Goal: Task Accomplishment & Management: Use online tool/utility

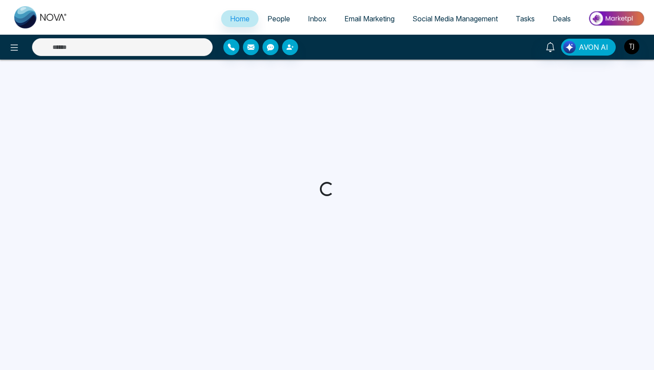
select select "*"
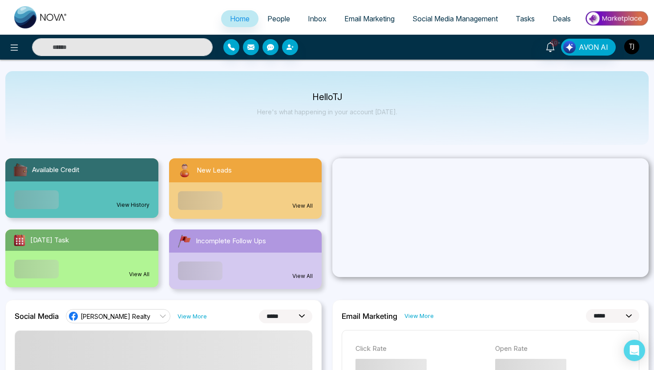
click at [625, 44] on img "button" at bounding box center [631, 46] width 15 height 15
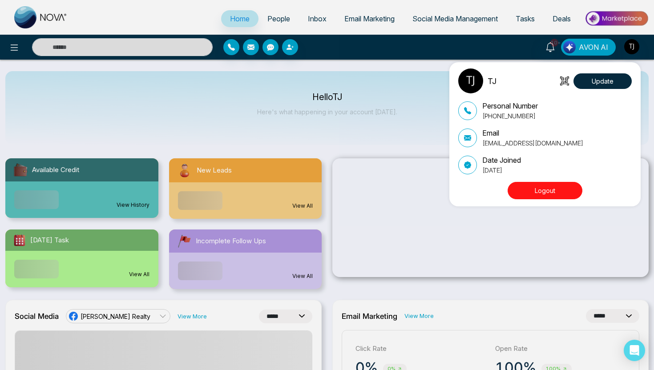
click at [543, 196] on button "Logout" at bounding box center [544, 190] width 75 height 17
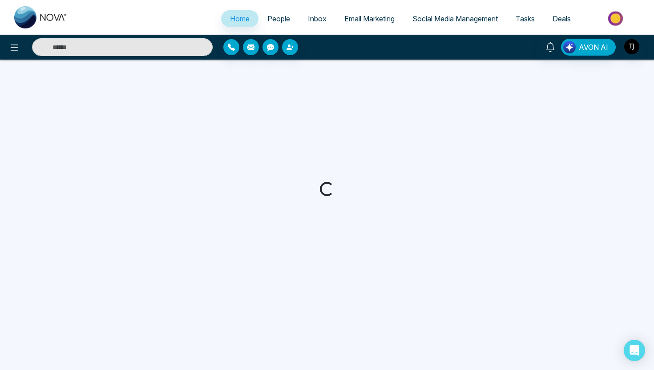
select select "*"
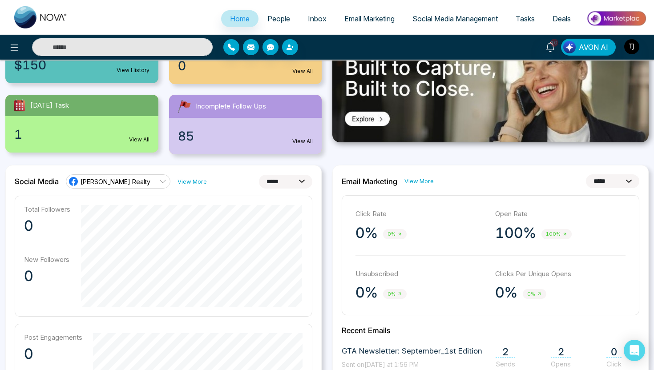
scroll to position [134, 0]
click at [295, 183] on select "**********" at bounding box center [285, 182] width 53 height 14
select select "**"
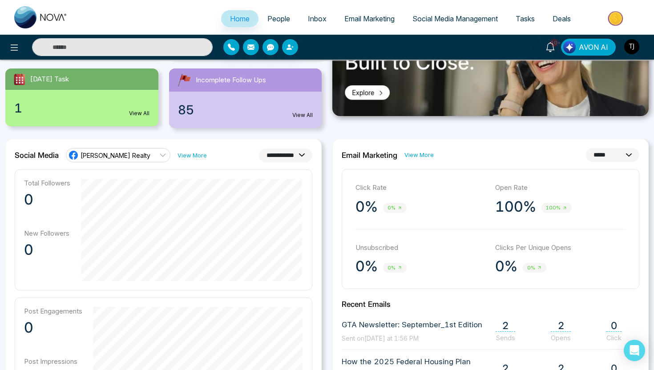
scroll to position [161, 0]
click at [125, 155] on span "[PERSON_NAME] Realty" at bounding box center [115, 155] width 70 height 8
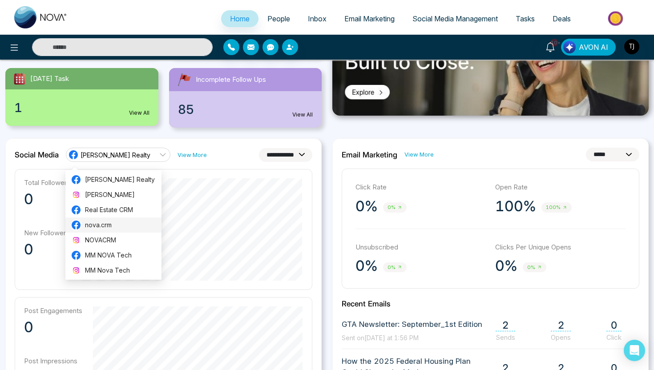
click at [117, 225] on span "nova.crm" at bounding box center [120, 225] width 71 height 10
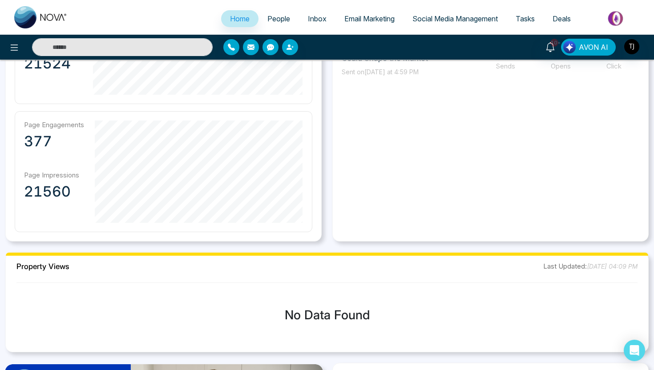
scroll to position [203, 0]
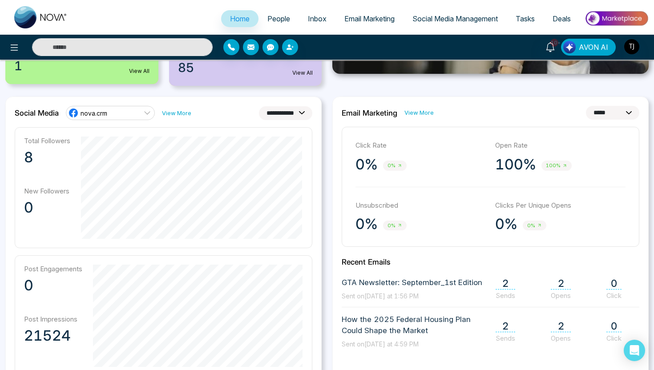
click at [269, 18] on span "People" at bounding box center [278, 18] width 23 height 9
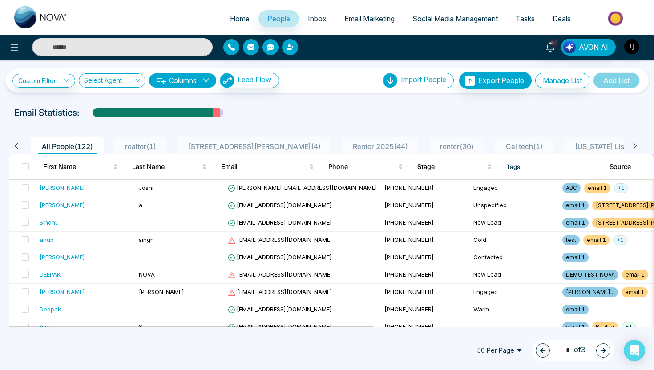
click at [289, 49] on icon "button" at bounding box center [288, 46] width 5 height 5
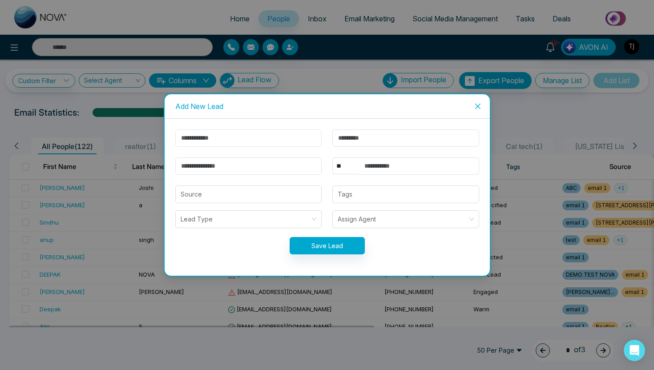
click at [221, 145] on input "text" at bounding box center [248, 137] width 147 height 17
click at [352, 139] on input "text" at bounding box center [405, 137] width 147 height 17
click at [253, 144] on input "text" at bounding box center [248, 137] width 147 height 17
click at [193, 161] on input "email" at bounding box center [248, 165] width 147 height 17
click at [406, 160] on input "text" at bounding box center [419, 165] width 120 height 17
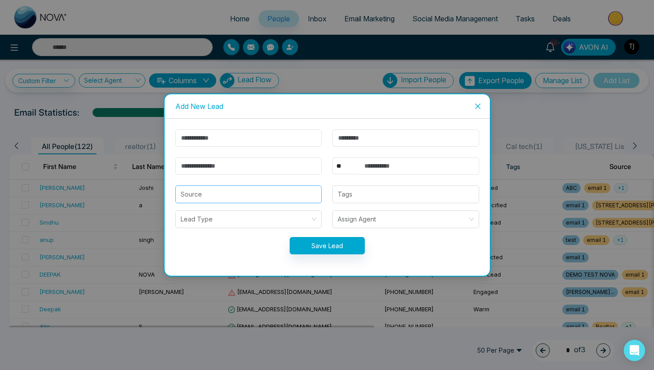
click at [290, 201] on input "search" at bounding box center [249, 194] width 136 height 17
type input "*******"
click at [289, 237] on button "Save Lead" at bounding box center [326, 245] width 75 height 17
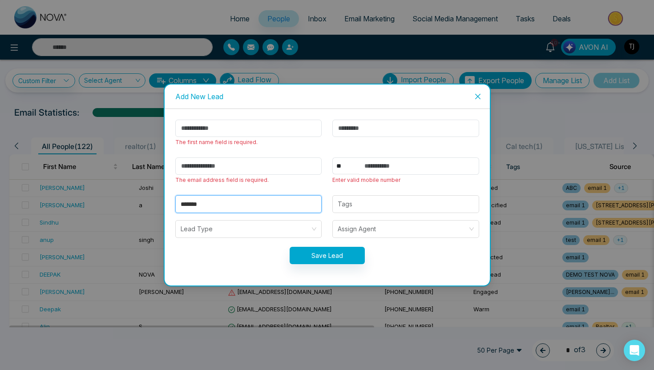
click at [383, 193] on form "The first name field is required. The email address field is required. ** **** …" at bounding box center [327, 197] width 314 height 155
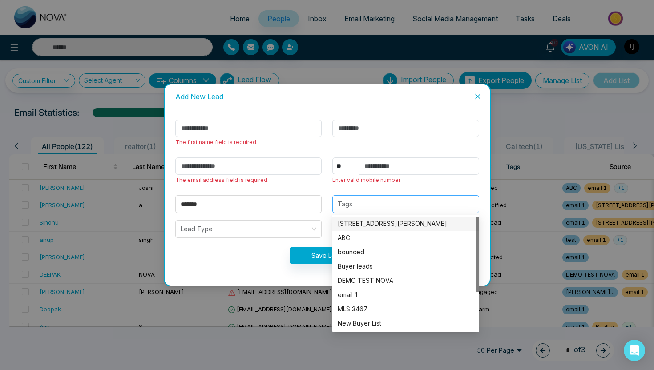
click at [377, 201] on div at bounding box center [405, 204] width 141 height 11
click at [293, 239] on form "The first name field is required. The email address field is required. ** **** …" at bounding box center [327, 197] width 314 height 155
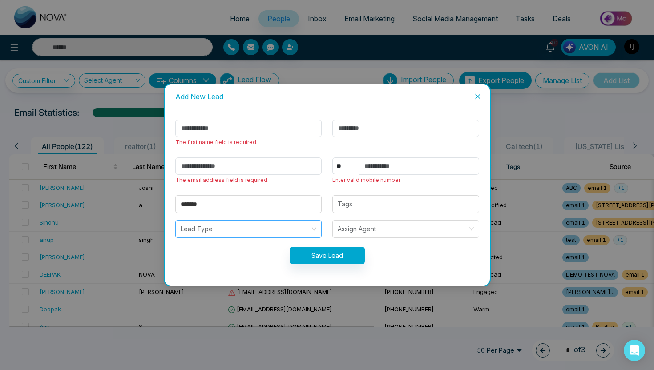
click at [293, 225] on input "search" at bounding box center [246, 229] width 130 height 17
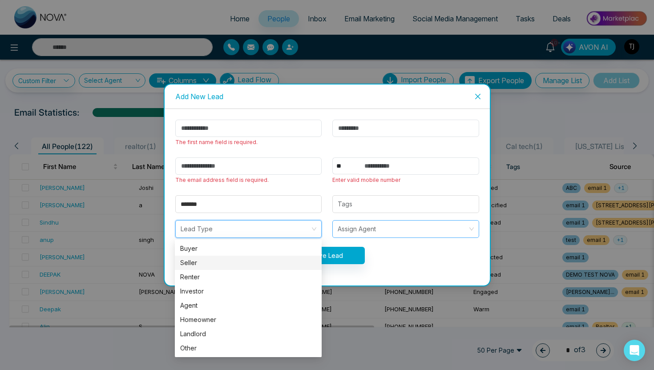
click at [402, 225] on input "search" at bounding box center [402, 229] width 130 height 17
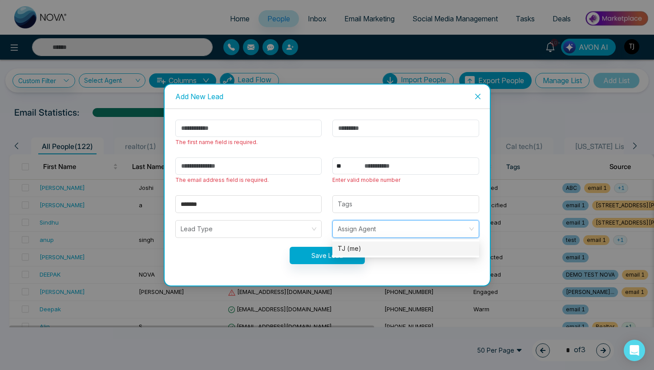
click at [477, 95] on icon "close" at bounding box center [477, 96] width 7 height 7
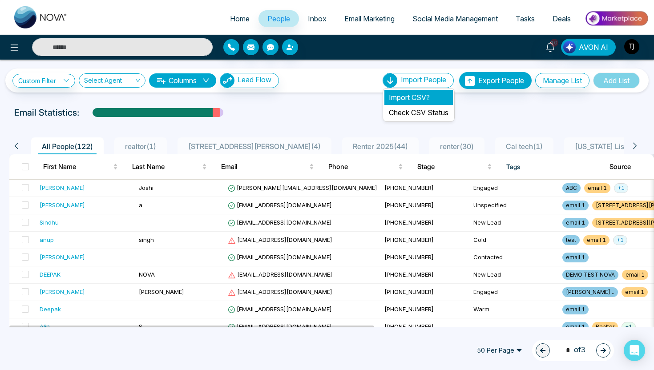
click at [396, 96] on li "Import CSV?" at bounding box center [418, 97] width 68 height 15
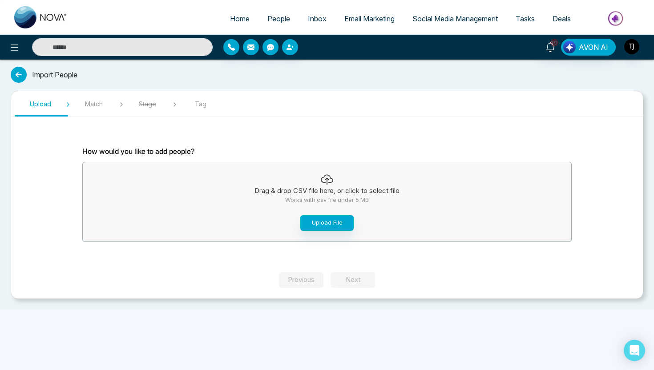
click at [22, 75] on icon at bounding box center [19, 75] width 16 height 16
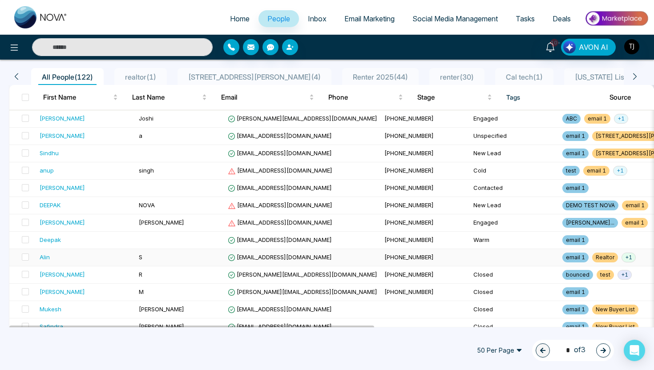
click at [45, 259] on div "Alin" at bounding box center [45, 257] width 10 height 9
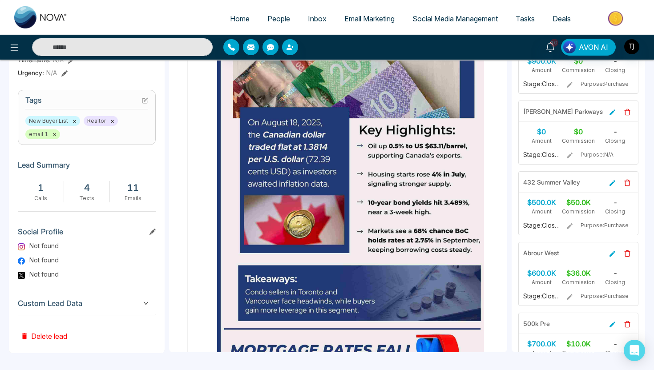
click at [66, 302] on span "Custom Lead Data" at bounding box center [87, 303] width 138 height 12
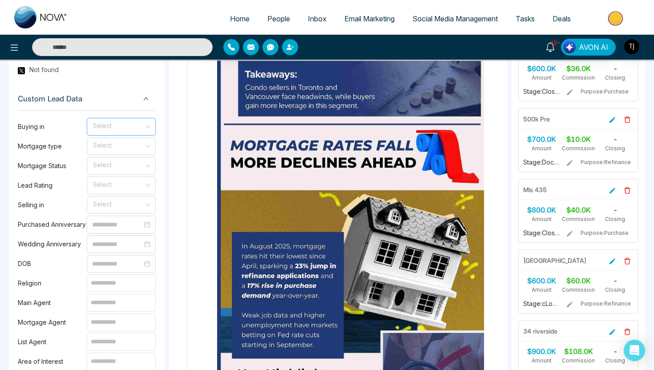
click at [95, 121] on input "search" at bounding box center [118, 124] width 52 height 13
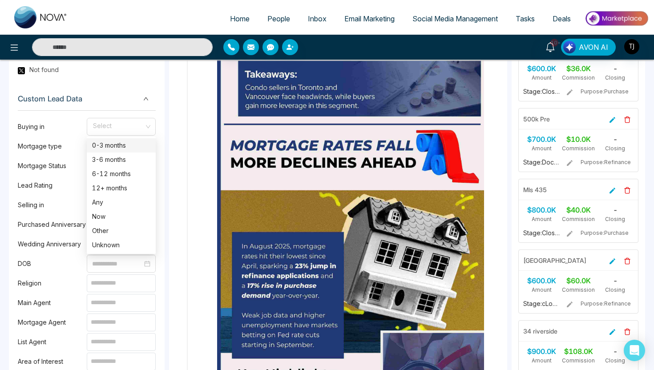
click at [57, 196] on div "Selling in Select" at bounding box center [87, 205] width 138 height 18
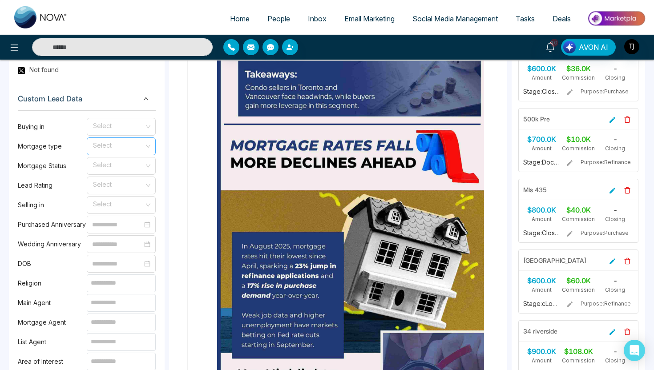
click at [101, 153] on span at bounding box center [118, 146] width 52 height 17
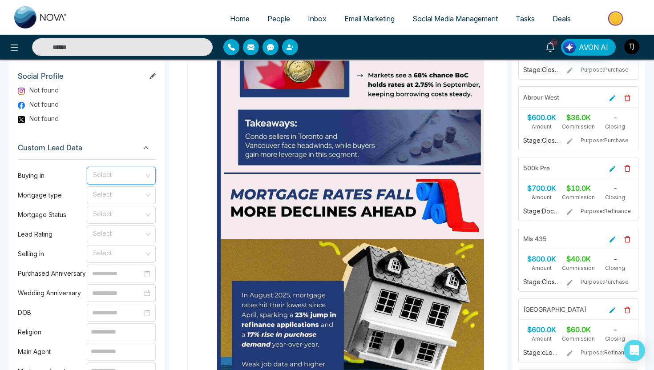
click at [124, 171] on input "search" at bounding box center [118, 173] width 52 height 13
click at [120, 210] on div "3-6 months" at bounding box center [121, 209] width 58 height 10
click at [112, 193] on input "search" at bounding box center [118, 193] width 52 height 13
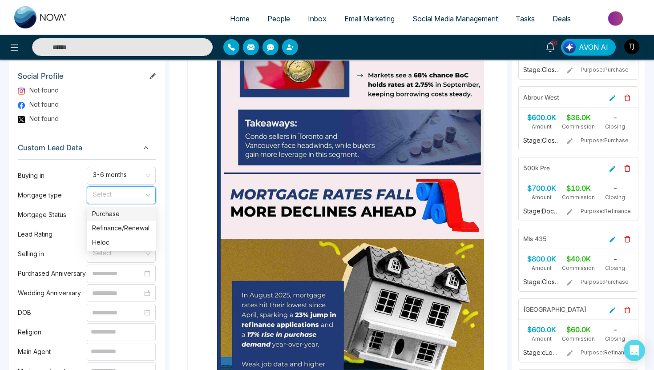
click at [111, 216] on div "Purchase" at bounding box center [121, 214] width 58 height 10
click at [123, 215] on input "search" at bounding box center [118, 212] width 52 height 13
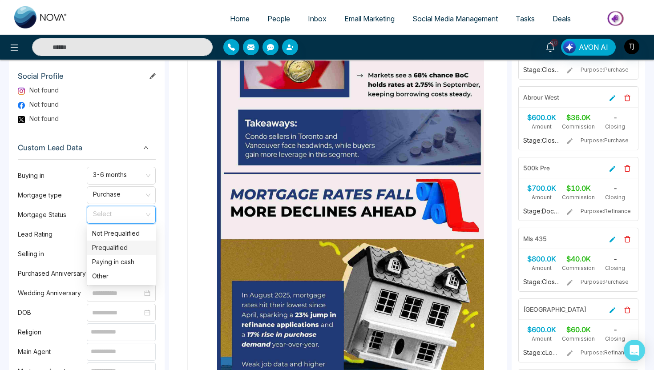
click at [120, 249] on div "Prequalified" at bounding box center [121, 248] width 58 height 10
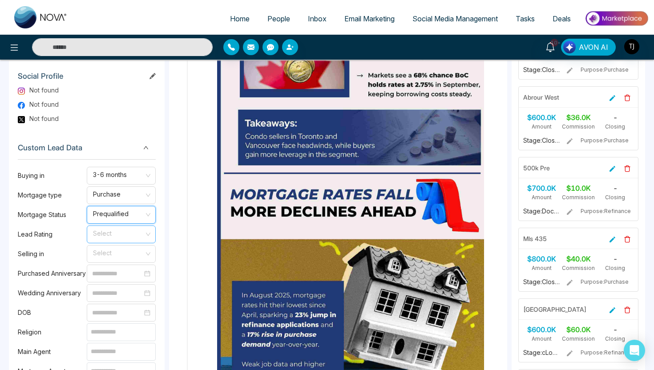
click at [119, 242] on div "Select" at bounding box center [121, 234] width 69 height 18
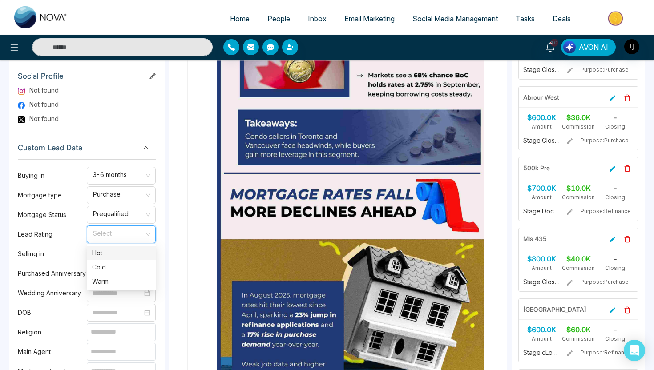
click at [116, 256] on div "Hot" at bounding box center [121, 253] width 58 height 10
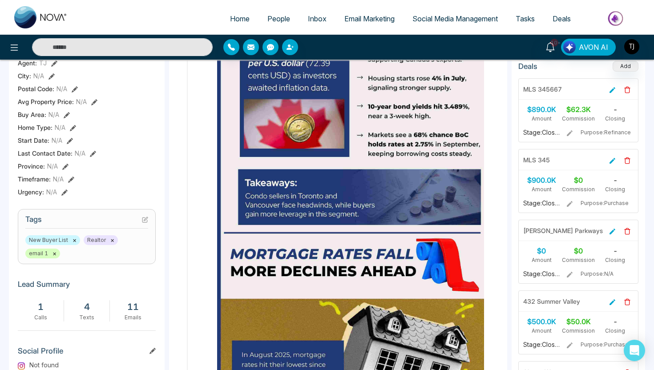
click at [145, 221] on icon at bounding box center [145, 220] width 6 height 6
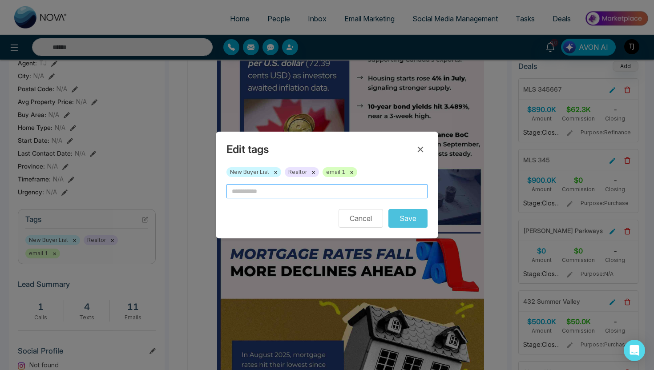
click at [265, 192] on input "text" at bounding box center [326, 191] width 201 height 14
type input "*"
type input "********"
click at [412, 219] on button "Save" at bounding box center [407, 218] width 39 height 19
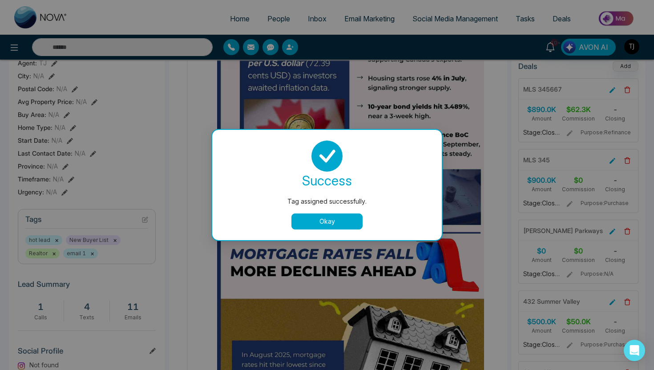
click at [315, 225] on button "Okay" at bounding box center [326, 221] width 71 height 16
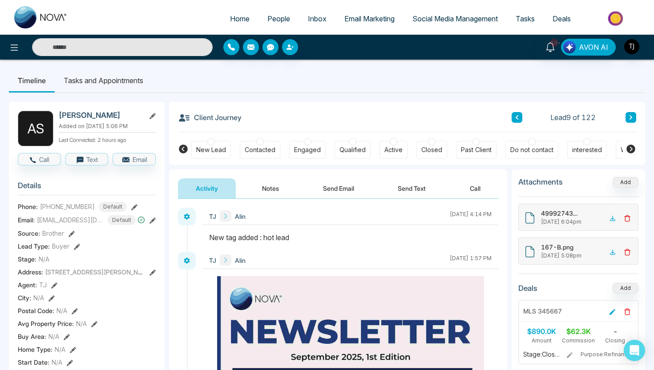
drag, startPoint x: 217, startPoint y: 237, endPoint x: 304, endPoint y: 237, distance: 87.2
click at [304, 237] on div "New tag added : hot lead" at bounding box center [350, 237] width 282 height 11
click at [283, 189] on button "Notes" at bounding box center [270, 188] width 52 height 20
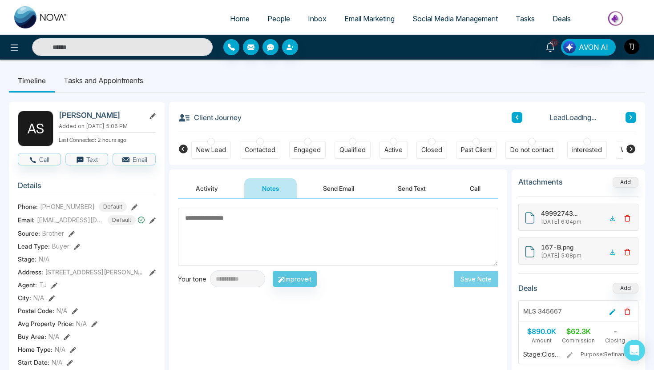
click at [284, 249] on textarea at bounding box center [338, 237] width 320 height 58
click at [339, 188] on button "Send Email" at bounding box center [338, 188] width 67 height 20
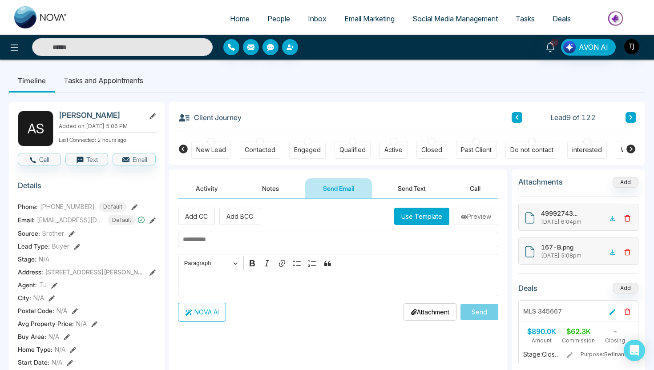
click at [321, 274] on div "Editor editing area: main" at bounding box center [338, 284] width 320 height 24
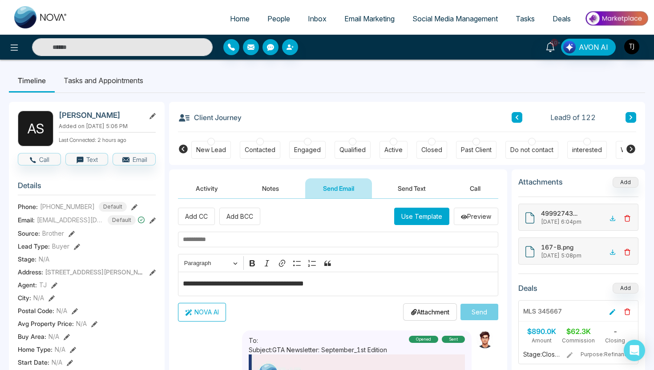
click at [206, 312] on button "NOVA AI" at bounding box center [202, 312] width 48 height 19
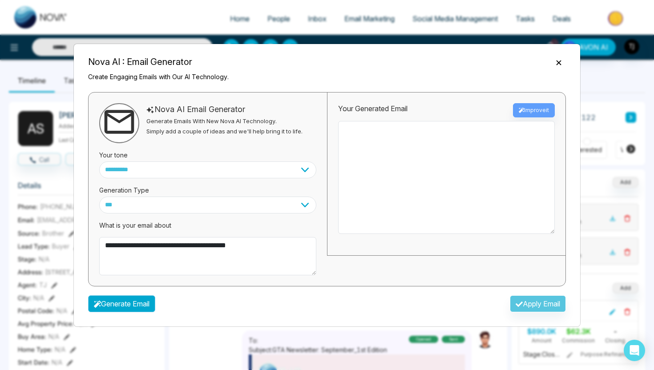
click at [134, 297] on button "Generate Email" at bounding box center [121, 303] width 67 height 17
type textarea "**********"
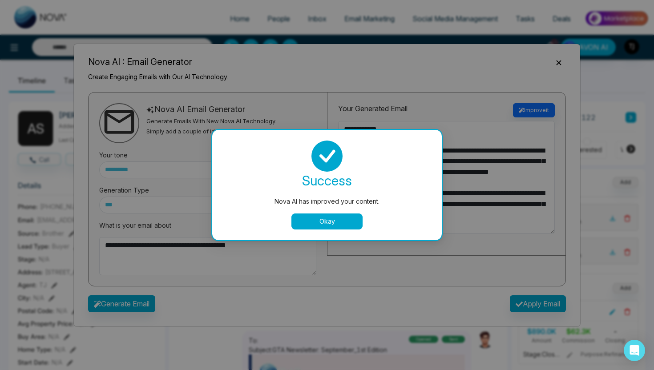
click at [344, 216] on button "Okay" at bounding box center [326, 221] width 71 height 16
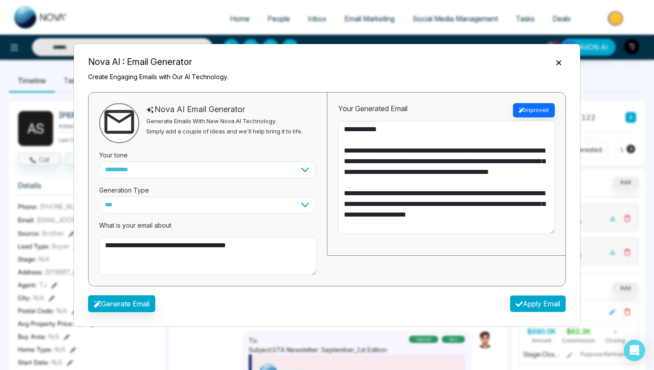
click at [547, 305] on button "Apply Email" at bounding box center [538, 303] width 56 height 17
type textarea "**********"
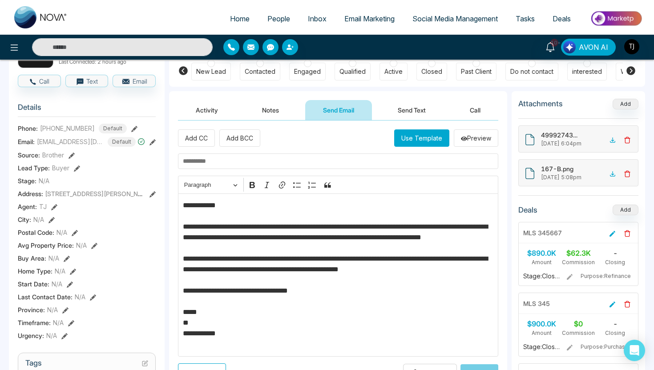
scroll to position [72, 0]
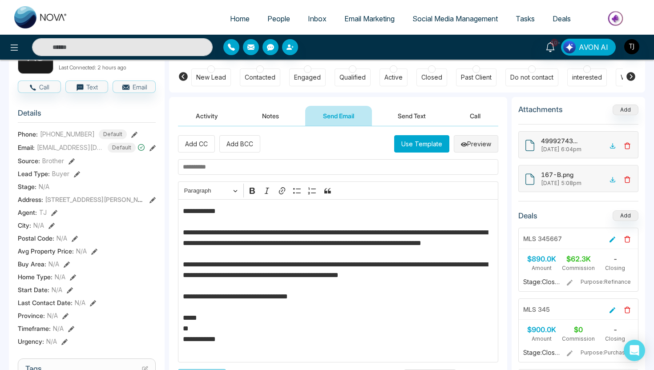
click at [474, 145] on button "Preview" at bounding box center [476, 143] width 44 height 17
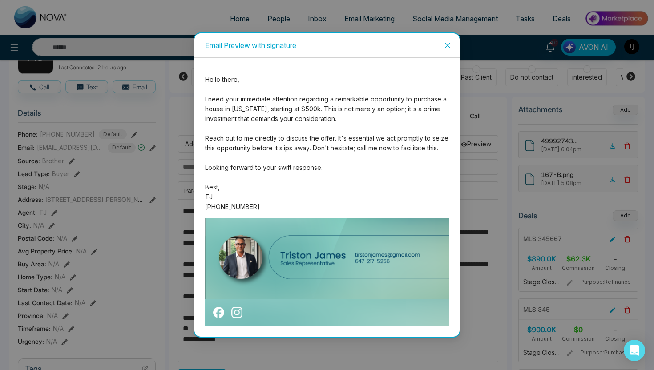
click at [445, 40] on span "Close" at bounding box center [447, 45] width 24 height 24
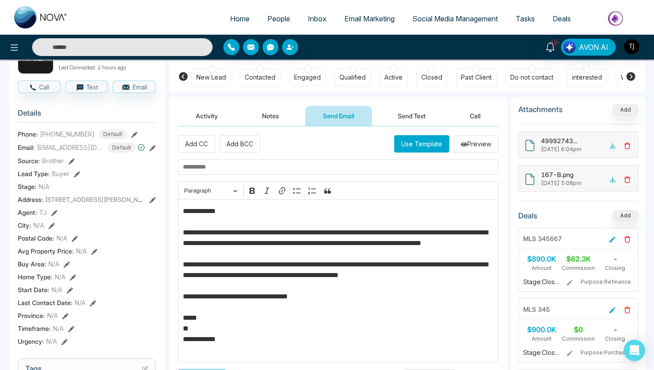
click at [402, 120] on button "Send Text" at bounding box center [412, 116] width 64 height 20
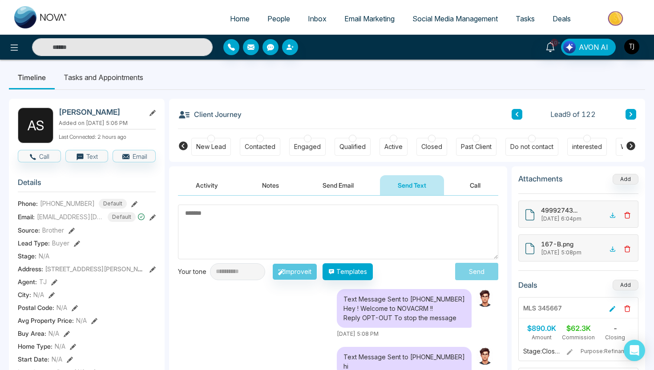
scroll to position [0, 0]
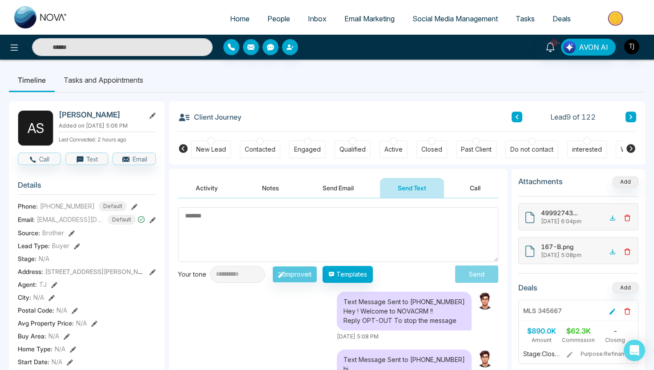
click at [396, 142] on div "Active" at bounding box center [393, 150] width 28 height 18
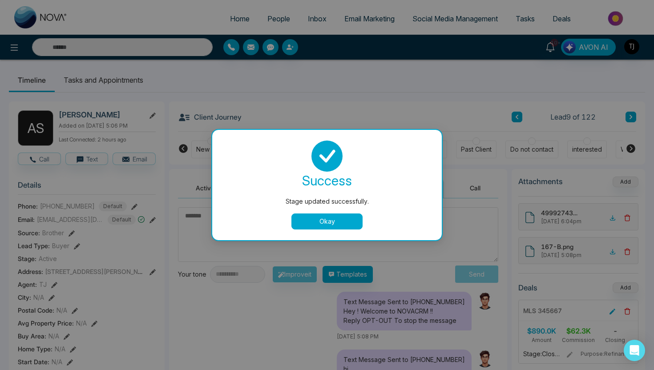
click at [296, 217] on button "Okay" at bounding box center [326, 221] width 71 height 16
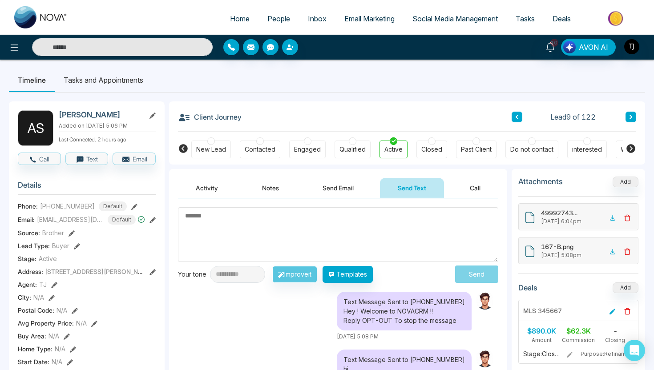
click at [202, 178] on button "Activity" at bounding box center [207, 188] width 58 height 20
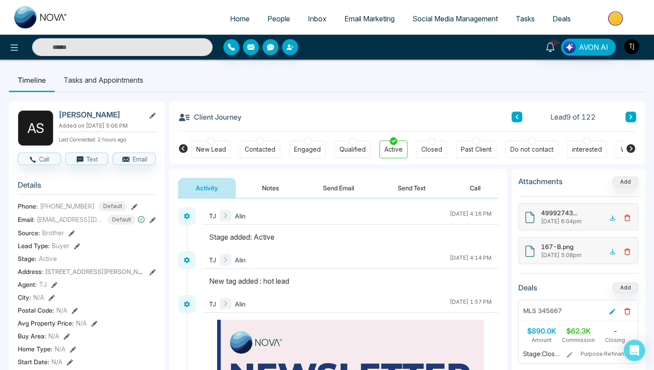
click at [123, 77] on li "Tasks and Appointments" at bounding box center [103, 80] width 97 height 24
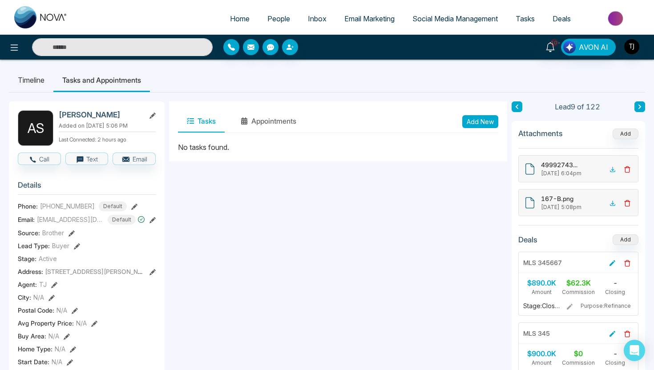
click at [485, 119] on button "Add New" at bounding box center [480, 121] width 36 height 13
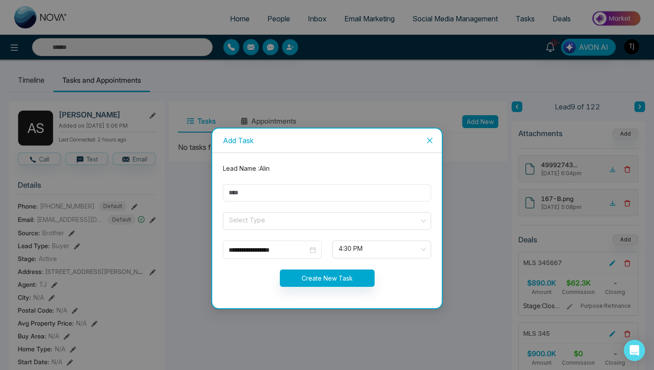
click at [429, 135] on span "Close" at bounding box center [430, 141] width 24 height 24
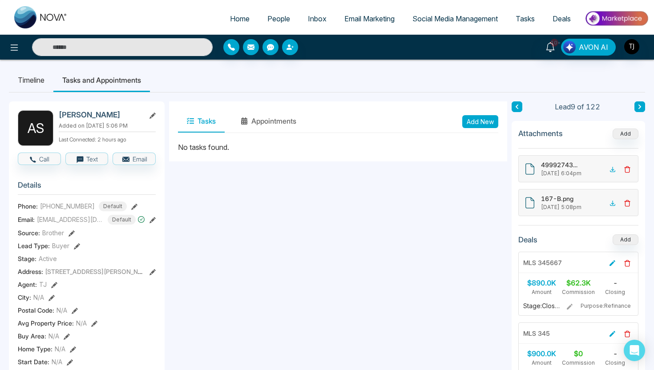
click at [267, 19] on span "People" at bounding box center [278, 18] width 23 height 9
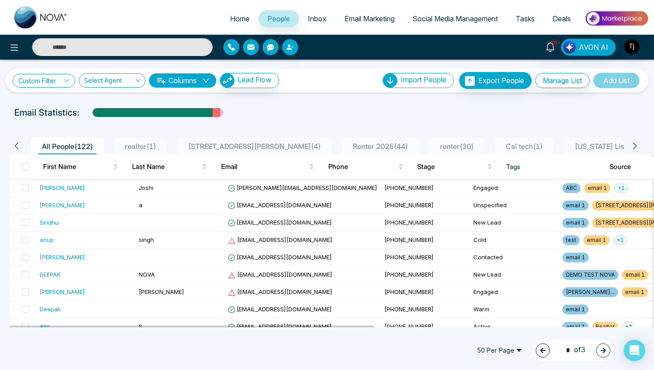
click at [59, 77] on link "Custom Filter" at bounding box center [43, 81] width 63 height 14
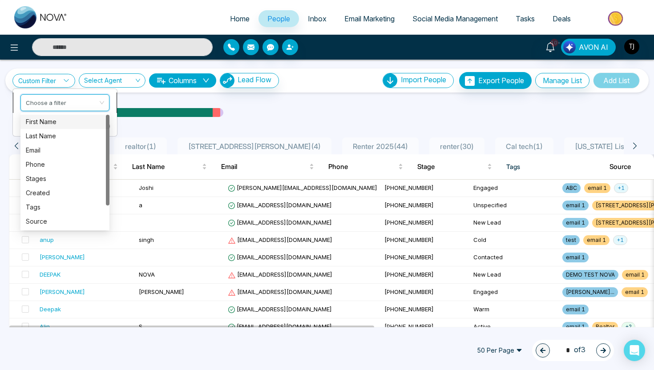
click at [60, 100] on input "search" at bounding box center [62, 101] width 72 height 13
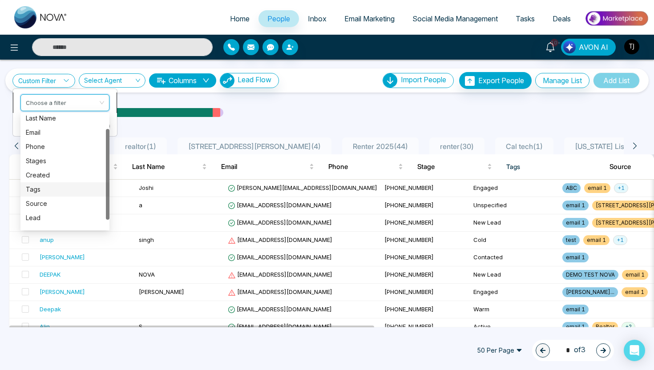
scroll to position [28, 0]
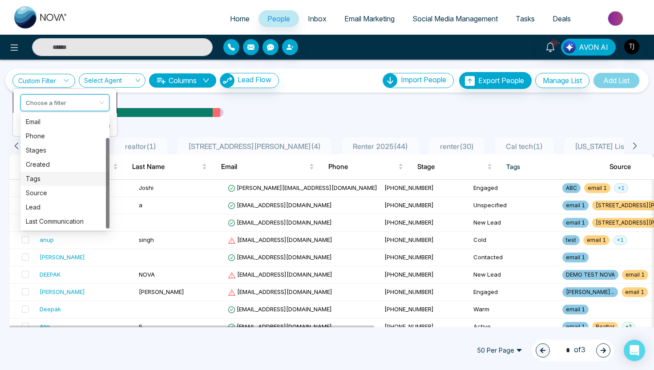
click at [48, 177] on div "Tags" at bounding box center [65, 179] width 78 height 10
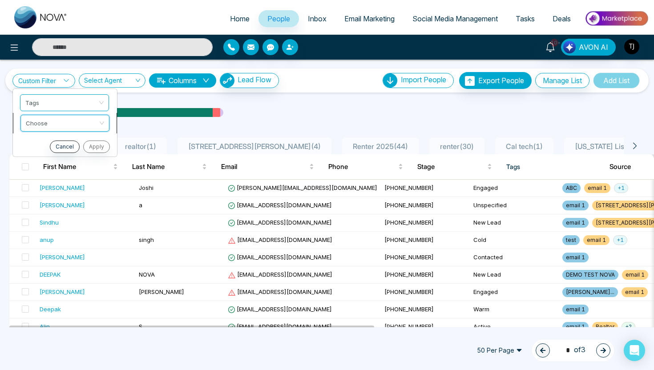
click at [71, 124] on input "search" at bounding box center [62, 121] width 72 height 13
click at [65, 145] on div "include" at bounding box center [65, 142] width 78 height 10
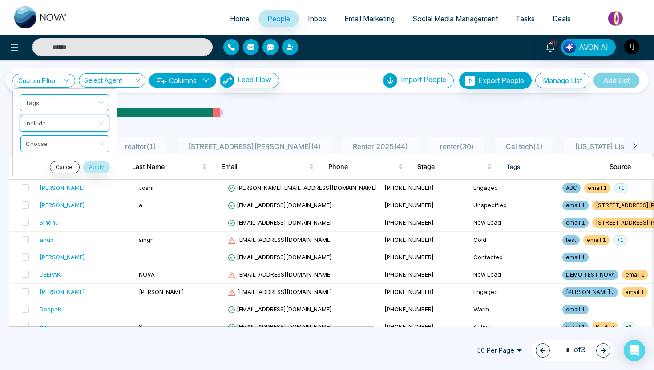
click at [85, 146] on input "search" at bounding box center [62, 142] width 72 height 13
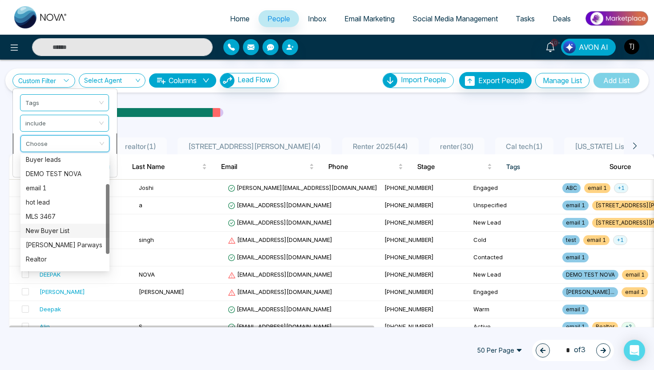
scroll to position [71, 0]
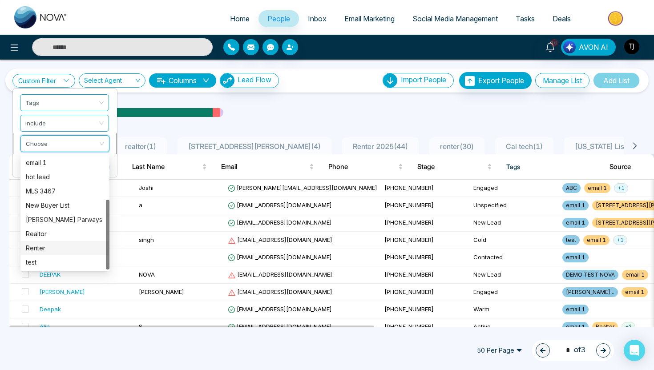
click at [46, 248] on div "Renter" at bounding box center [65, 248] width 78 height 10
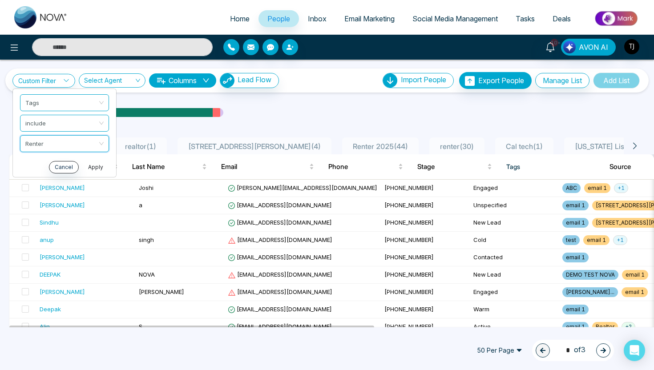
click at [98, 165] on button "Apply" at bounding box center [95, 167] width 27 height 12
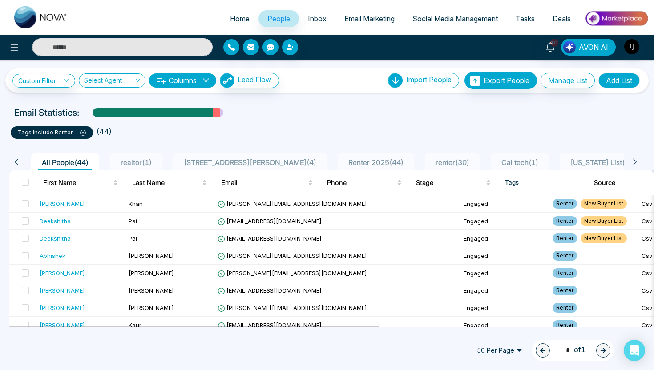
click at [632, 80] on button "Add List" at bounding box center [618, 80] width 41 height 15
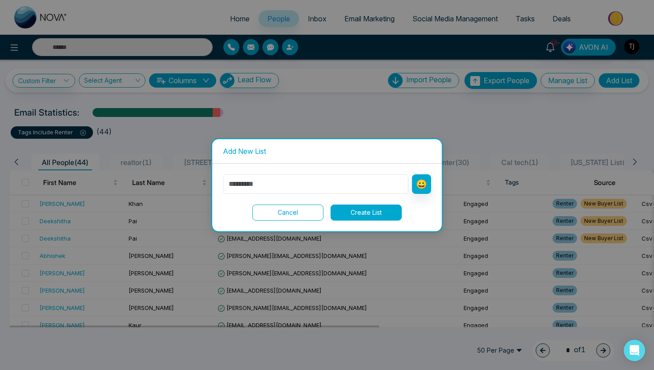
click at [351, 177] on input "text" at bounding box center [315, 184] width 185 height 20
type input "*"
type input "********"
click at [389, 217] on button "Create List" at bounding box center [365, 213] width 71 height 16
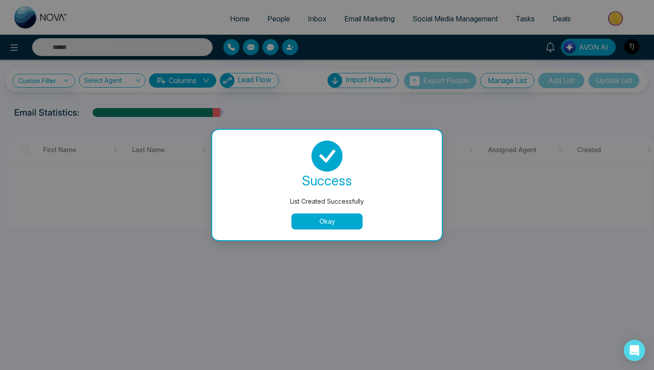
click at [313, 216] on button "Okay" at bounding box center [326, 221] width 71 height 16
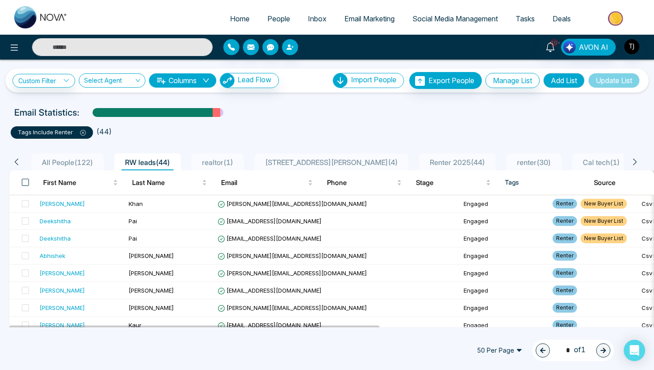
click at [26, 183] on span at bounding box center [25, 182] width 7 height 7
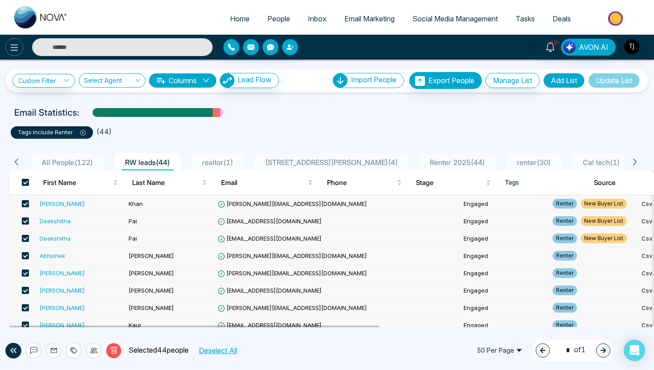
click at [16, 49] on icon at bounding box center [14, 47] width 11 height 11
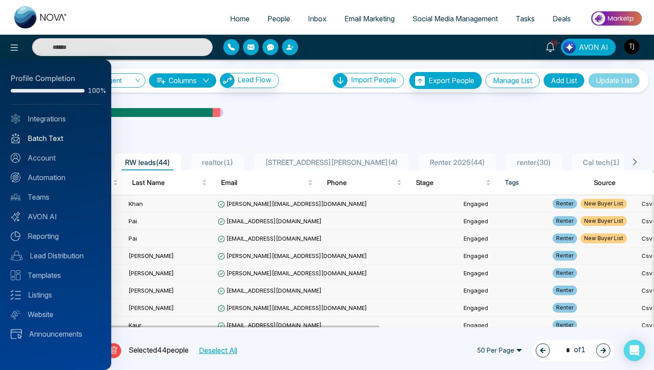
click at [32, 138] on link "Batch Text" at bounding box center [56, 138] width 90 height 11
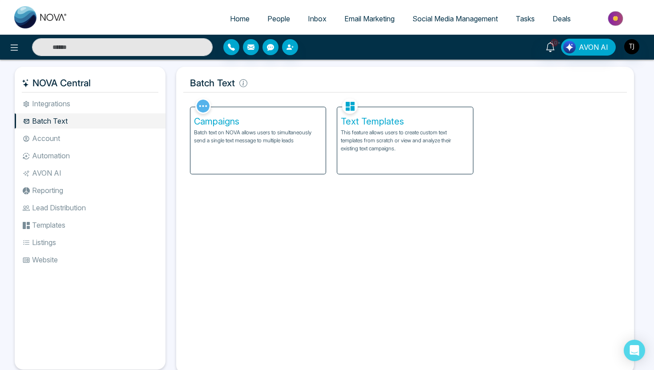
click at [285, 145] on div "Campaigns Batch text on NOVA allows users to simultaneously send a single text …" at bounding box center [257, 140] width 135 height 67
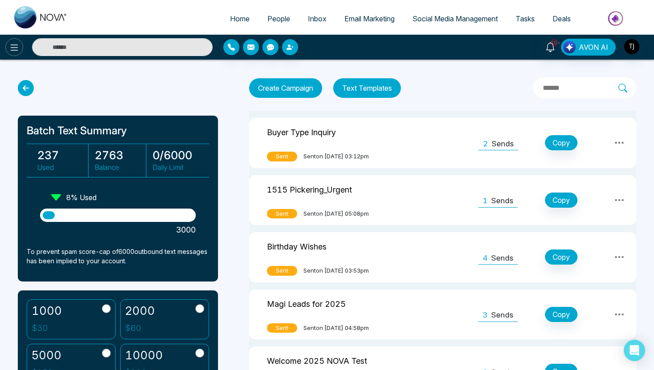
click at [15, 50] on icon at bounding box center [15, 47] width 8 height 6
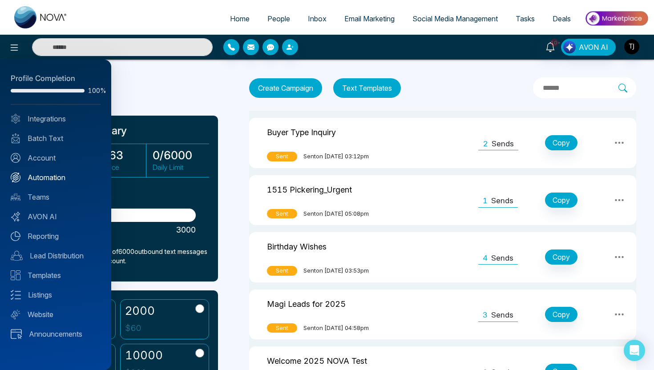
click at [60, 181] on link "Automation" at bounding box center [56, 177] width 90 height 11
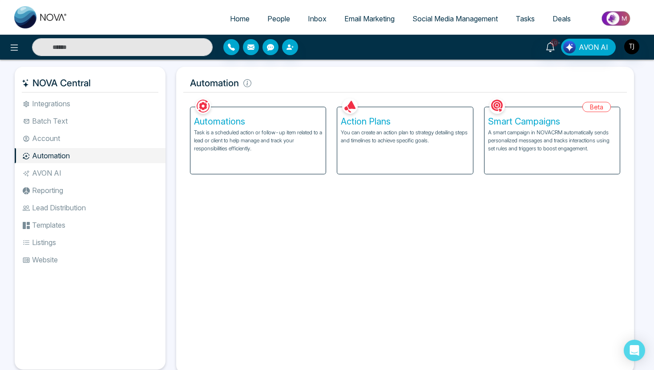
click at [558, 120] on h5 "Smart Campaigns" at bounding box center [552, 121] width 128 height 11
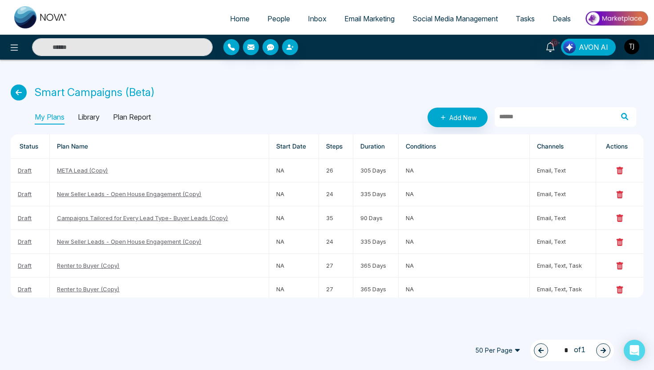
click at [86, 115] on p "Library" at bounding box center [89, 117] width 22 height 14
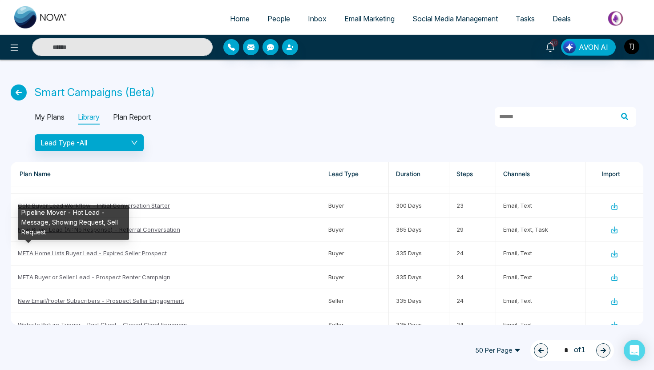
scroll to position [373, 0]
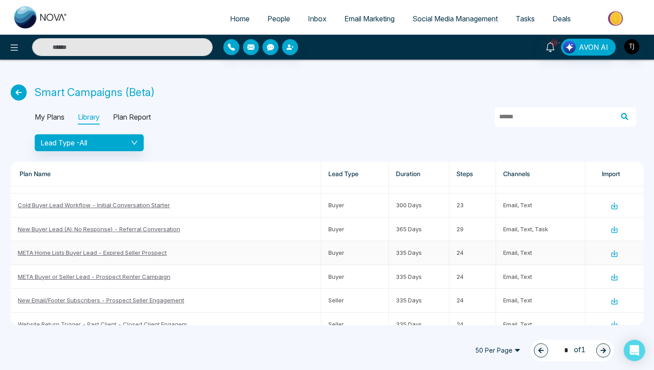
click at [138, 256] on td "META Home Lists Buyer Lead - Expired Seller Prospect" at bounding box center [166, 253] width 310 height 24
click at [168, 250] on td "META Home Lists Buyer Lead - Expired Seller Prospect" at bounding box center [166, 253] width 310 height 24
click at [162, 251] on link "META Home Lists Buyer Lead - Expired Seller Prospect" at bounding box center [92, 252] width 149 height 7
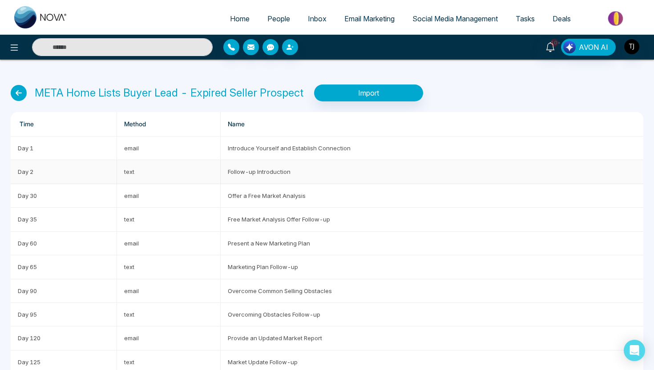
click at [268, 164] on td "Follow-up Introduction" at bounding box center [432, 172] width 422 height 24
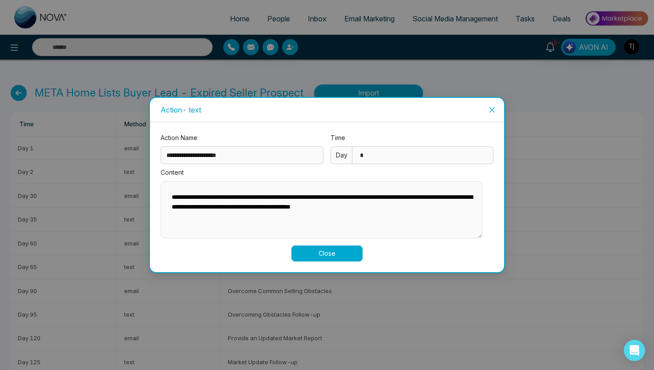
click at [494, 108] on icon "close" at bounding box center [491, 109] width 7 height 7
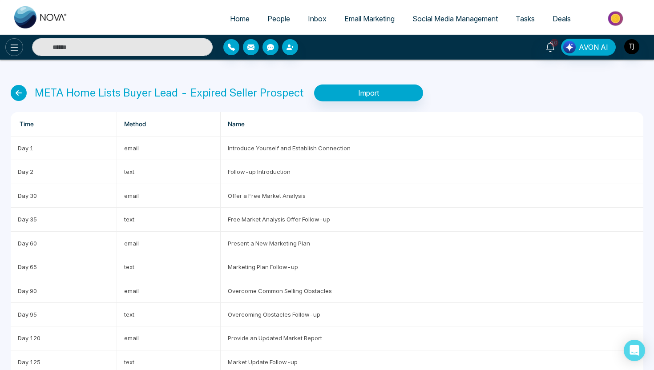
click at [15, 48] on icon at bounding box center [14, 47] width 11 height 11
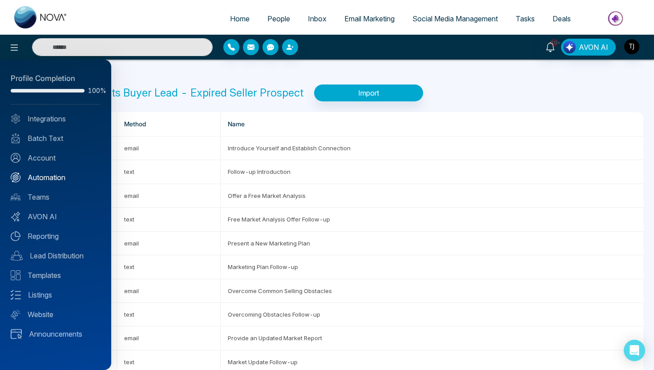
click at [32, 177] on link "Automation" at bounding box center [56, 177] width 90 height 11
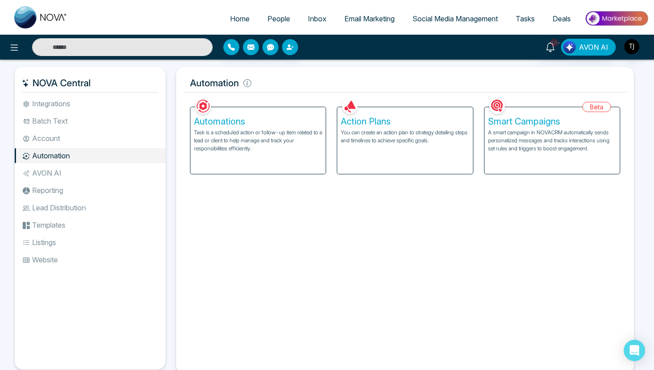
click at [373, 120] on h5 "Action Plans" at bounding box center [405, 121] width 128 height 11
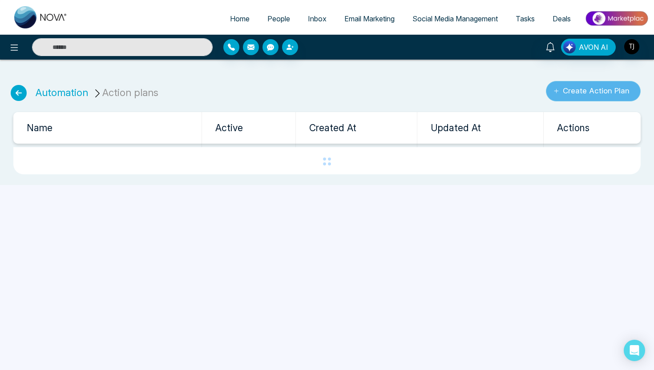
click at [594, 84] on button "Create Action Plan" at bounding box center [593, 91] width 95 height 20
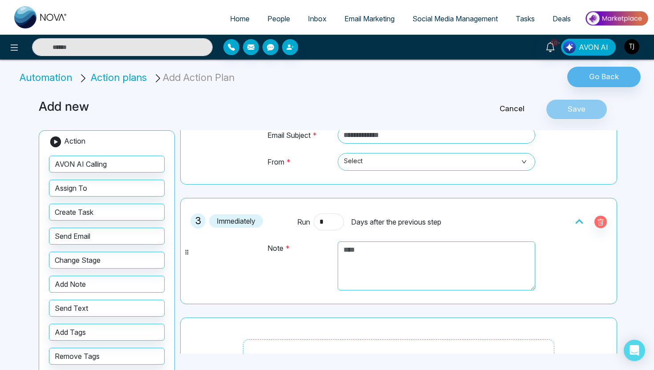
scroll to position [278, 0]
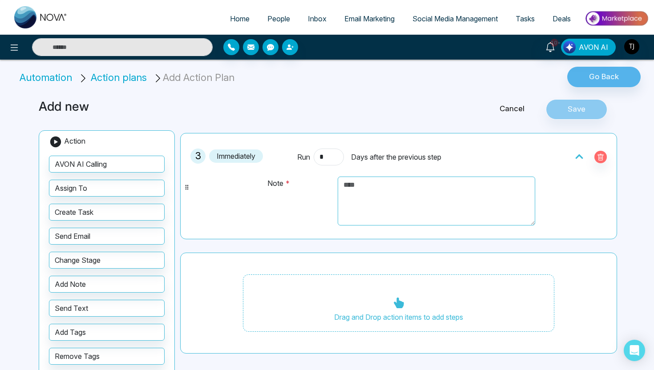
click at [514, 107] on link "Cancel" at bounding box center [512, 109] width 68 height 12
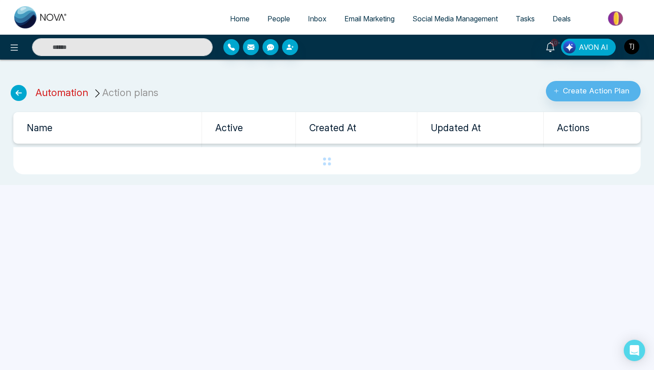
click at [57, 95] on link "Automation" at bounding box center [62, 93] width 52 height 12
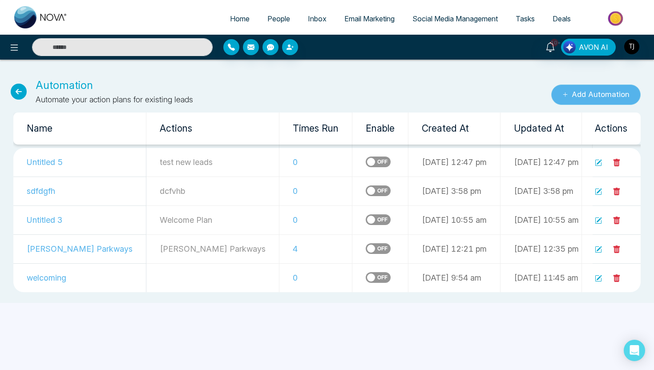
click at [591, 97] on button "Add Automation" at bounding box center [595, 94] width 89 height 20
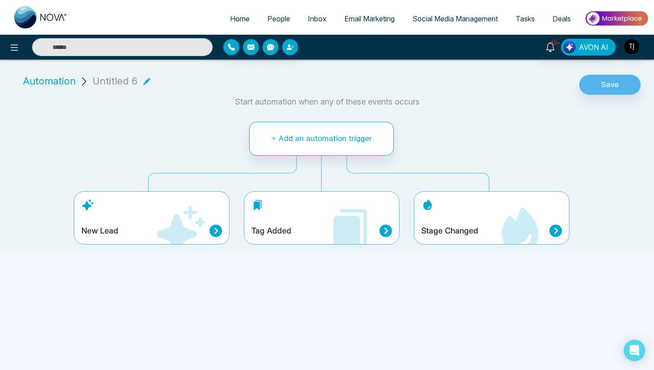
click at [368, 18] on span "Email Marketing" at bounding box center [369, 18] width 50 height 9
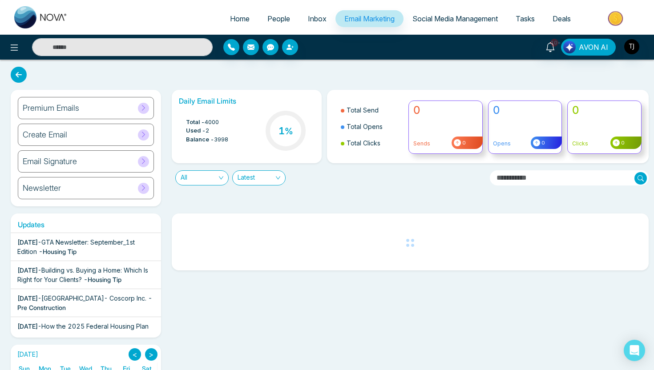
click at [120, 137] on div "Create Email" at bounding box center [86, 135] width 136 height 22
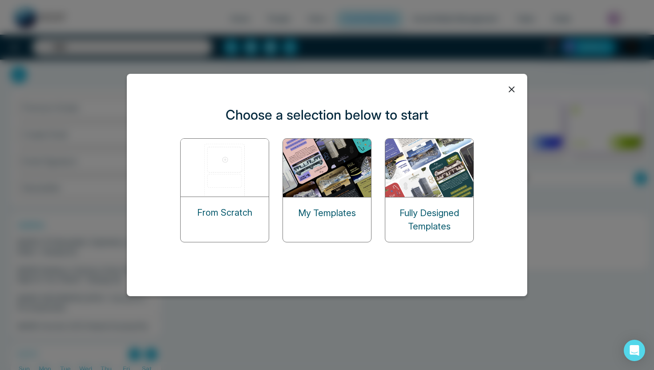
click at [234, 160] on img at bounding box center [225, 168] width 89 height 58
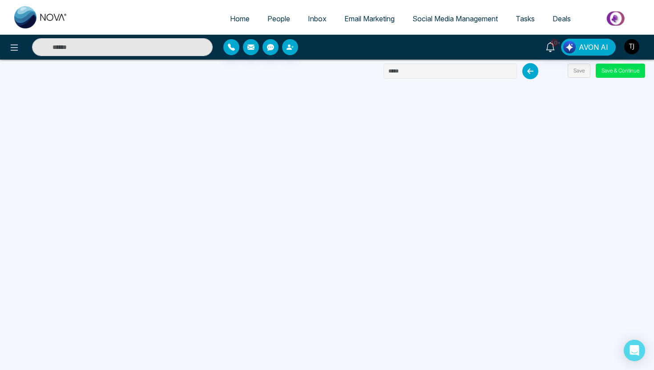
click at [349, 19] on span "Email Marketing" at bounding box center [369, 18] width 50 height 9
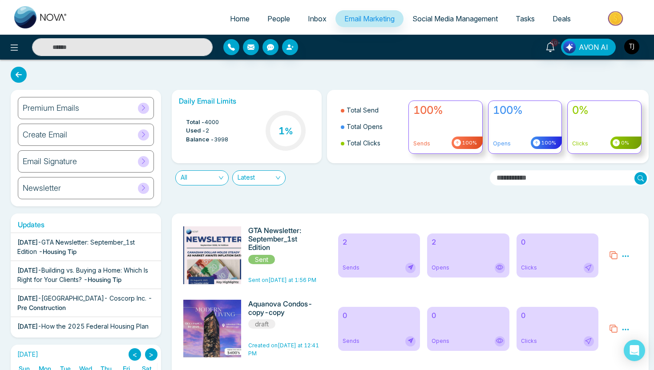
click at [85, 105] on div "Premium Emails" at bounding box center [86, 108] width 136 height 22
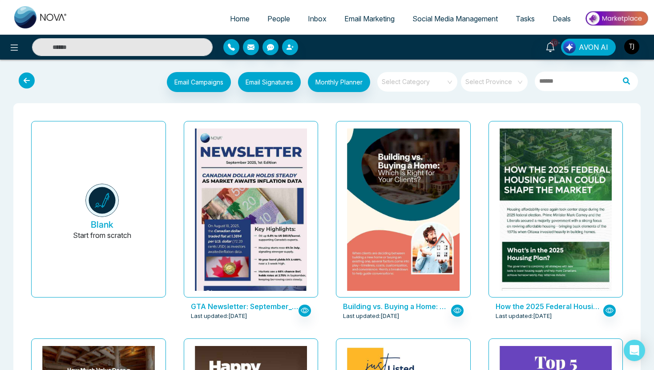
click at [424, 86] on span at bounding box center [414, 82] width 64 height 20
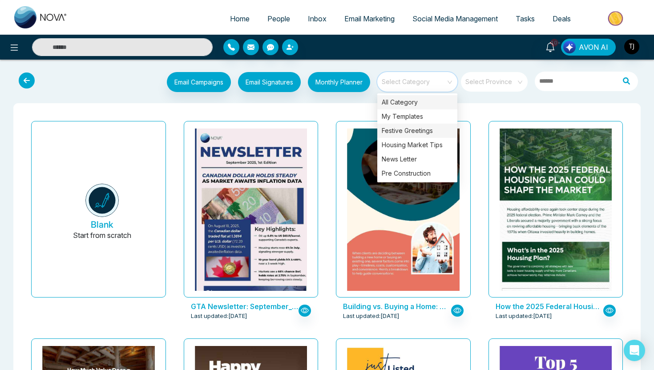
click at [403, 131] on div "Festive Greetings" at bounding box center [417, 131] width 80 height 14
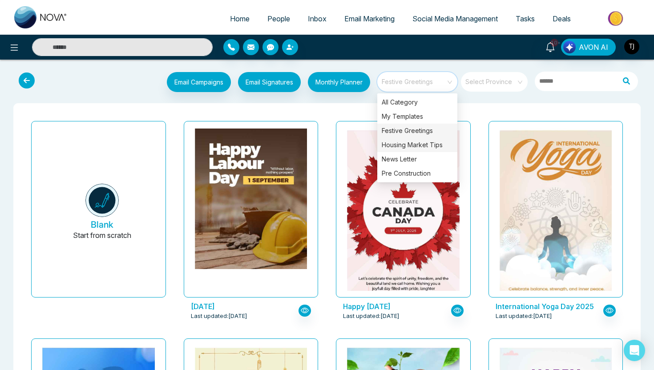
click at [415, 145] on div "Housing Market Tips" at bounding box center [417, 145] width 80 height 14
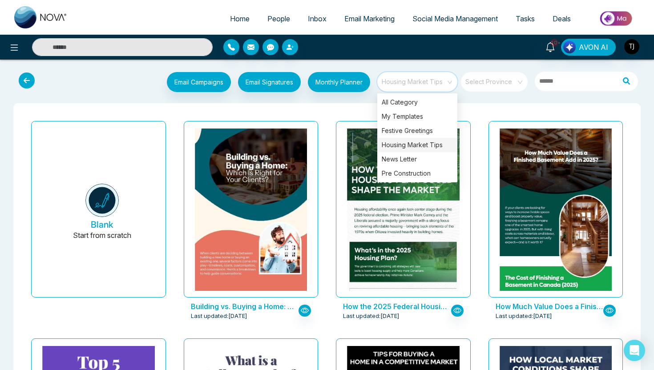
click at [322, 118] on div "Building vs. Buying a Home: Which Is Right for Your Clients? Last updated: Sep …" at bounding box center [251, 225] width 153 height 217
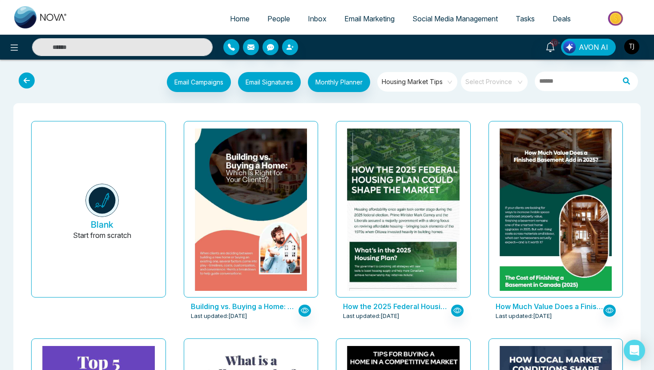
click at [559, 94] on div "Email Campaigns Start from scratch? View my campaigns Email Signatures Monthly …" at bounding box center [326, 82] width 639 height 29
click at [559, 78] on input "text" at bounding box center [574, 82] width 80 height 20
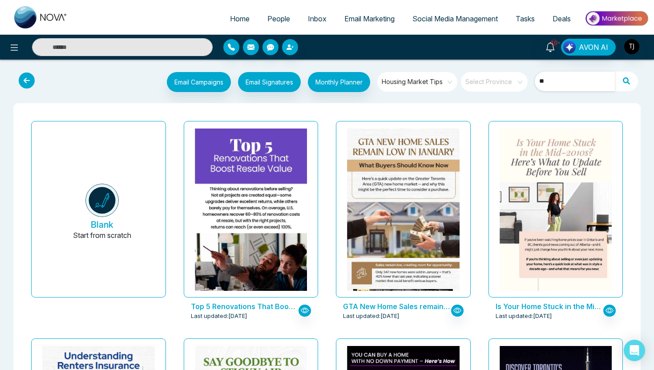
type input "*"
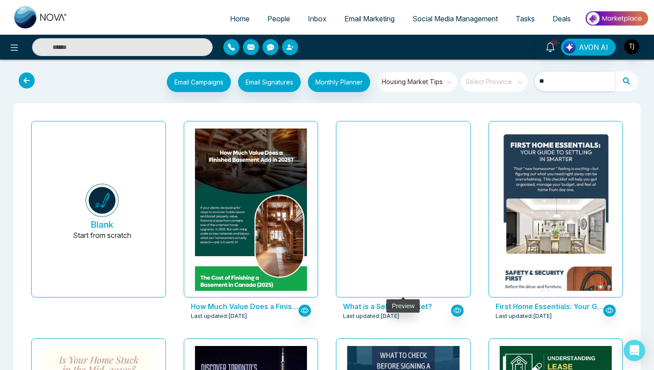
type input "*"
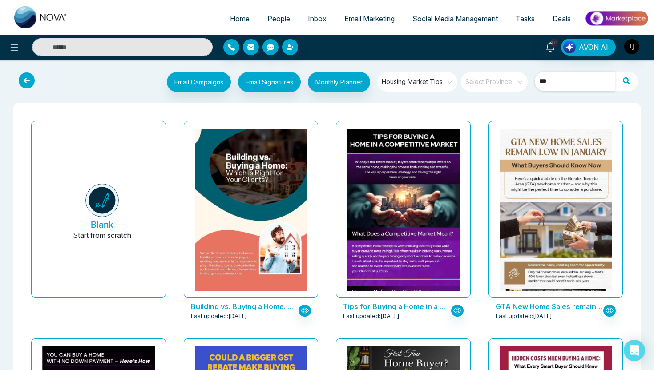
type input "***"
click at [431, 92] on div "Housing Market Tips" at bounding box center [417, 83] width 80 height 22
click at [433, 87] on span "Housing Market Tips" at bounding box center [418, 81] width 72 height 13
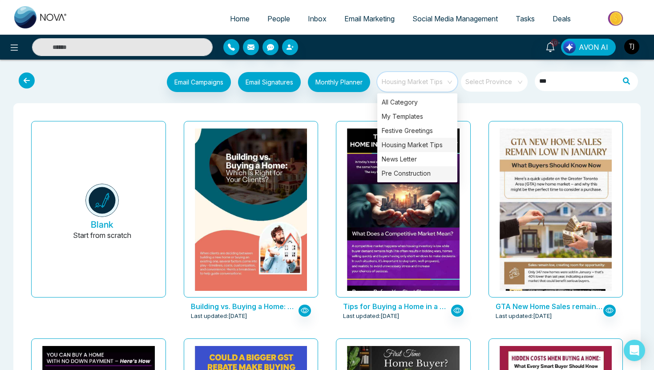
click at [413, 172] on div "Pre Construction" at bounding box center [417, 173] width 80 height 14
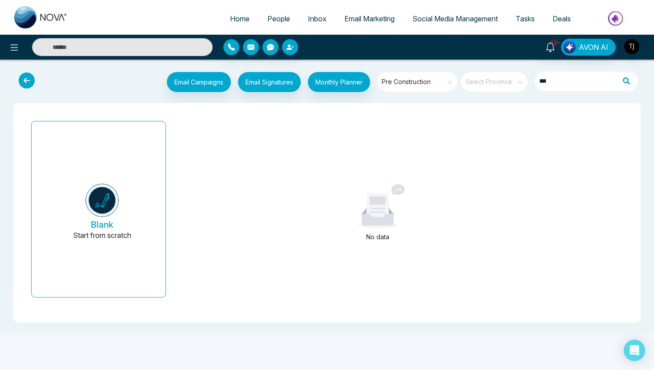
click at [328, 107] on div "Blank Start from scratch No data" at bounding box center [326, 212] width 627 height 219
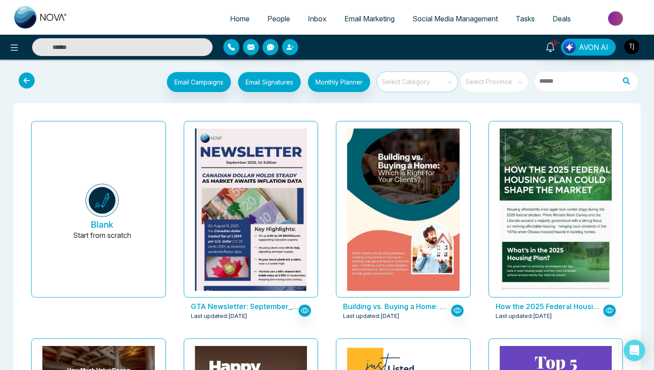
click at [438, 80] on input "search" at bounding box center [414, 78] width 64 height 13
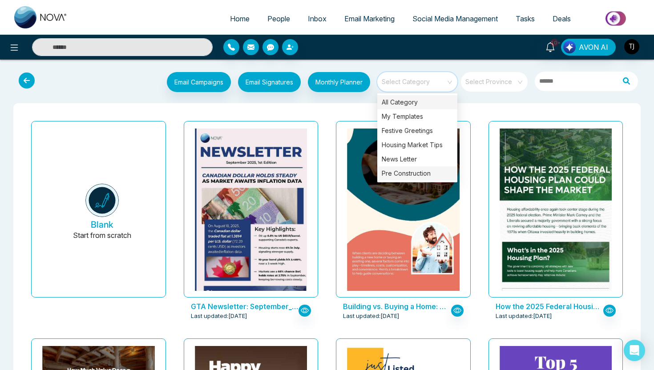
click at [407, 173] on div "Pre Construction" at bounding box center [417, 173] width 80 height 14
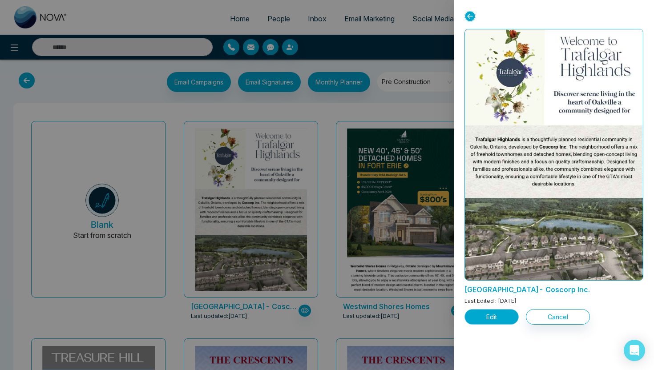
click at [484, 315] on button "Edit" at bounding box center [491, 317] width 54 height 16
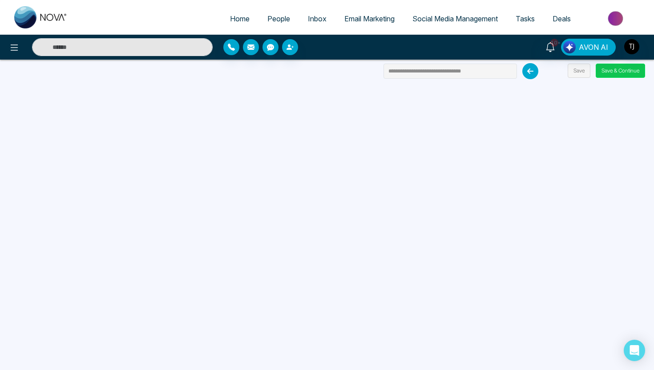
click at [626, 72] on button "Save & Continue" at bounding box center [619, 71] width 49 height 14
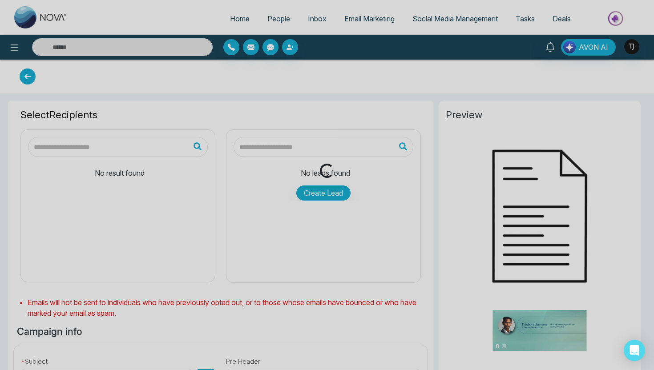
type input "**********"
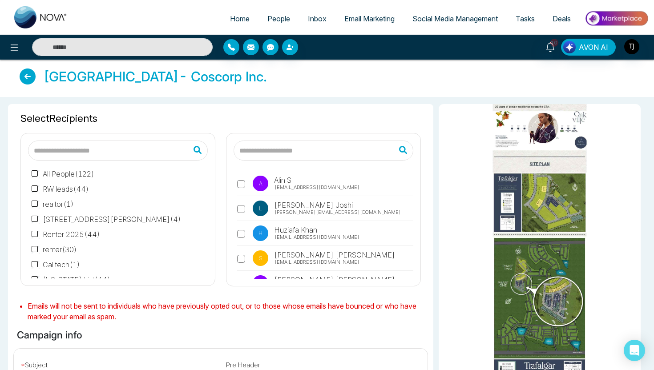
click at [346, 20] on span "Email Marketing" at bounding box center [369, 18] width 50 height 9
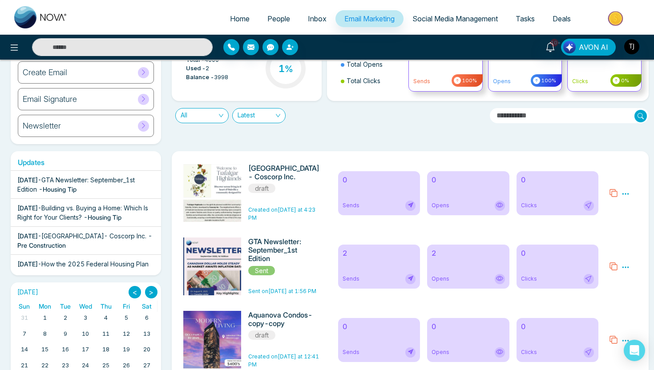
scroll to position [73, 0]
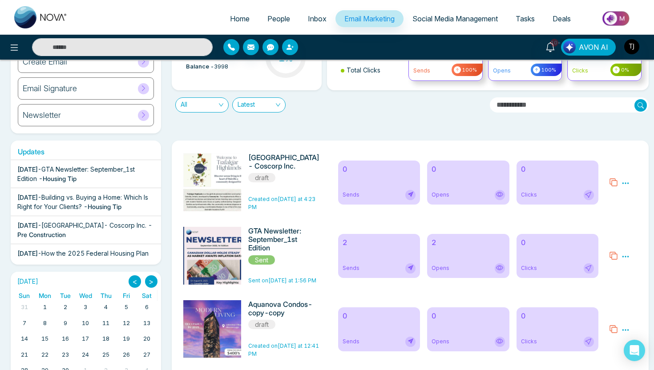
click at [372, 263] on div "2 Sends" at bounding box center [379, 256] width 82 height 44
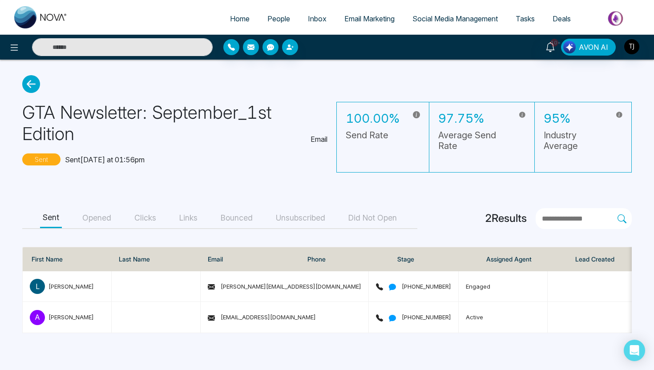
click at [105, 215] on button "Opened" at bounding box center [97, 218] width 34 height 20
click at [154, 218] on button "Clicks" at bounding box center [145, 218] width 27 height 20
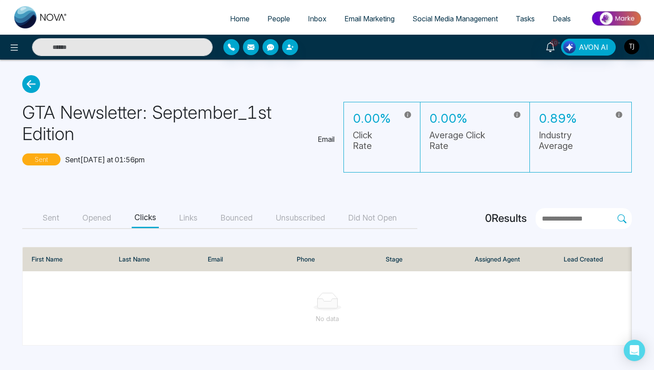
click at [94, 223] on button "Opened" at bounding box center [97, 218] width 34 height 20
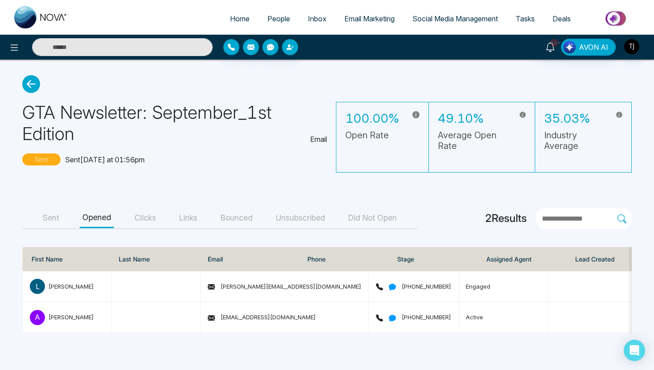
click at [39, 213] on div "Sent Opened Clicks Links Bounced Unsubscribed Did Not Open" at bounding box center [219, 218] width 395 height 21
click at [41, 218] on button "Sent" at bounding box center [51, 218] width 22 height 20
click at [345, 16] on span "Email Marketing" at bounding box center [369, 18] width 50 height 9
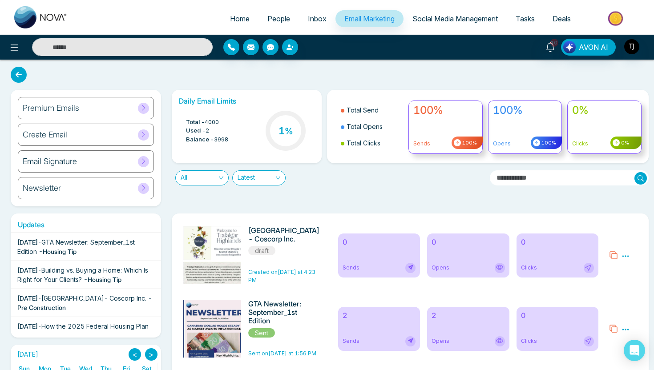
click at [443, 24] on link "Social Media Management" at bounding box center [454, 18] width 103 height 17
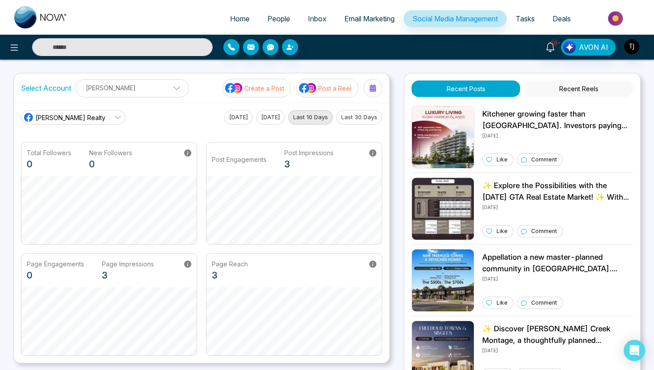
click at [257, 91] on p "Create a Post" at bounding box center [264, 88] width 40 height 9
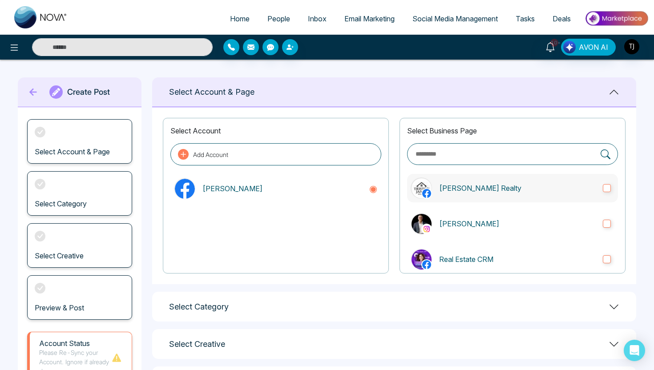
click at [442, 196] on label "[PERSON_NAME] Realty" at bounding box center [512, 188] width 211 height 28
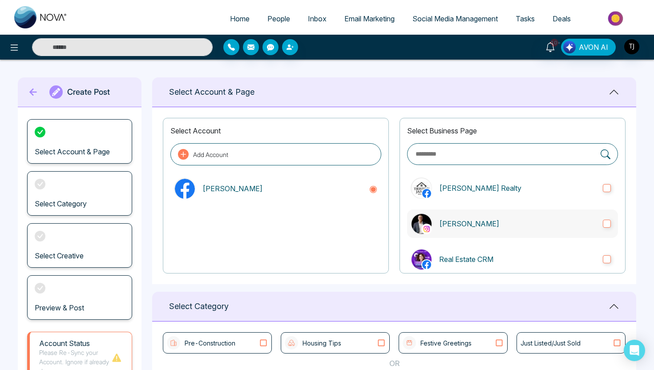
click at [453, 212] on label "[PERSON_NAME]" at bounding box center [512, 223] width 211 height 28
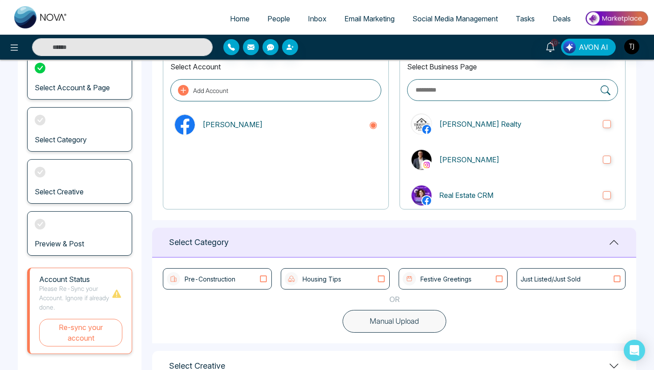
scroll to position [85, 0]
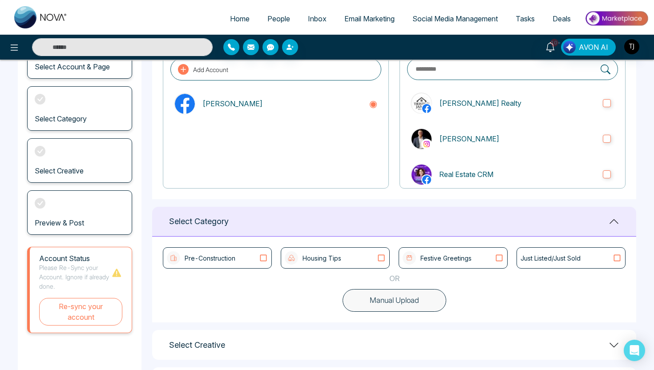
click at [244, 261] on div "Pre-Construction" at bounding box center [217, 257] width 101 height 13
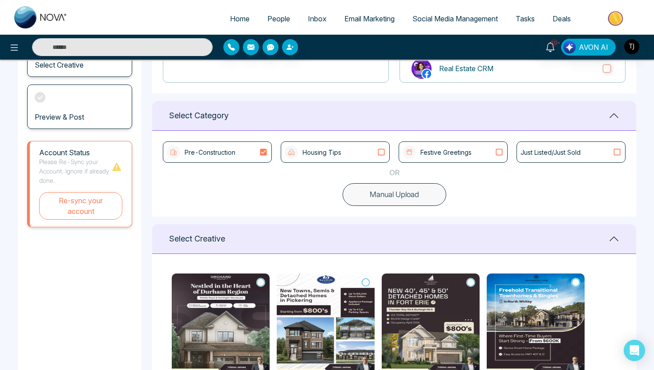
scroll to position [201, 0]
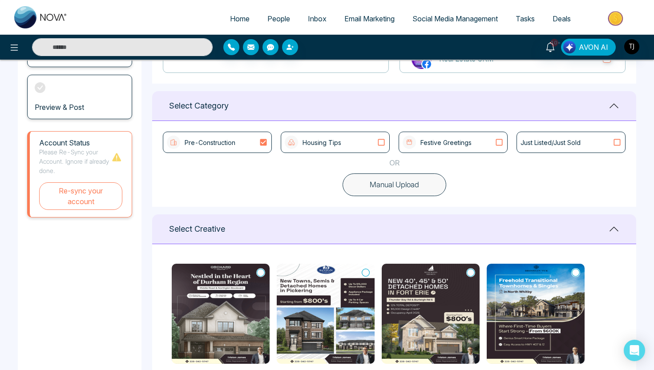
click at [303, 143] on p "Housing Tips" at bounding box center [321, 142] width 39 height 9
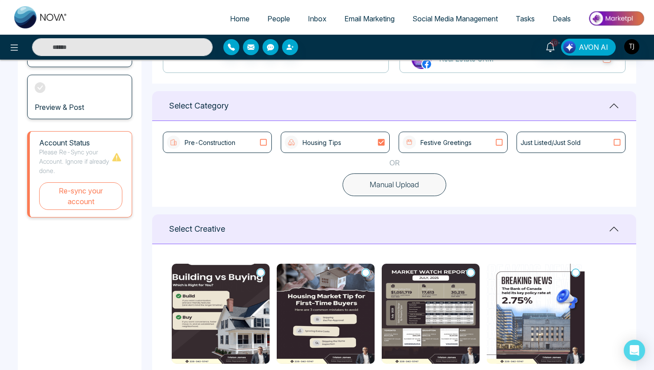
click at [436, 144] on p "Festive Greetings" at bounding box center [445, 142] width 51 height 9
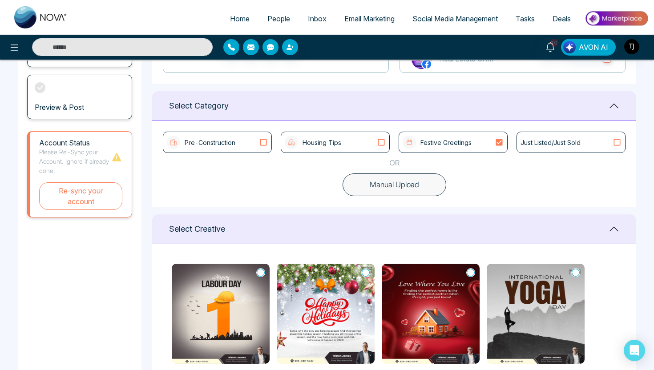
click at [559, 139] on p "Just Listed/Just Sold" at bounding box center [550, 142] width 60 height 9
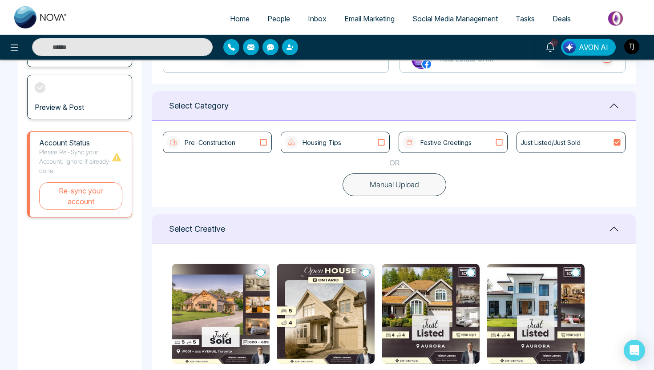
click at [369, 141] on div "Housing Tips" at bounding box center [335, 142] width 101 height 13
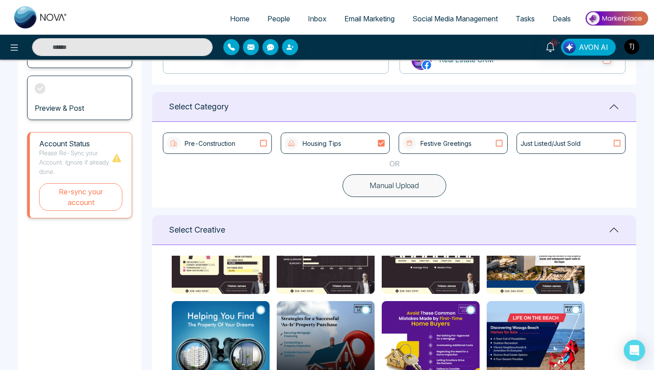
scroll to position [195, 0]
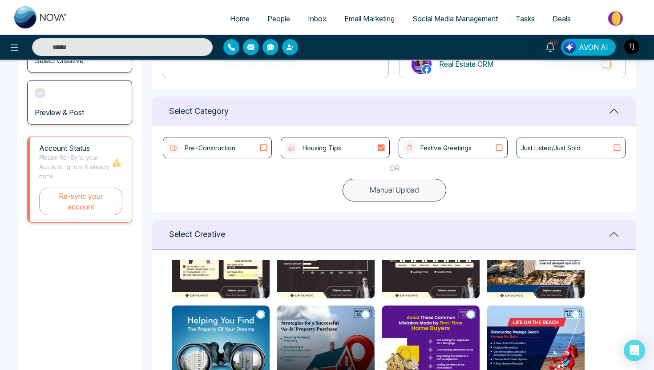
click at [260, 146] on icon at bounding box center [263, 147] width 12 height 9
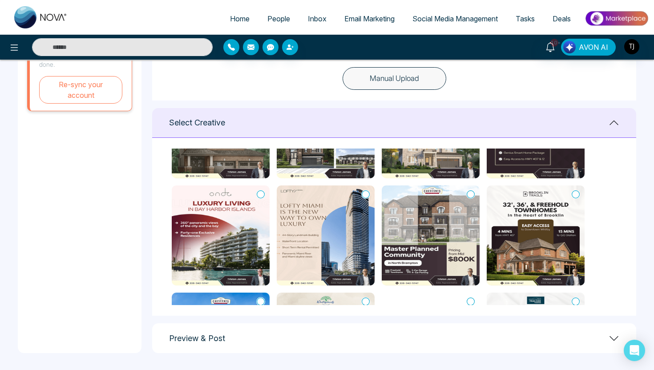
scroll to position [80, 0]
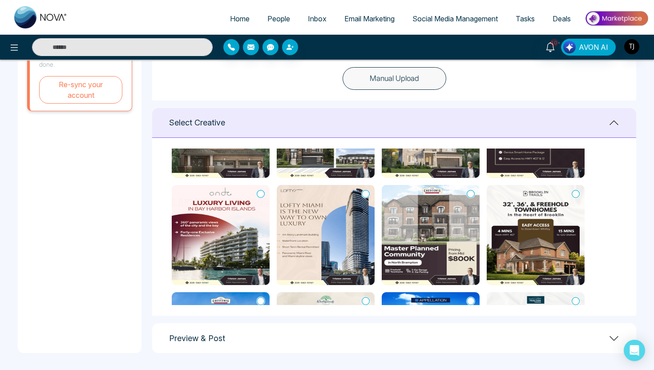
click at [365, 194] on icon at bounding box center [365, 193] width 8 height 9
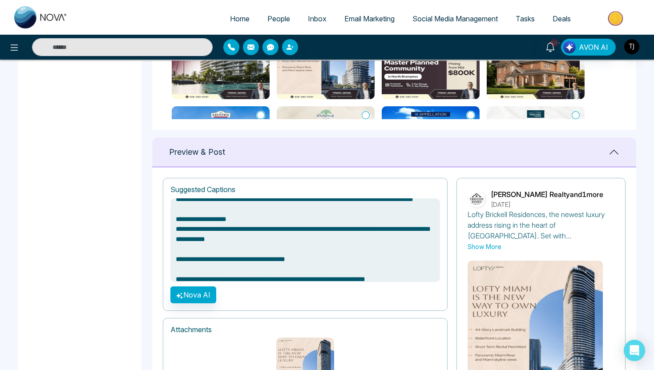
scroll to position [57, 0]
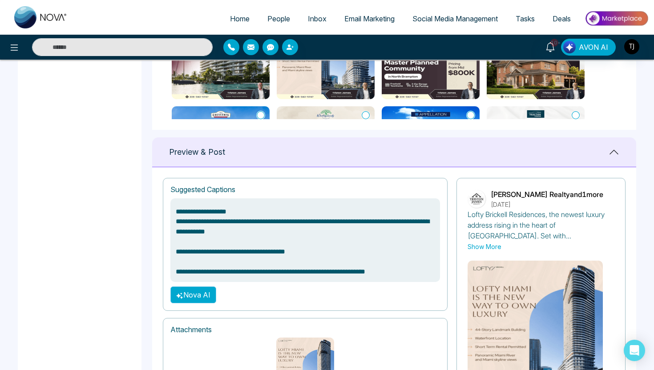
click at [197, 293] on button "Nova AI" at bounding box center [193, 294] width 46 height 17
type textarea "**********"
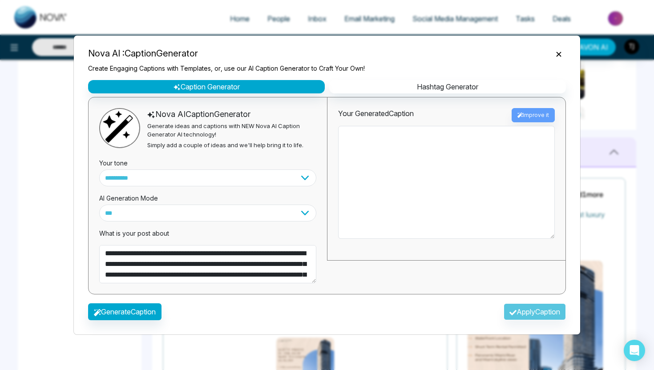
type textarea "**********"
click at [153, 305] on button "Generate Caption" at bounding box center [124, 311] width 73 height 17
type textarea "**********"
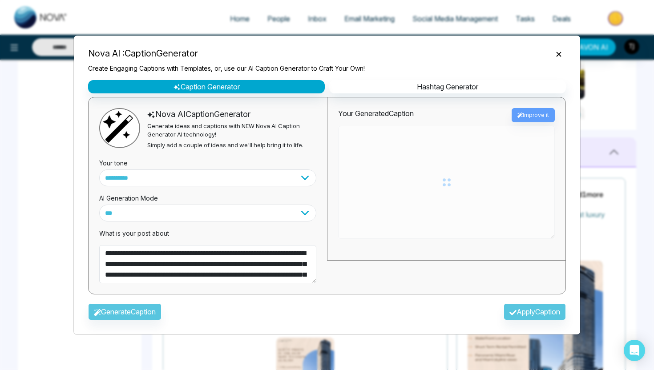
click at [558, 54] on icon "Close" at bounding box center [558, 54] width 5 height 5
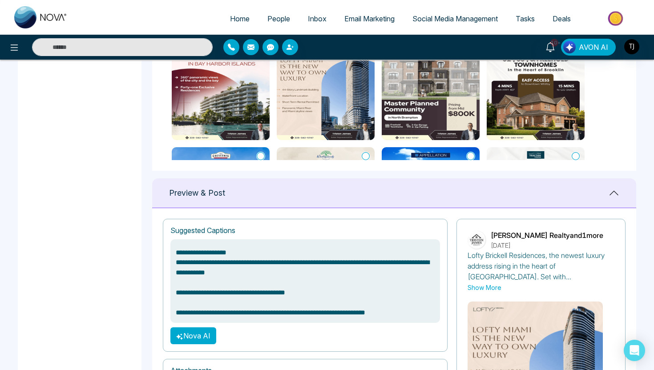
scroll to position [577, 0]
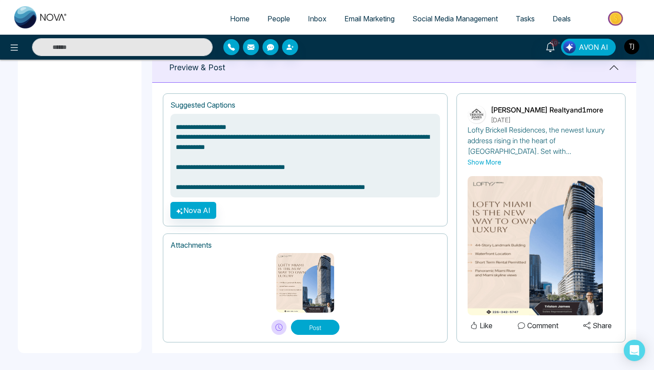
click at [506, 193] on img at bounding box center [534, 245] width 135 height 139
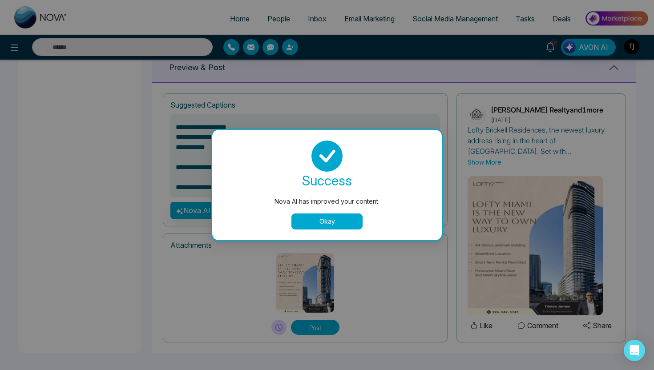
click at [353, 225] on button "Okay" at bounding box center [326, 221] width 71 height 16
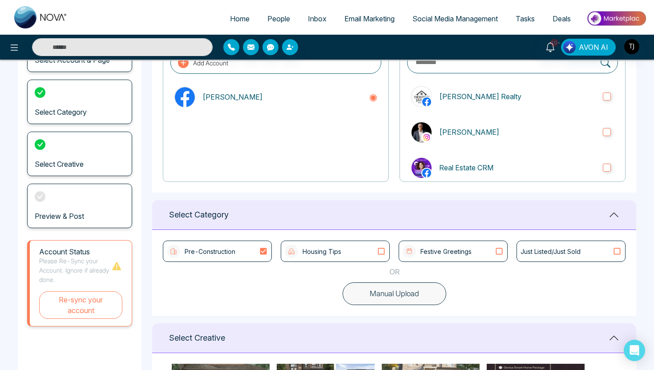
scroll to position [56, 0]
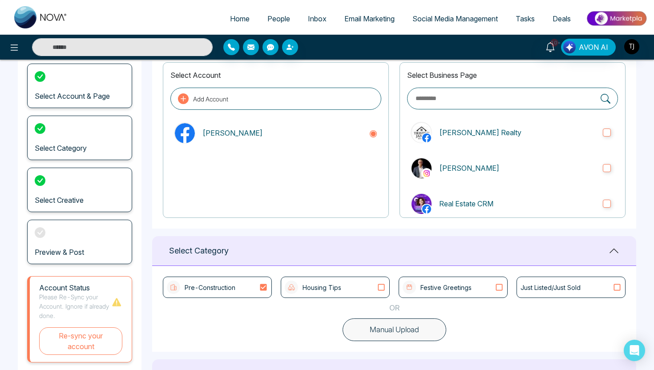
type textarea "**********"
click at [455, 25] on link "Social Media Management" at bounding box center [454, 18] width 103 height 17
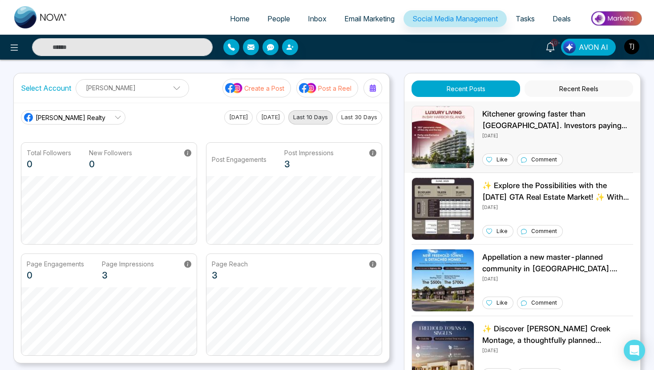
click at [444, 136] on img at bounding box center [442, 137] width 63 height 63
click at [456, 209] on img at bounding box center [442, 208] width 63 height 63
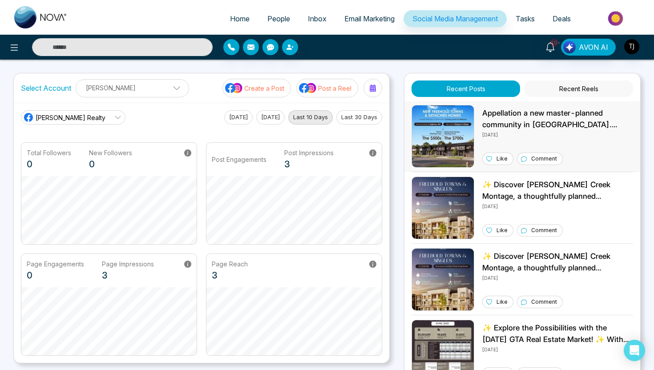
scroll to position [148, 0]
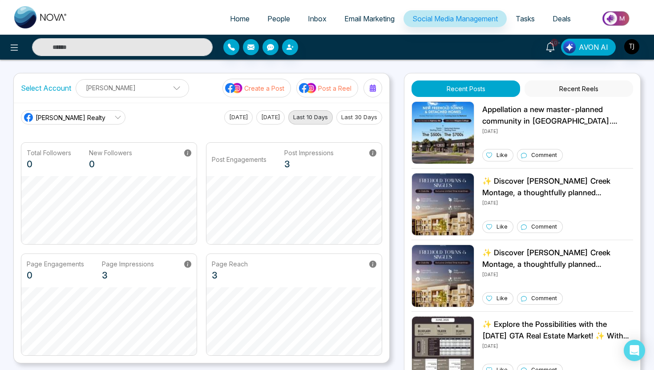
click at [341, 88] on p "Post a Reel" at bounding box center [334, 88] width 33 height 9
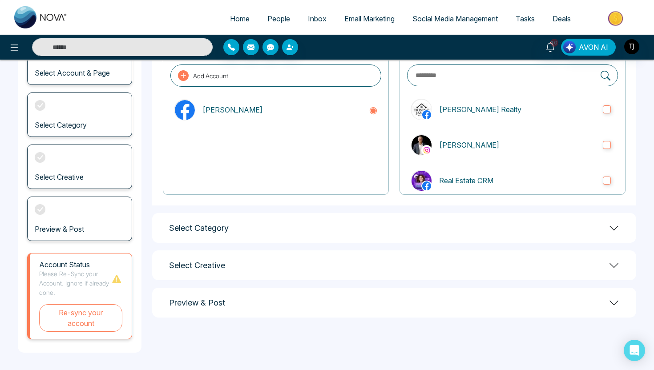
click at [328, 223] on div "Select Category" at bounding box center [394, 228] width 484 height 30
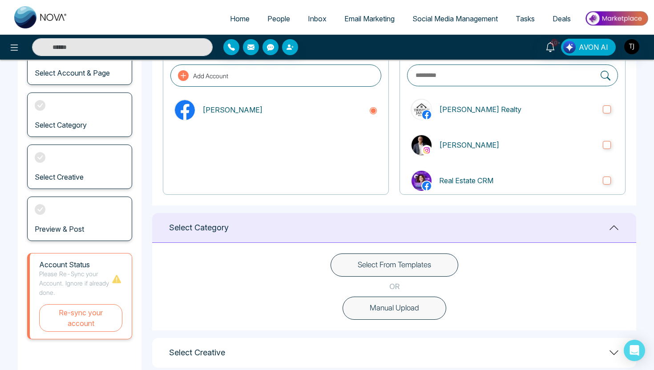
scroll to position [79, 0]
click at [366, 262] on button "Select From Templates" at bounding box center [394, 264] width 128 height 23
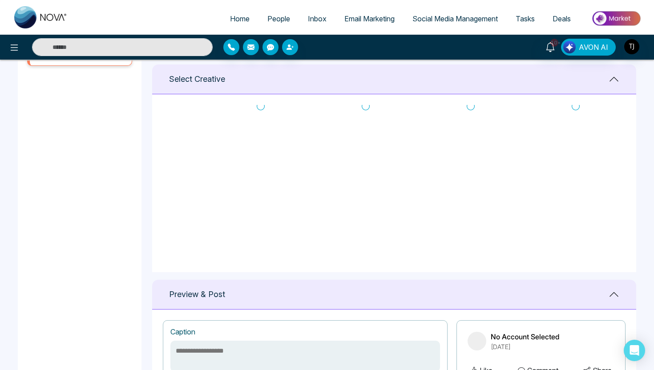
scroll to position [195, 0]
click at [555, 20] on span "Deals" at bounding box center [561, 18] width 18 height 9
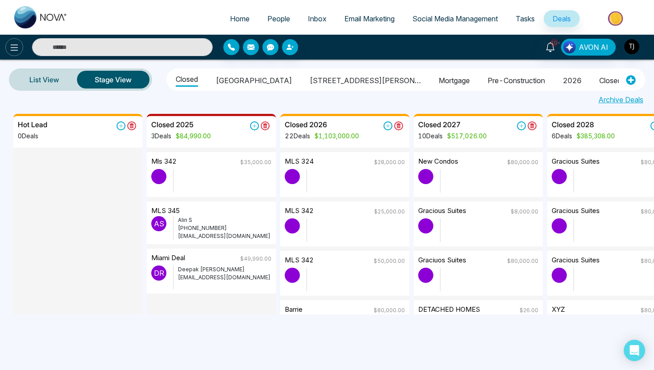
click at [12, 49] on icon at bounding box center [14, 47] width 11 height 11
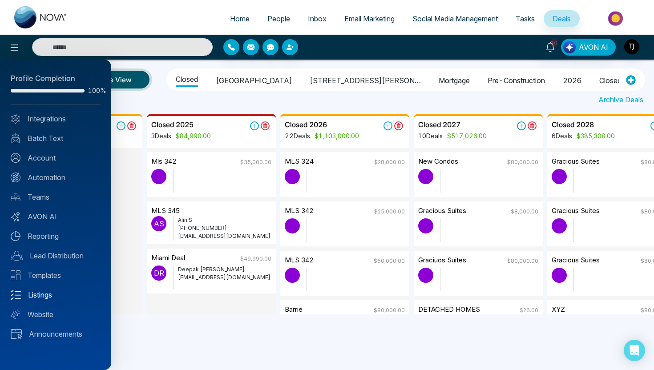
click at [35, 298] on link "Listings" at bounding box center [56, 294] width 90 height 11
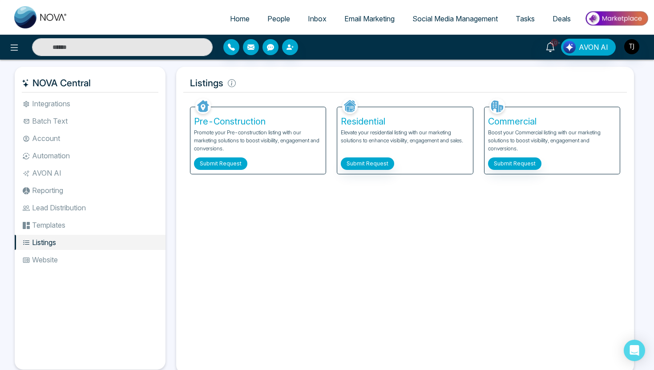
click at [235, 164] on button "Submit Request" at bounding box center [220, 163] width 53 height 12
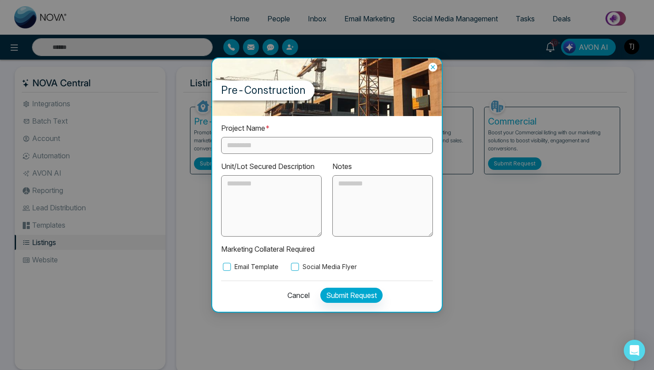
click at [293, 155] on div "Project Name * Unit/Lot Secured Description Notes Marketing Collateral Required…" at bounding box center [327, 197] width 212 height 149
click at [293, 146] on input "text" at bounding box center [327, 145] width 212 height 17
click at [261, 197] on textarea at bounding box center [271, 205] width 100 height 61
click at [224, 271] on div "Project Name * Unit/Lot Secured Description Notes Marketing Collateral Required…" at bounding box center [326, 214] width 229 height 196
click at [232, 267] on label "Email Template" at bounding box center [249, 267] width 57 height 10
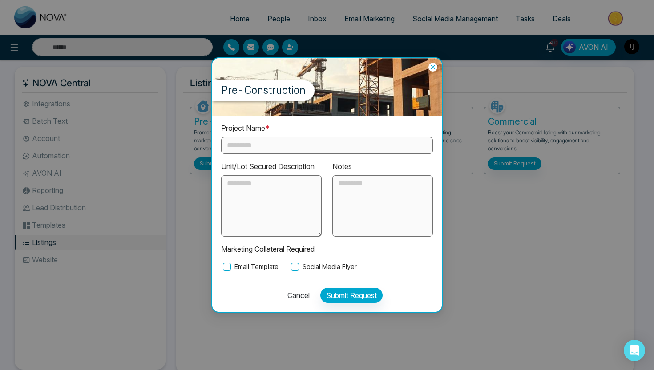
click at [297, 262] on label "Social Media Flyer" at bounding box center [323, 267] width 68 height 10
click at [433, 69] on icon at bounding box center [432, 67] width 9 height 9
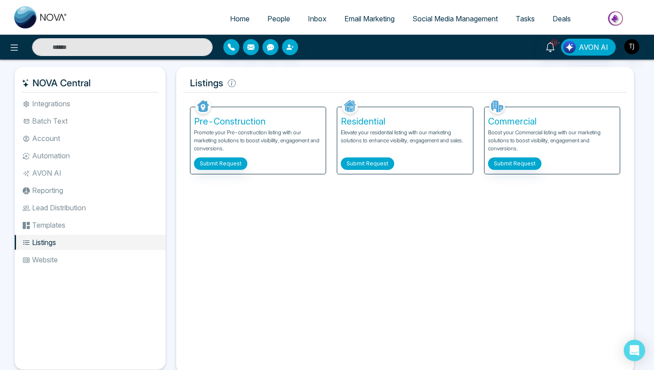
click at [384, 161] on button "Submit Request" at bounding box center [367, 163] width 53 height 12
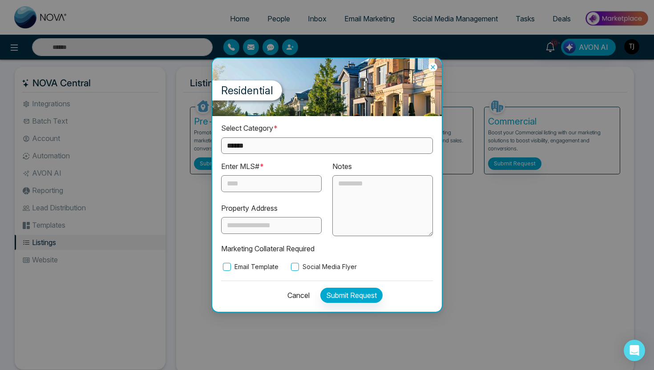
click at [320, 161] on div "Enter MLS# *" at bounding box center [271, 176] width 100 height 31
click at [317, 153] on div "**********" at bounding box center [327, 197] width 212 height 149
click at [313, 148] on select "**********" at bounding box center [327, 145] width 212 height 16
click at [296, 147] on select "**********" at bounding box center [327, 145] width 212 height 16
click at [283, 146] on select "**********" at bounding box center [327, 145] width 212 height 16
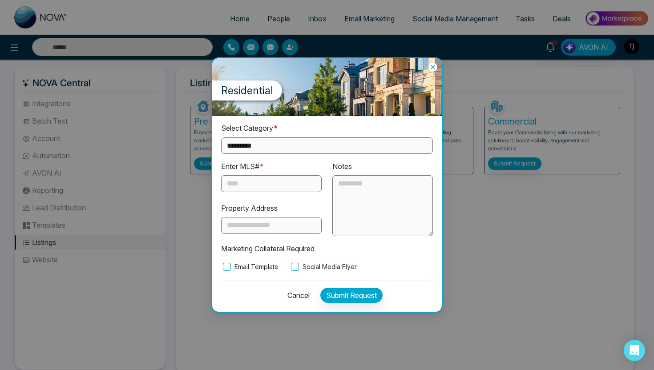
select select "**********"
click at [243, 187] on input "text" at bounding box center [271, 183] width 100 height 17
click at [232, 217] on input "text" at bounding box center [271, 225] width 100 height 17
click at [370, 219] on textarea at bounding box center [382, 205] width 100 height 61
click at [310, 270] on label "Social Media Flyer" at bounding box center [323, 267] width 68 height 10
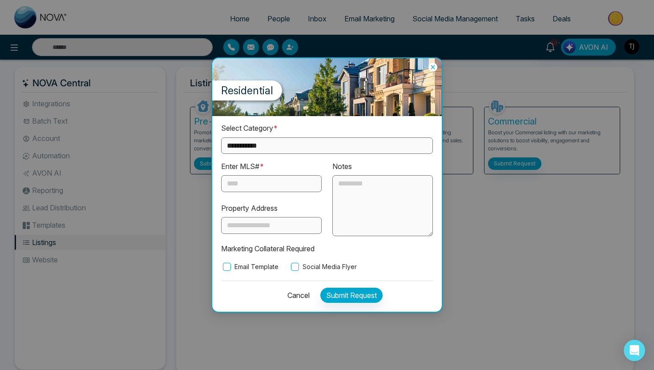
click at [431, 68] on icon at bounding box center [432, 67] width 9 height 9
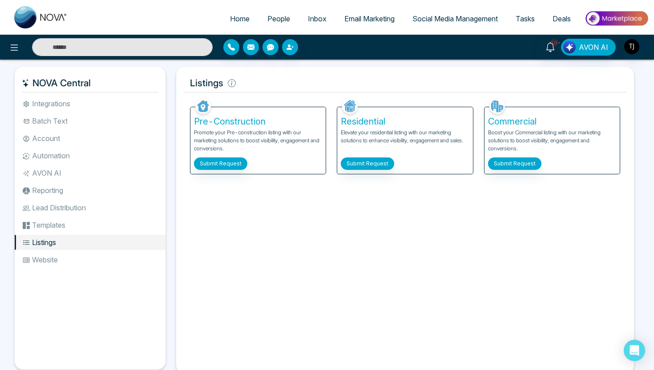
click at [563, 20] on span "Deals" at bounding box center [561, 18] width 18 height 9
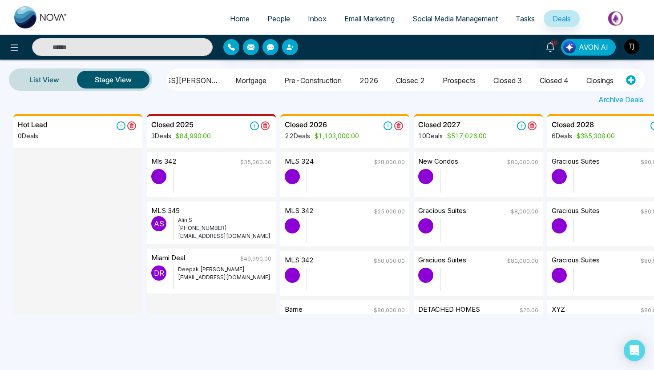
scroll to position [0, 372]
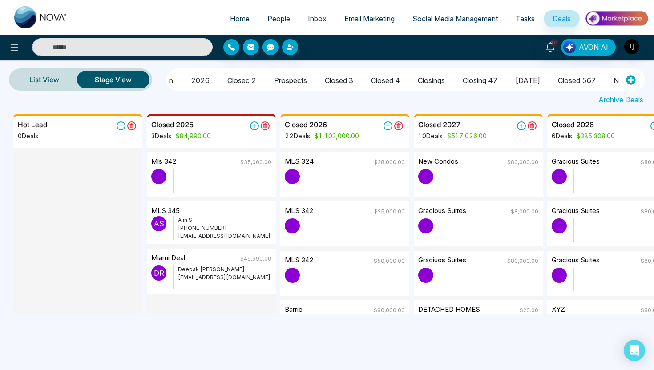
click at [613, 80] on li "New Deals" at bounding box center [630, 79] width 35 height 15
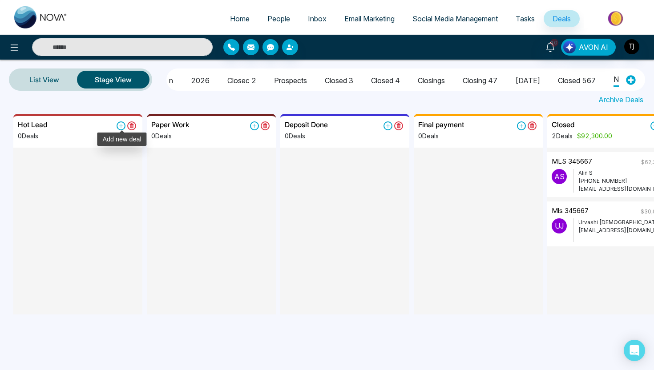
click at [120, 127] on icon at bounding box center [120, 125] width 9 height 9
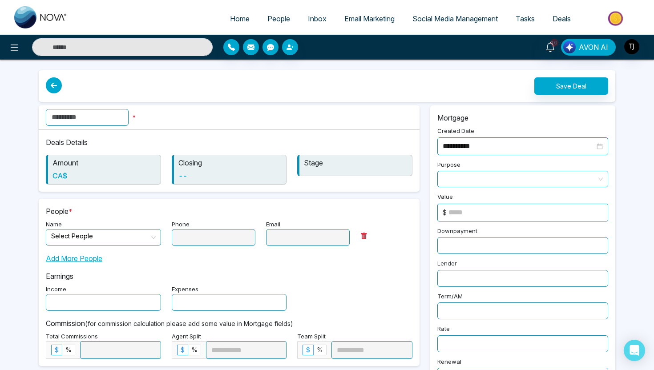
click at [129, 116] on input "text" at bounding box center [87, 117] width 83 height 17
type input "**********"
click at [92, 234] on input "search" at bounding box center [100, 235] width 98 height 13
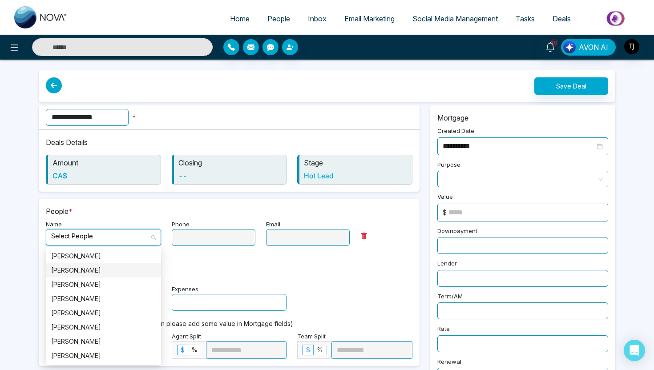
click at [75, 271] on div "[PERSON_NAME]" at bounding box center [103, 270] width 104 height 10
type input "**********"
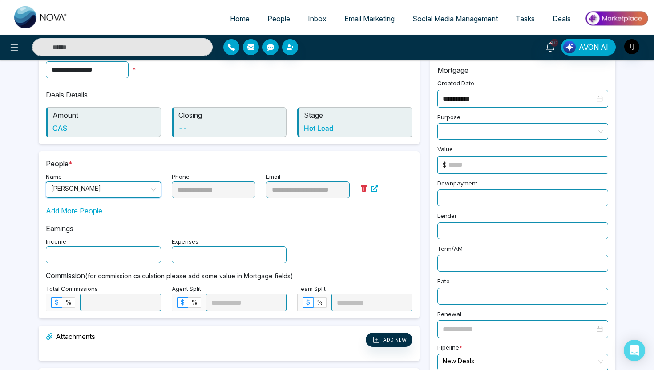
scroll to position [58, 0]
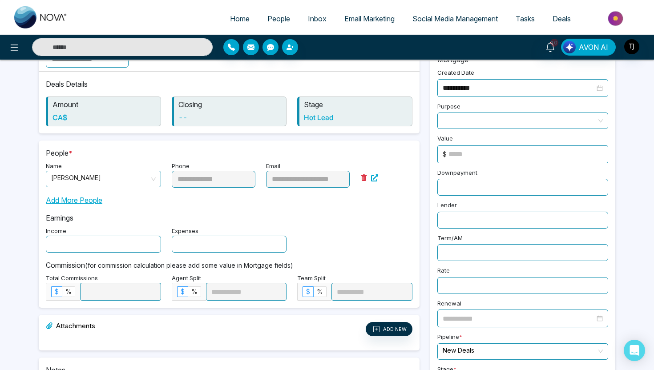
click at [116, 250] on input "text" at bounding box center [103, 244] width 115 height 17
click at [237, 242] on input "text" at bounding box center [229, 244] width 115 height 17
click at [456, 118] on span at bounding box center [522, 121] width 160 height 16
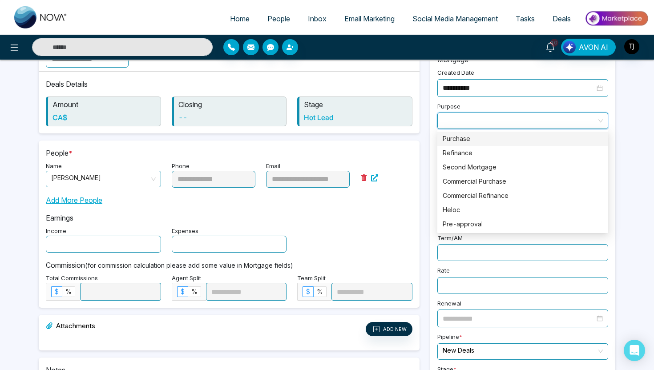
click at [462, 135] on div "Purchase" at bounding box center [522, 139] width 160 height 10
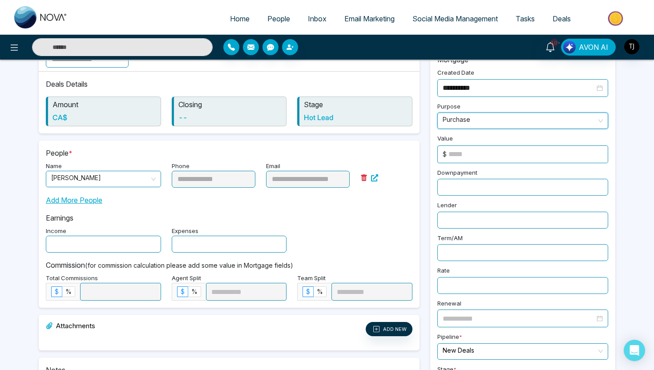
click at [466, 153] on input at bounding box center [527, 154] width 159 height 17
type input "******"
click at [503, 182] on input "text" at bounding box center [522, 187] width 171 height 17
type input "*"
type input "*****"
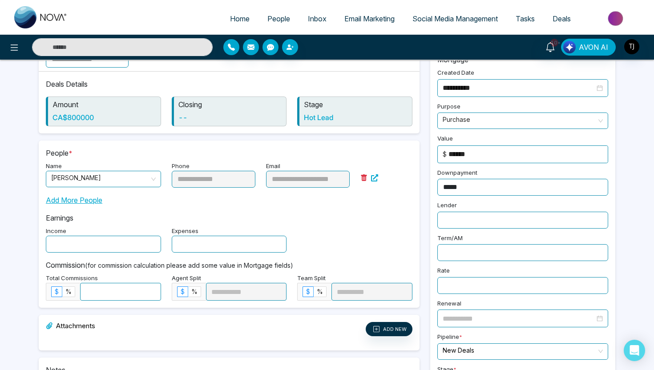
click at [499, 212] on input "text" at bounding box center [522, 220] width 171 height 17
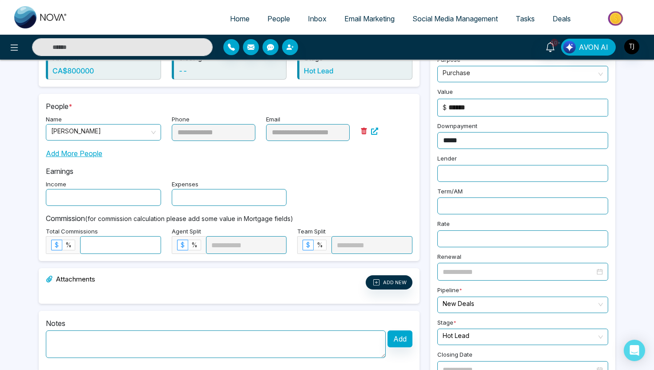
click at [478, 203] on input "text" at bounding box center [522, 205] width 171 height 17
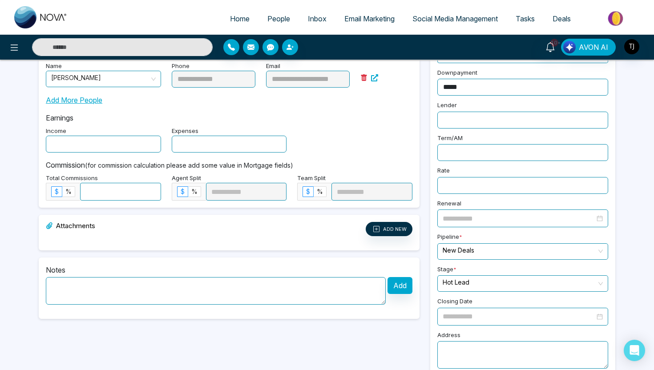
scroll to position [169, 0]
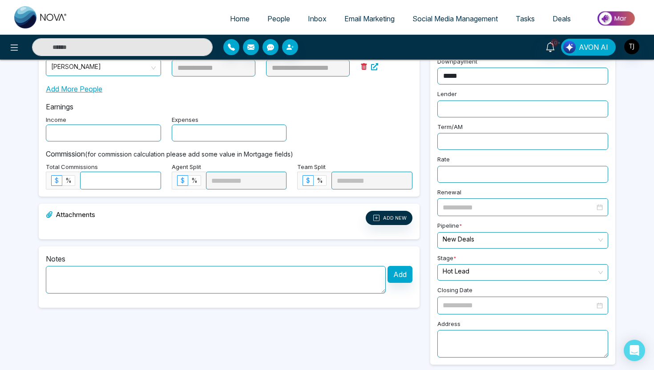
click at [453, 227] on label "Pipeline *" at bounding box center [449, 226] width 25 height 11
click at [493, 339] on textarea at bounding box center [522, 344] width 171 height 28
click at [342, 220] on div "Attachments ADD NEW" at bounding box center [229, 218] width 366 height 14
click at [226, 275] on textarea at bounding box center [216, 280] width 340 height 28
type textarea "**********"
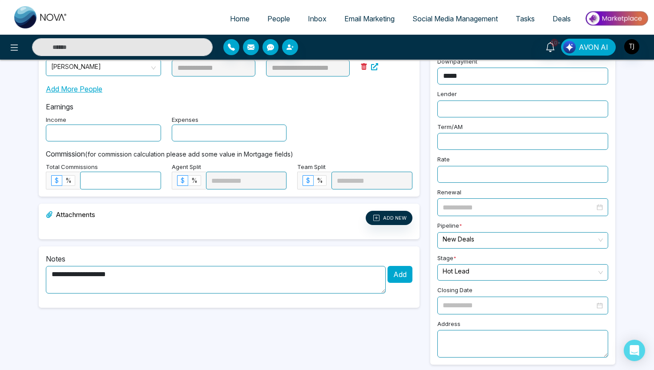
click at [398, 275] on button "Add" at bounding box center [399, 274] width 25 height 17
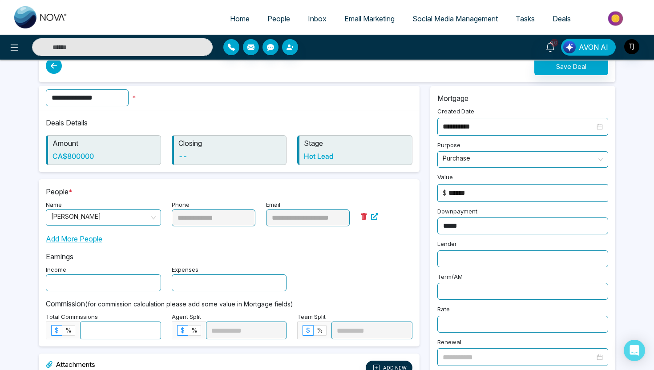
scroll to position [0, 0]
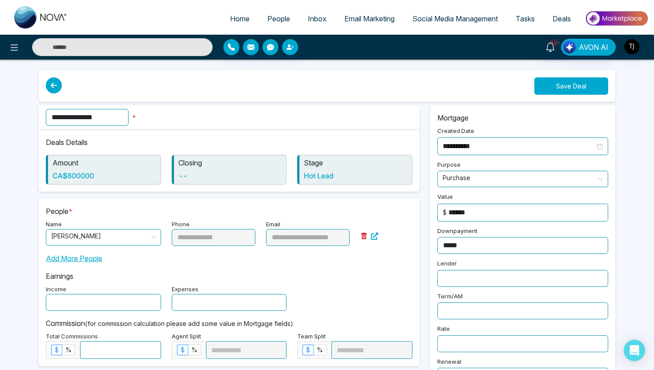
click at [578, 84] on button "Save Deal" at bounding box center [571, 85] width 74 height 17
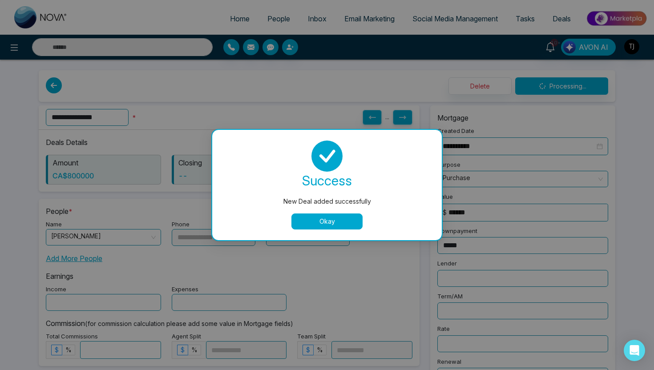
click at [325, 224] on button "Okay" at bounding box center [326, 221] width 71 height 16
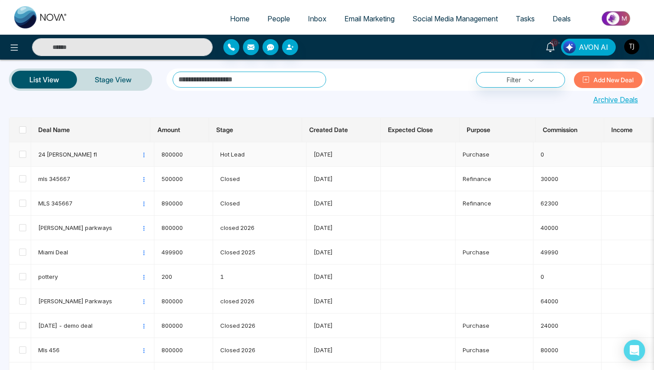
click at [68, 155] on span "24 [PERSON_NAME] fl" at bounding box center [89, 154] width 103 height 9
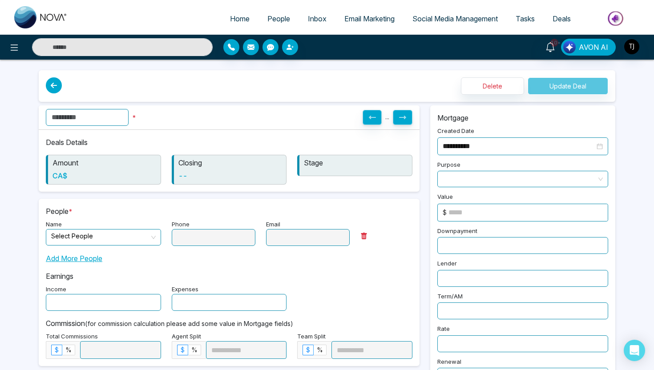
type input "**********"
type input "*"
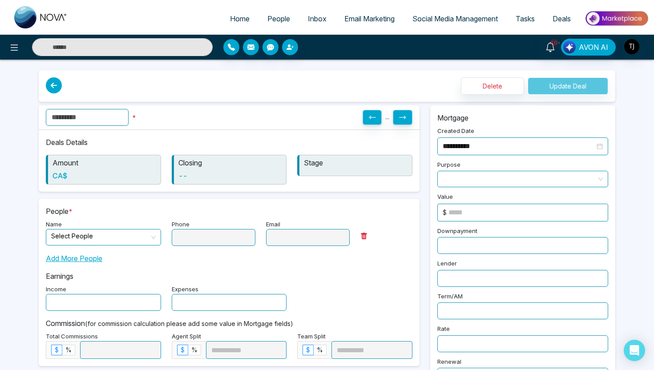
type input "*"
type input "******"
type input "*****"
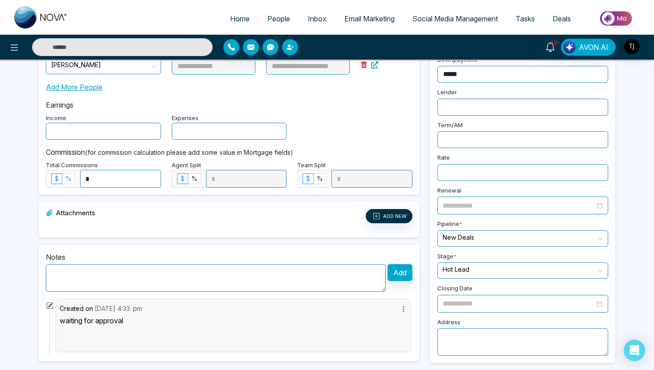
scroll to position [173, 0]
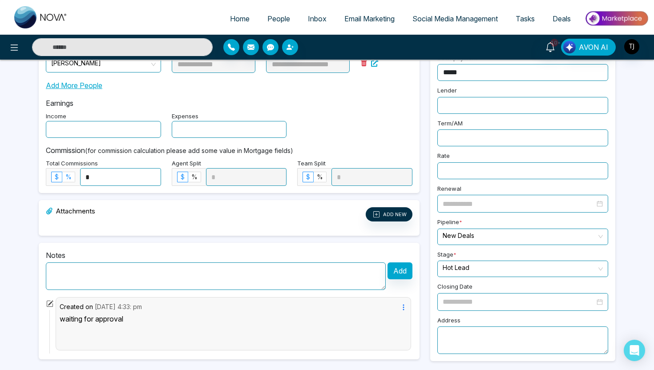
click at [68, 177] on span "%" at bounding box center [68, 177] width 6 height 8
click at [106, 174] on input "*" at bounding box center [120, 177] width 80 height 17
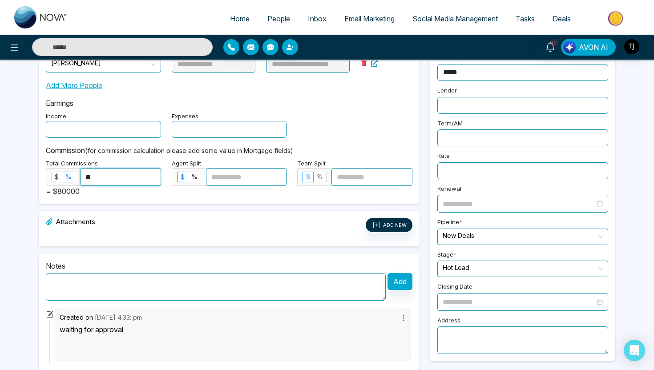
scroll to position [0, 0]
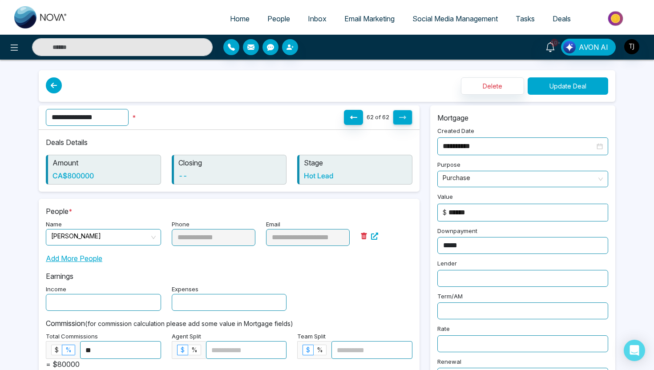
click at [583, 88] on button "Update Deal" at bounding box center [567, 85] width 80 height 17
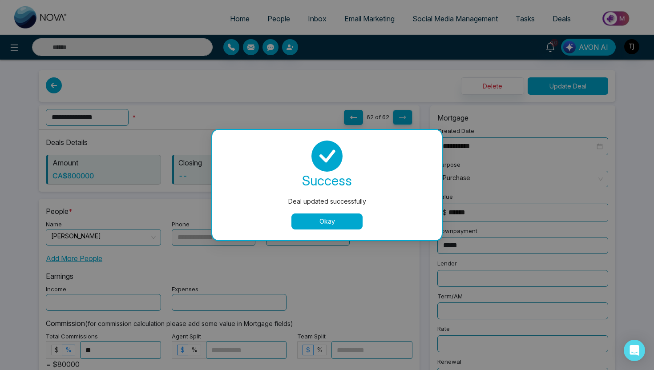
type input "*****"
type input "*"
click at [338, 216] on button "Okay" at bounding box center [326, 221] width 71 height 16
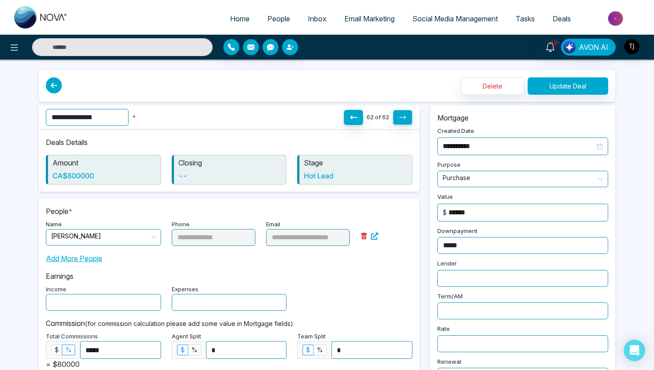
click at [56, 82] on icon at bounding box center [54, 85] width 16 height 16
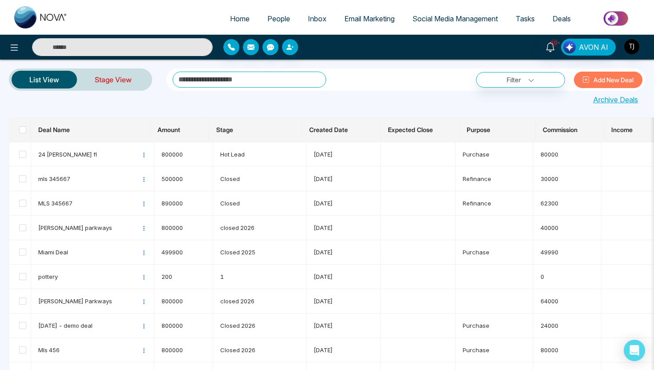
click at [118, 83] on link "Stage View" at bounding box center [113, 79] width 72 height 21
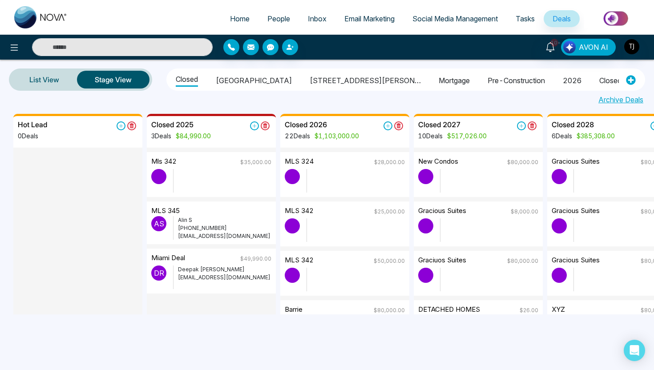
scroll to position [0, 372]
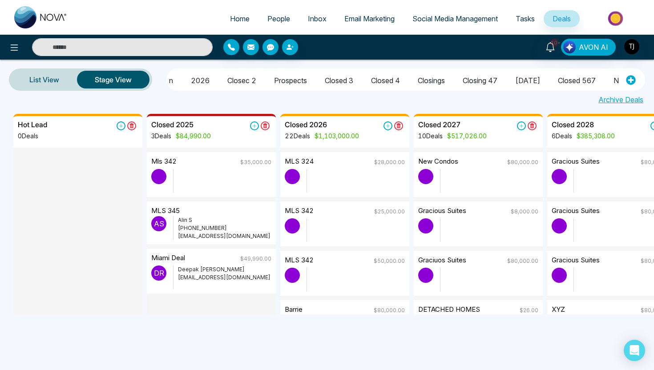
click at [613, 77] on li "New Deals" at bounding box center [630, 79] width 35 height 15
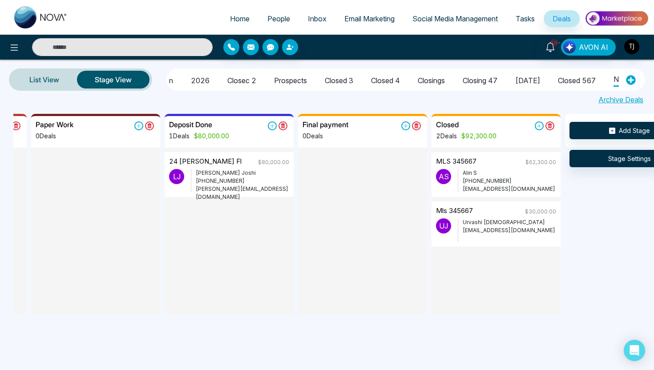
scroll to position [0, 127]
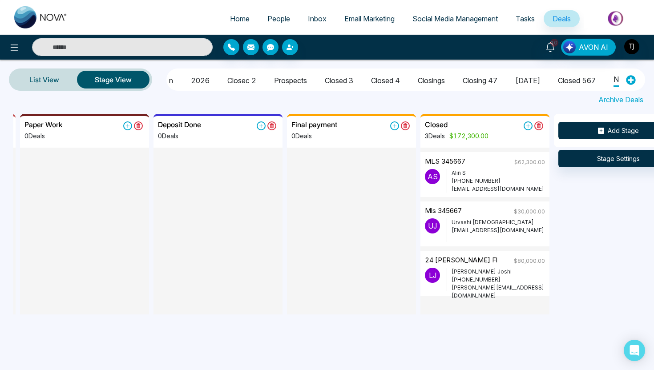
click at [590, 135] on button "Add Stage" at bounding box center [618, 130] width 120 height 17
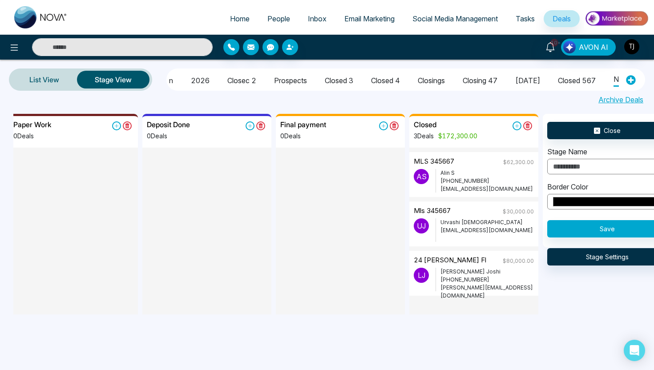
click at [577, 169] on input "text" at bounding box center [607, 167] width 120 height 16
type input "**********"
click at [598, 228] on button "Save" at bounding box center [607, 228] width 120 height 17
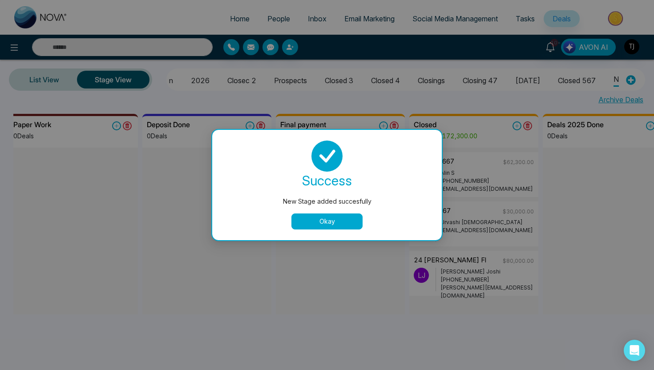
click at [340, 217] on button "Okay" at bounding box center [326, 221] width 71 height 16
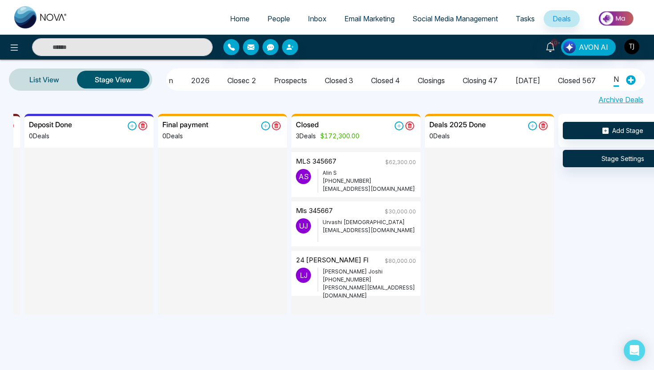
scroll to position [0, 302]
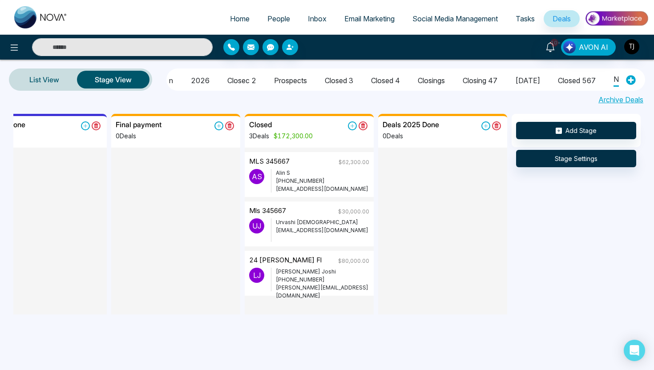
click at [267, 17] on span "People" at bounding box center [278, 18] width 23 height 9
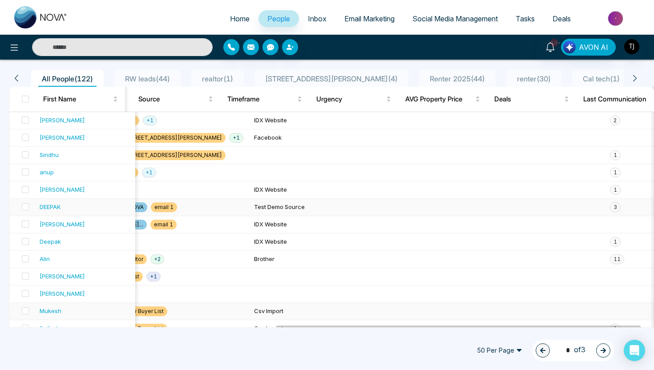
scroll to position [9, 0]
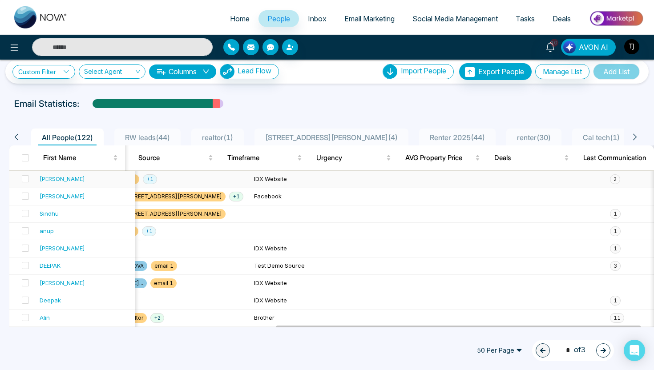
click at [44, 178] on div "[PERSON_NAME]" at bounding box center [62, 178] width 45 height 9
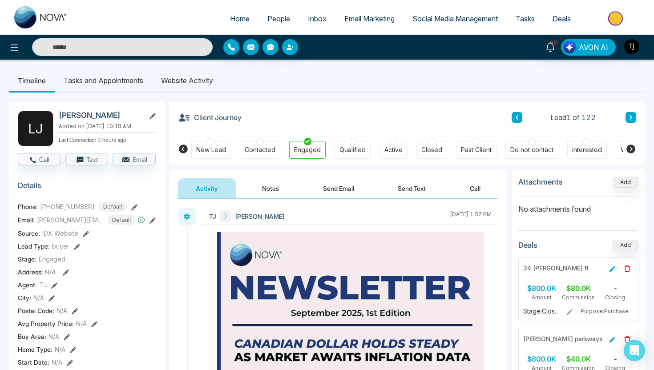
scroll to position [25, 0]
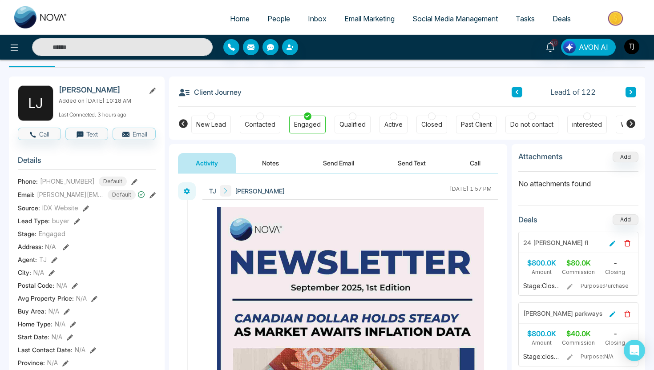
click at [8, 54] on div at bounding box center [109, 47] width 218 height 18
click at [13, 48] on icon at bounding box center [14, 47] width 11 height 11
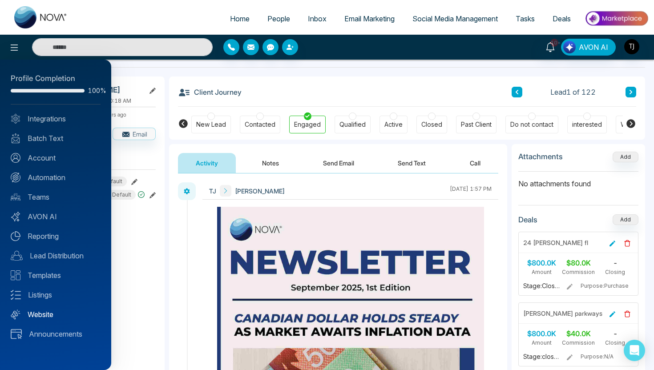
click at [39, 311] on link "Website" at bounding box center [56, 314] width 90 height 11
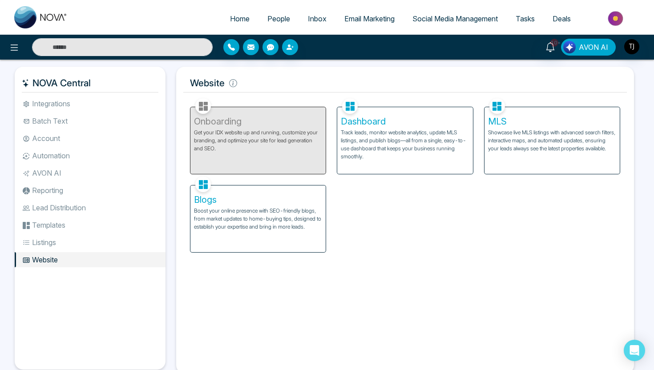
click at [592, 52] on span "AVON AI" at bounding box center [592, 47] width 29 height 11
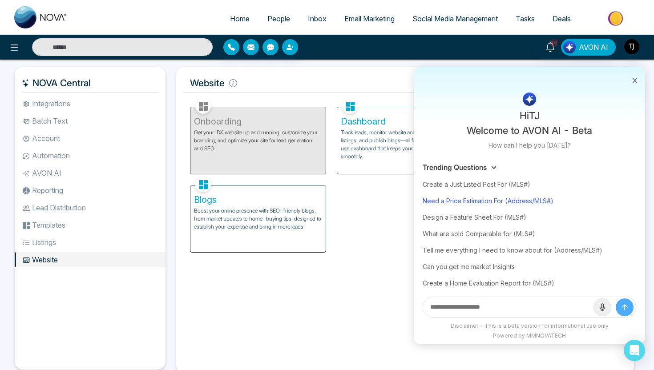
click at [483, 200] on div "Need a Price Estimation For (Address/MLS#)" at bounding box center [528, 201] width 213 height 16
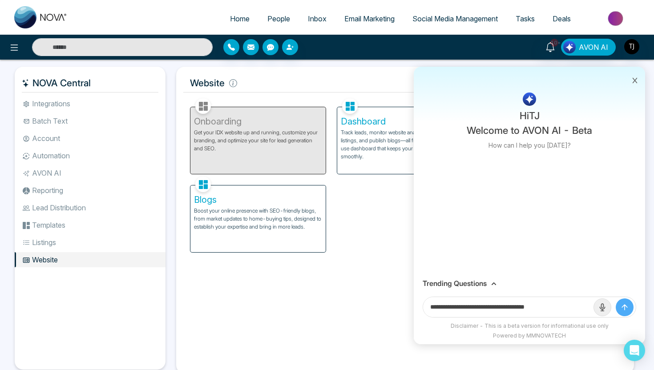
drag, startPoint x: 514, startPoint y: 308, endPoint x: 566, endPoint y: 307, distance: 51.1
click at [566, 308] on input "**********" at bounding box center [508, 307] width 170 height 20
paste input "**********"
type input "**********"
click at [615, 298] on button "submit" at bounding box center [624, 307] width 18 height 18
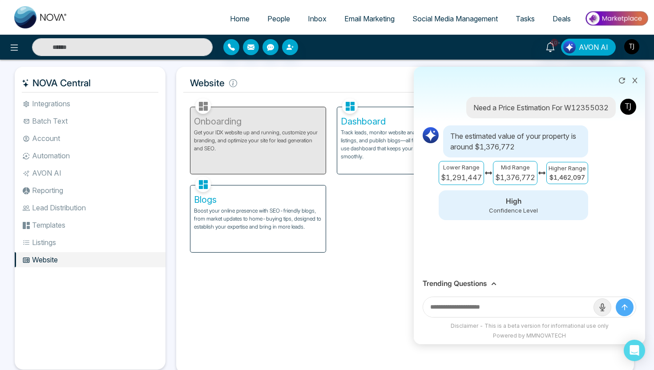
click at [477, 281] on h3 "Trending Questions" at bounding box center [454, 283] width 64 height 8
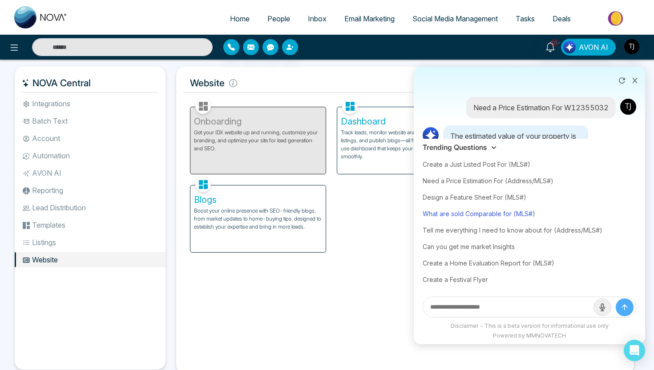
click at [484, 216] on div "What are sold Comparable for (MLS#)" at bounding box center [528, 213] width 213 height 16
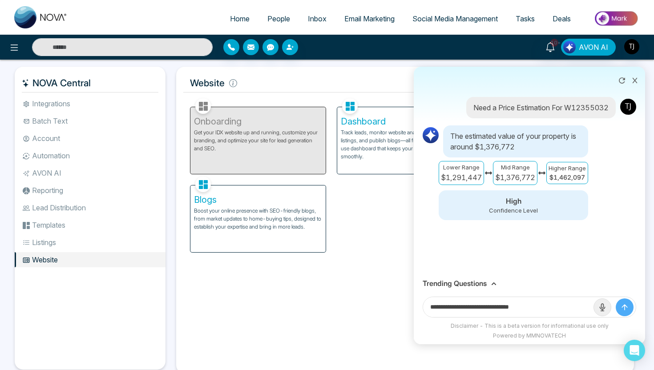
drag, startPoint x: 520, startPoint y: 307, endPoint x: 579, endPoint y: 305, distance: 59.2
click at [579, 305] on input "**********" at bounding box center [508, 307] width 170 height 20
paste input "**********"
type input "**********"
click at [615, 298] on button "submit" at bounding box center [624, 307] width 18 height 18
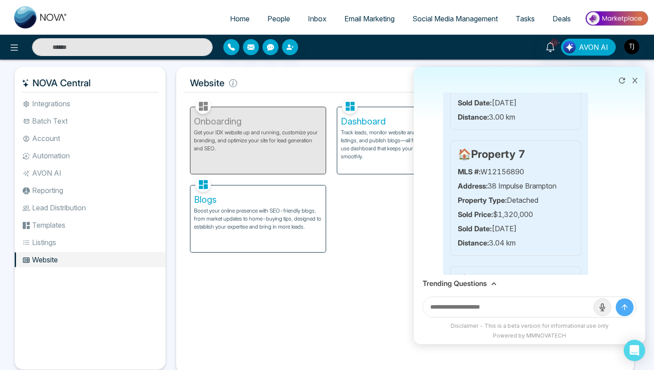
scroll to position [987, 0]
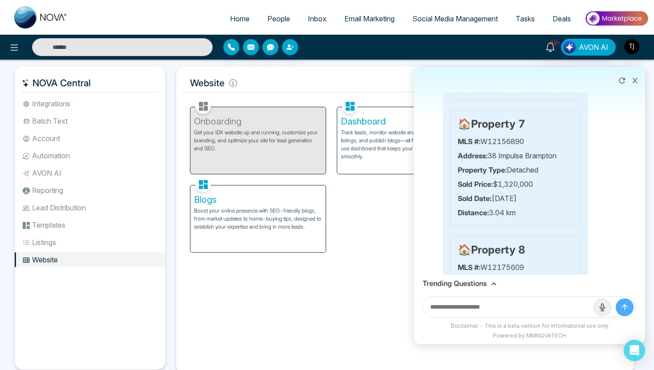
click at [462, 285] on h3 "Trending Questions" at bounding box center [454, 283] width 64 height 8
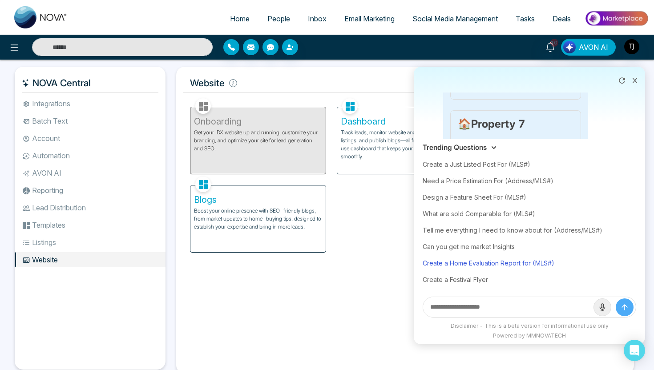
click at [476, 263] on div "Create a Home Evaluation Report for (MLS#)" at bounding box center [528, 263] width 213 height 16
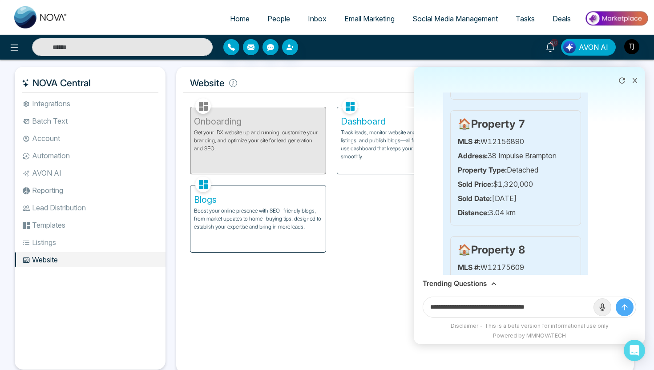
drag, startPoint x: 539, startPoint y: 309, endPoint x: 583, endPoint y: 308, distance: 44.0
click at [583, 308] on input "**********" at bounding box center [508, 307] width 170 height 20
paste input "**********"
type input "**********"
click at [615, 298] on button "submit" at bounding box center [624, 307] width 18 height 18
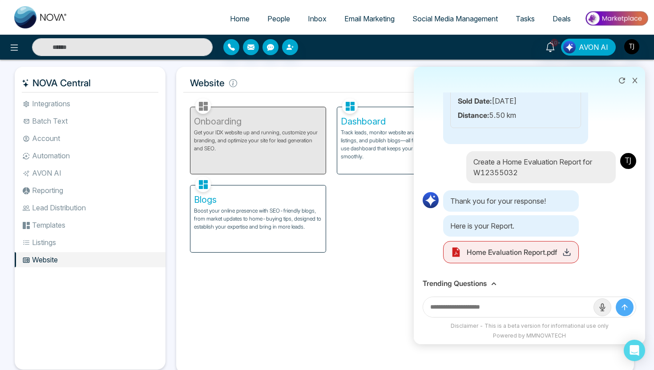
scroll to position [2811, 0]
click at [570, 254] on icon at bounding box center [566, 252] width 9 height 9
click at [467, 282] on h3 "Trending Questions" at bounding box center [454, 283] width 64 height 8
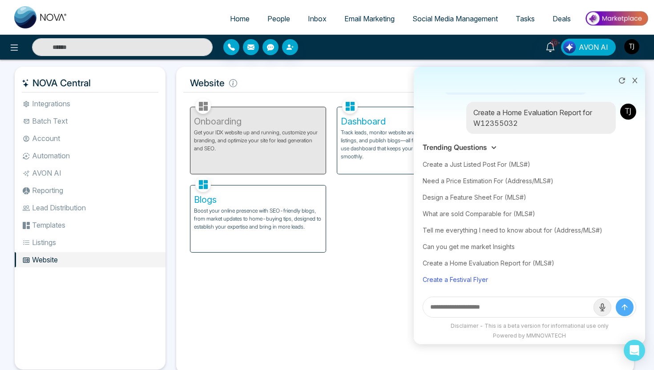
click at [468, 279] on div "Create a Festival Flyer" at bounding box center [528, 279] width 213 height 16
type input "**********"
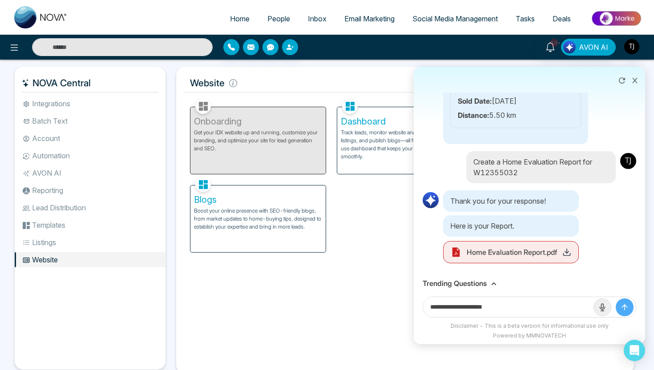
click at [629, 302] on button "submit" at bounding box center [624, 307] width 18 height 18
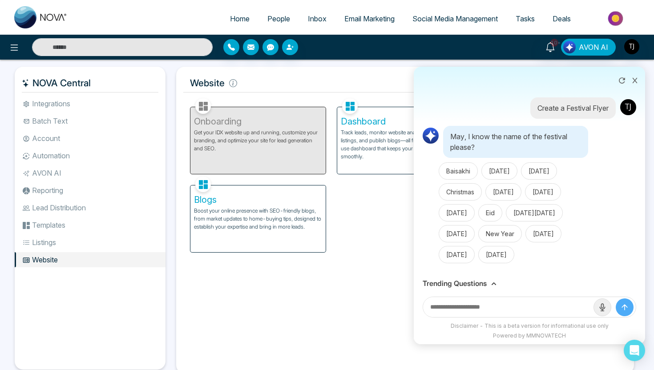
scroll to position [3004, 0]
click at [510, 225] on button "New Year" at bounding box center [500, 233] width 44 height 17
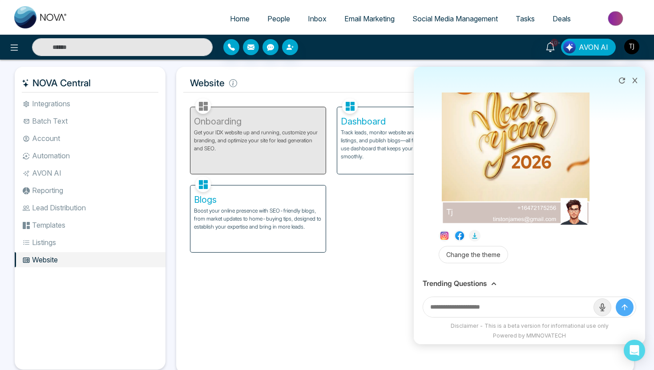
scroll to position [3340, 0]
click at [468, 280] on h3 "Trending Questions" at bounding box center [454, 283] width 64 height 8
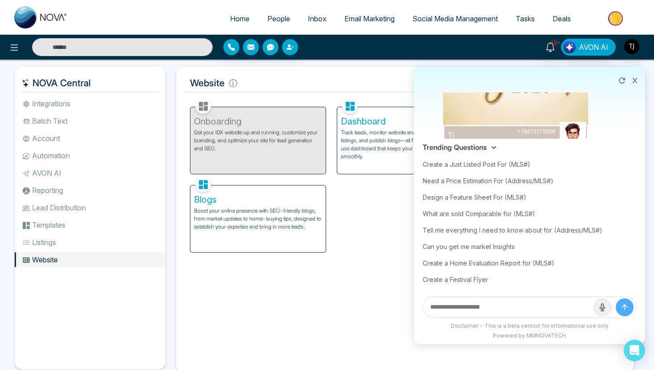
click at [468, 280] on div "Create a Festival Flyer" at bounding box center [528, 279] width 213 height 16
type input "**********"
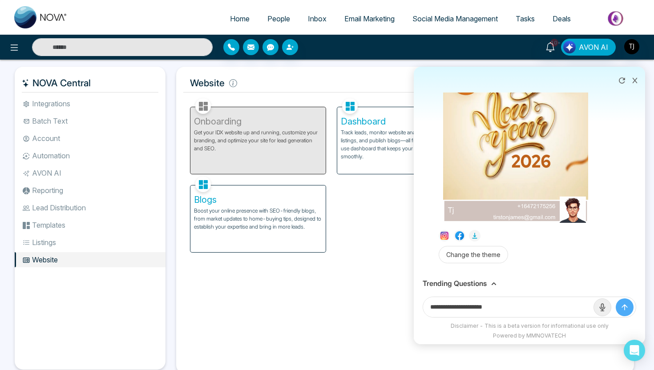
click at [629, 306] on button "submit" at bounding box center [624, 307] width 18 height 18
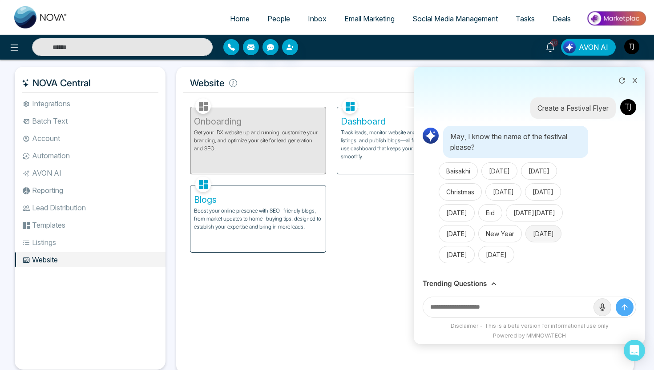
scroll to position [3529, 0]
click at [515, 225] on button "New Year" at bounding box center [500, 233] width 44 height 17
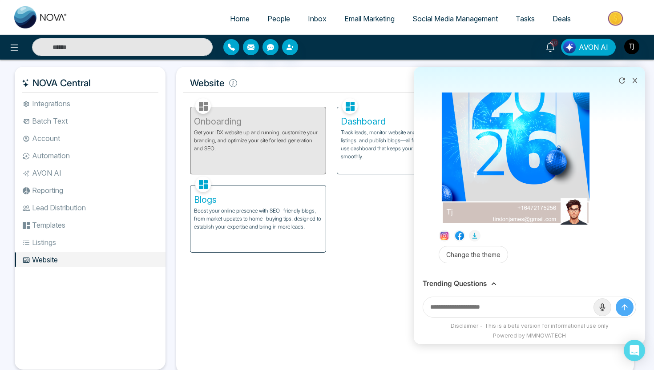
scroll to position [3864, 0]
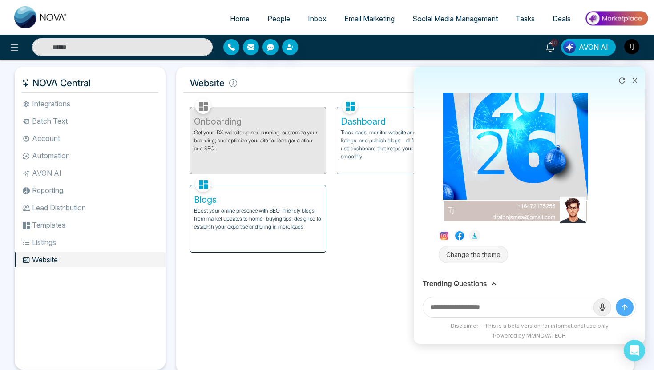
click at [487, 257] on button "Change the theme" at bounding box center [472, 254] width 69 height 17
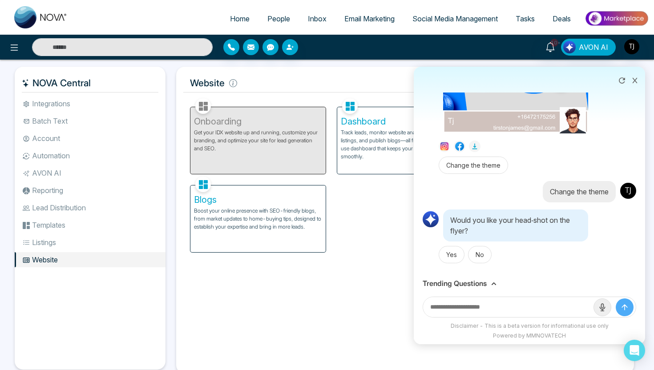
scroll to position [3950, 0]
click at [452, 269] on div "Need a Price Estimation For W12355032 The estimated value of your property is a…" at bounding box center [529, 183] width 231 height 182
click at [451, 260] on button "Yes" at bounding box center [451, 254] width 26 height 17
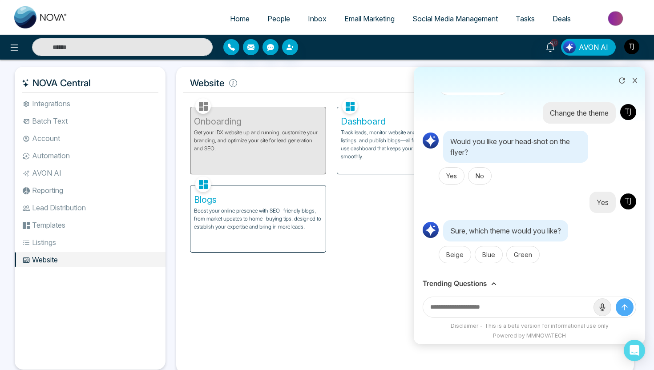
scroll to position [4028, 0]
click at [445, 263] on button "Beige" at bounding box center [454, 254] width 32 height 17
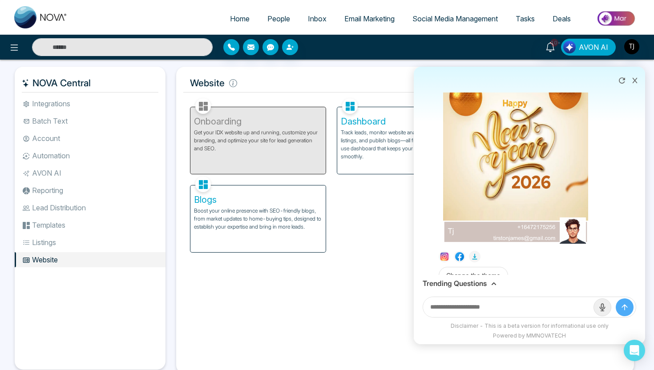
scroll to position [3201, 0]
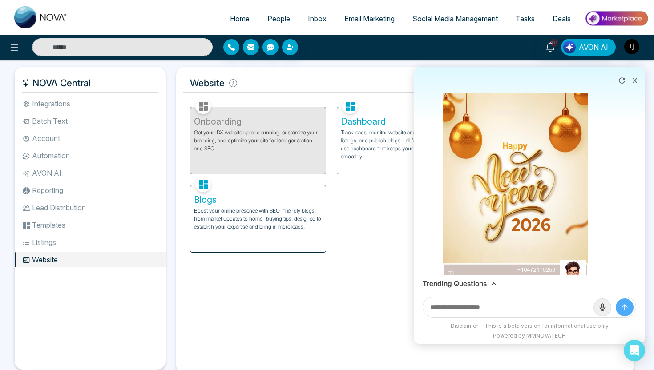
click at [635, 78] on icon at bounding box center [634, 80] width 5 height 5
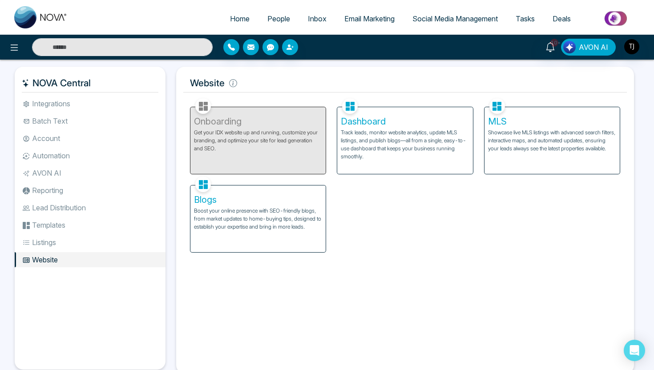
click at [63, 104] on li "Integrations" at bounding box center [90, 103] width 151 height 15
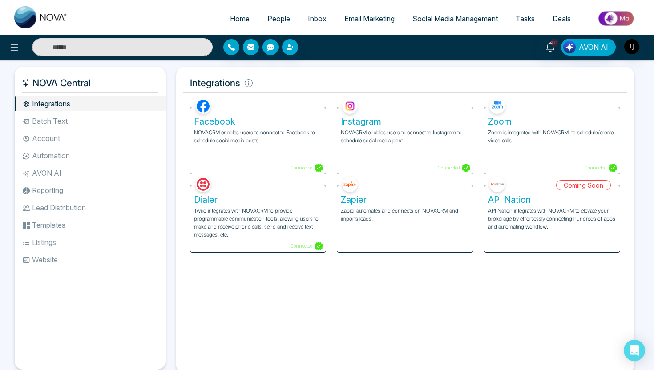
click at [51, 177] on li "AVON AI" at bounding box center [90, 172] width 151 height 15
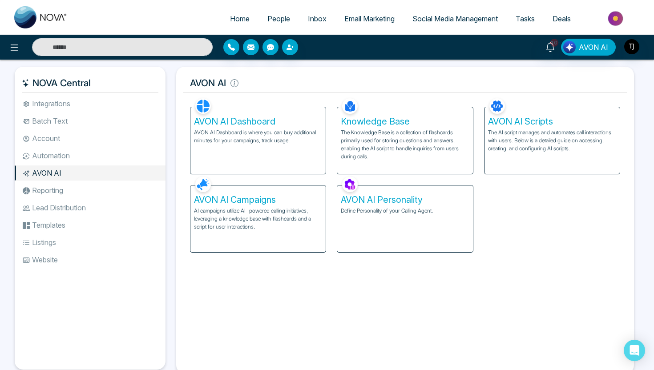
click at [376, 210] on p "Define Personality of your Calling Agent." at bounding box center [405, 211] width 128 height 8
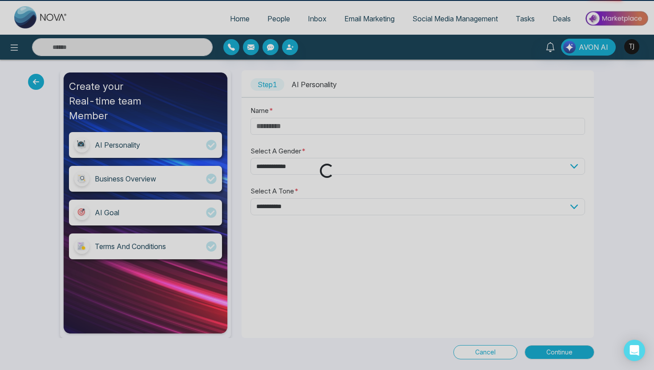
type input "****"
select select "****"
select select "*******"
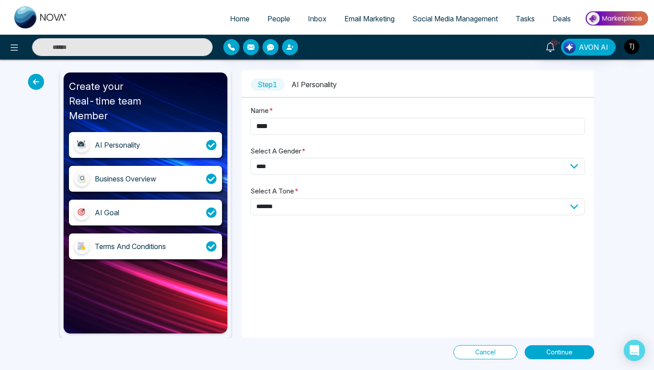
click at [544, 354] on button "Continue" at bounding box center [559, 352] width 70 height 14
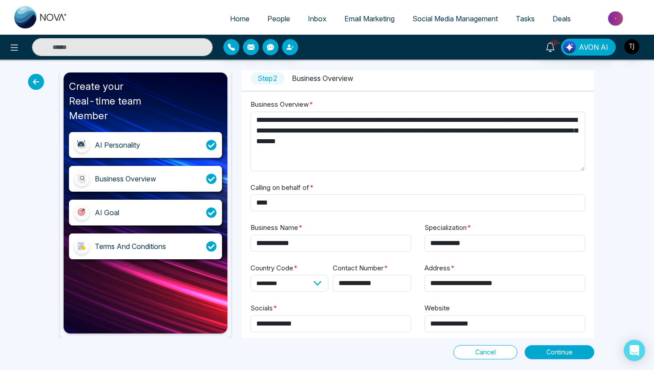
scroll to position [17, 0]
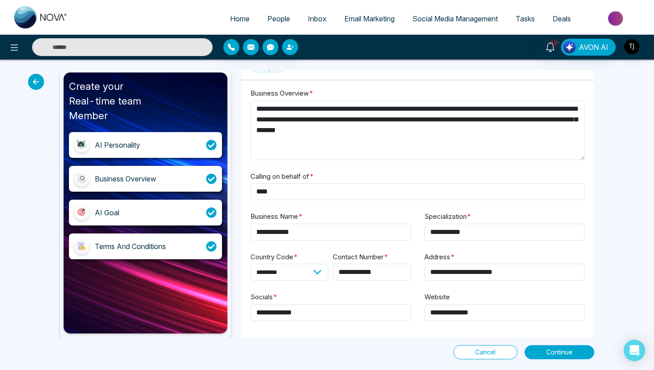
click at [539, 356] on button "Continue" at bounding box center [559, 352] width 70 height 14
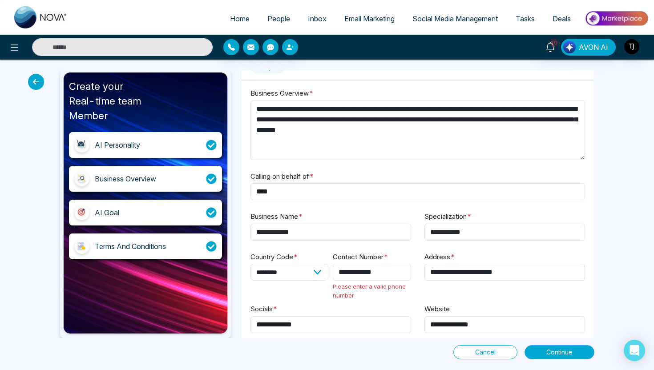
click at [548, 346] on button "Continue" at bounding box center [559, 352] width 70 height 14
drag, startPoint x: 346, startPoint y: 272, endPoint x: 334, endPoint y: 272, distance: 11.6
click at [335, 272] on input "**********" at bounding box center [372, 272] width 78 height 17
type input "**********"
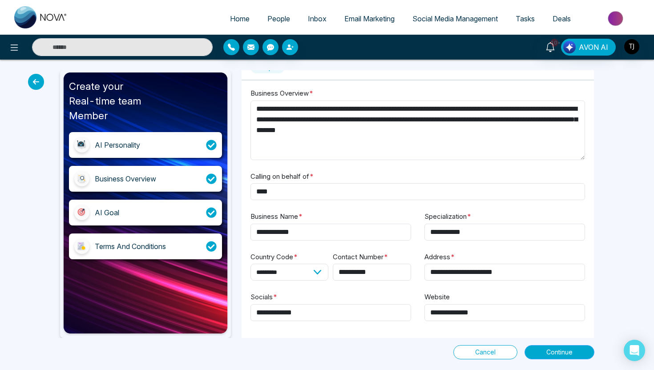
click at [545, 357] on button "Continue" at bounding box center [559, 352] width 70 height 14
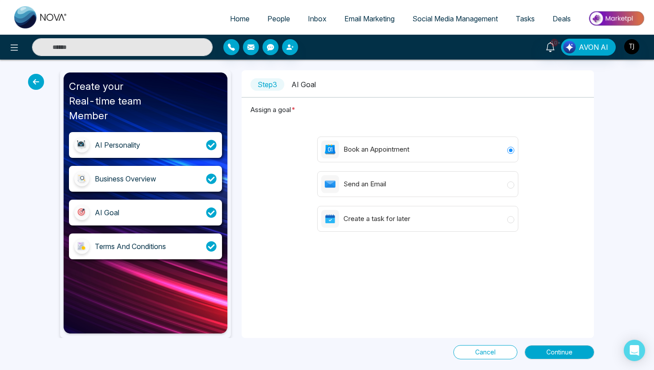
click at [492, 350] on span "Cancel" at bounding box center [485, 352] width 20 height 10
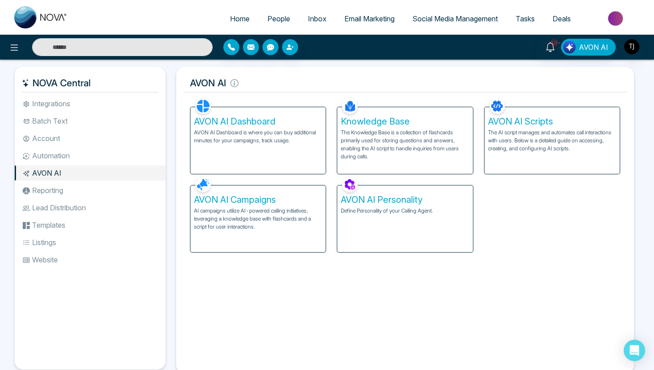
click at [403, 142] on p "The Knowledge Base is a collection of flashcards primarily used for storing que…" at bounding box center [405, 145] width 128 height 32
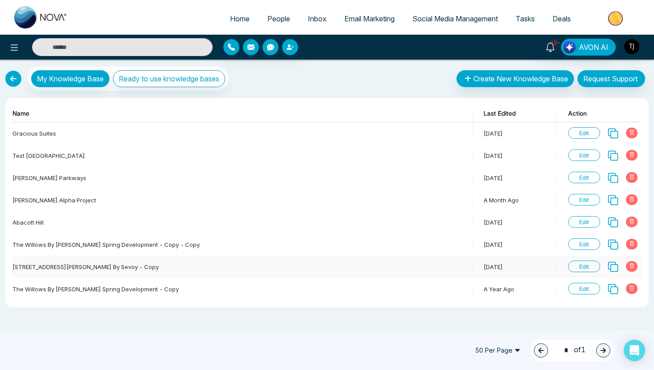
click at [578, 268] on span "Edit" at bounding box center [584, 267] width 32 height 12
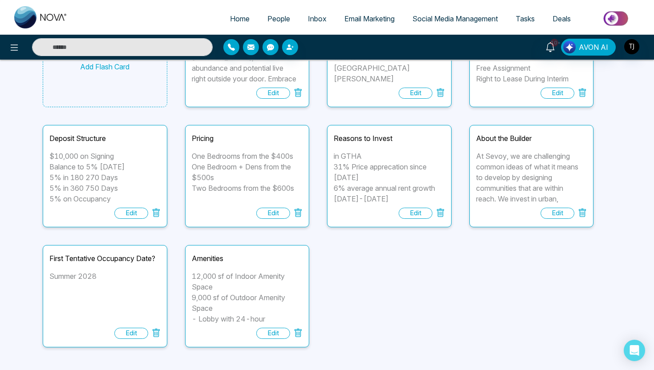
scroll to position [136, 0]
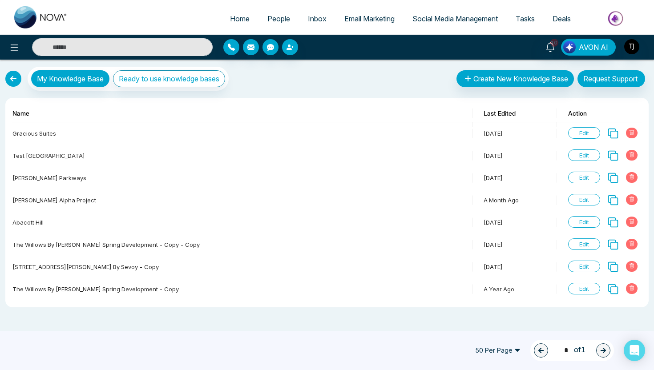
click at [12, 76] on link at bounding box center [13, 79] width 16 height 16
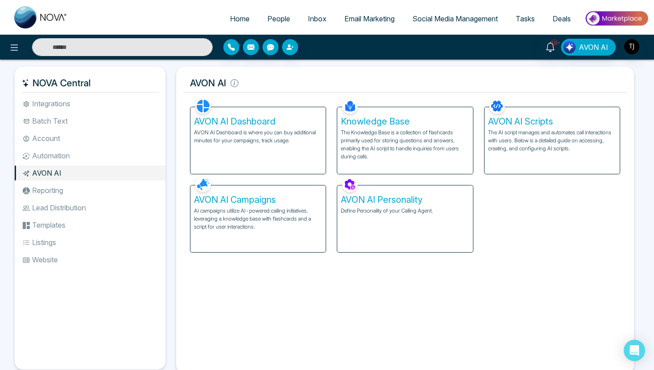
click at [252, 148] on div "AVON AI Dashboard AVON AI Dashboard is where you can buy additional minutes for…" at bounding box center [257, 140] width 135 height 67
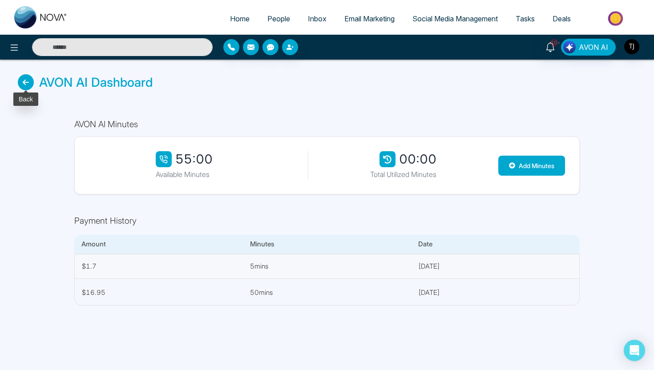
click at [19, 87] on label at bounding box center [26, 82] width 16 height 16
click at [22, 85] on icon at bounding box center [26, 82] width 16 height 16
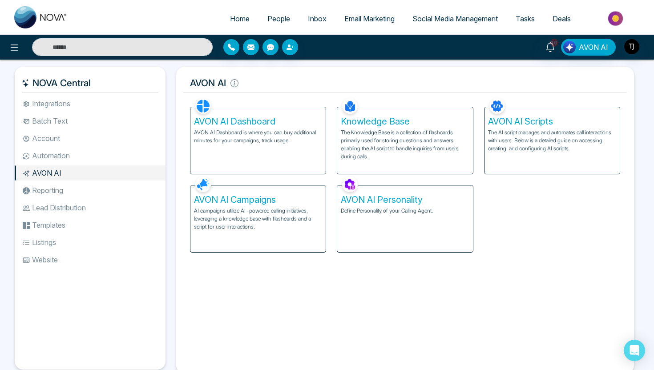
click at [271, 201] on h5 "AVON AI Campaigns" at bounding box center [258, 199] width 128 height 11
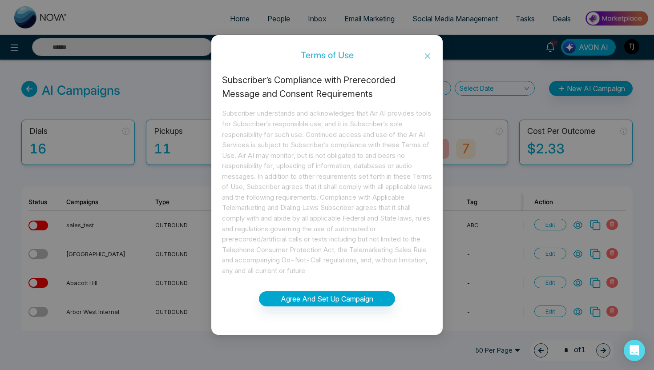
click at [430, 51] on span "Close" at bounding box center [427, 56] width 30 height 24
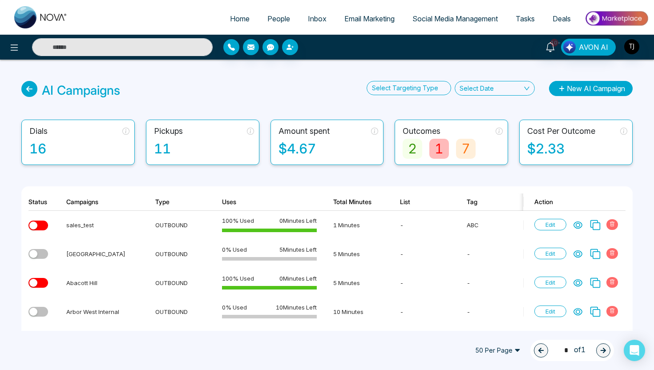
click at [599, 86] on button "New AI Campaign" at bounding box center [591, 88] width 84 height 15
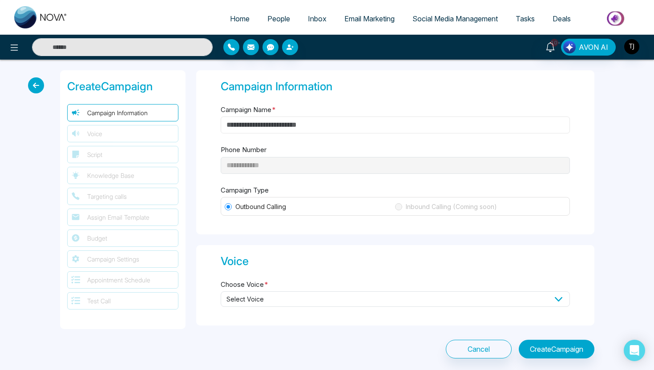
click at [341, 131] on input "Campaign Name *" at bounding box center [395, 124] width 349 height 17
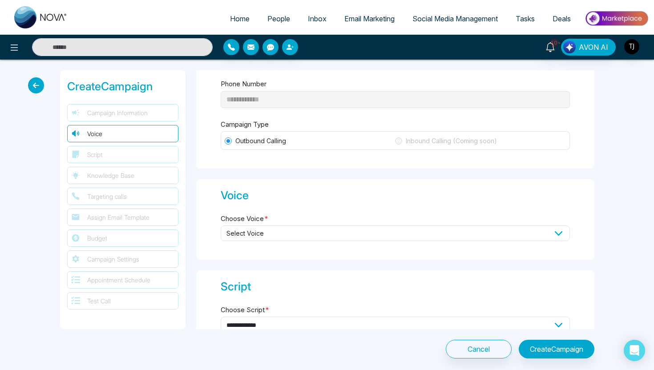
scroll to position [75, 0]
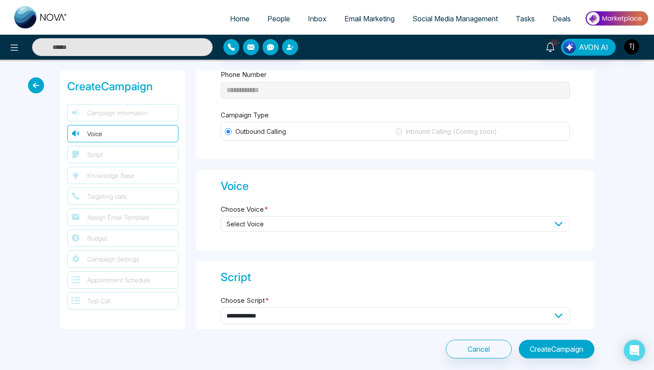
click at [272, 221] on span "Select Voice" at bounding box center [395, 224] width 349 height 16
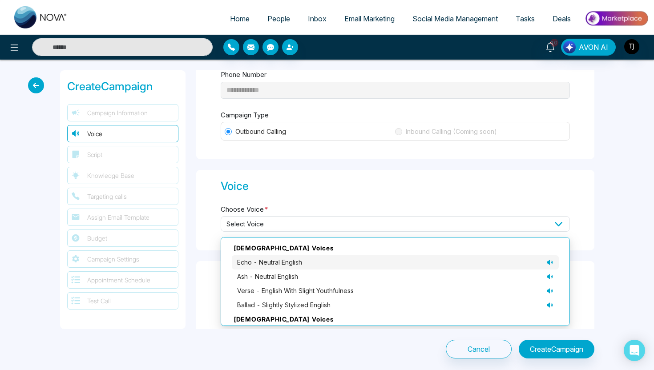
scroll to position [61, 0]
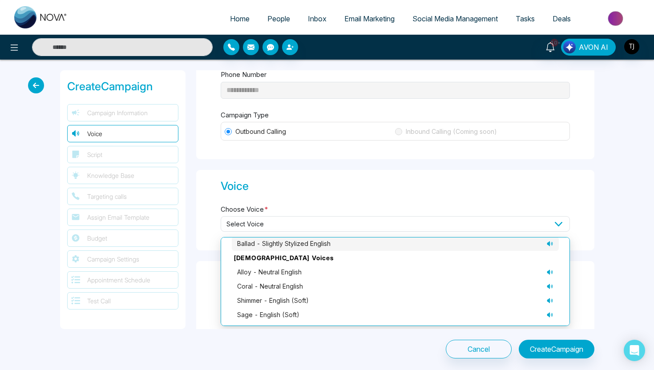
click at [368, 239] on div "ballad - slightly stylized English" at bounding box center [395, 244] width 316 height 10
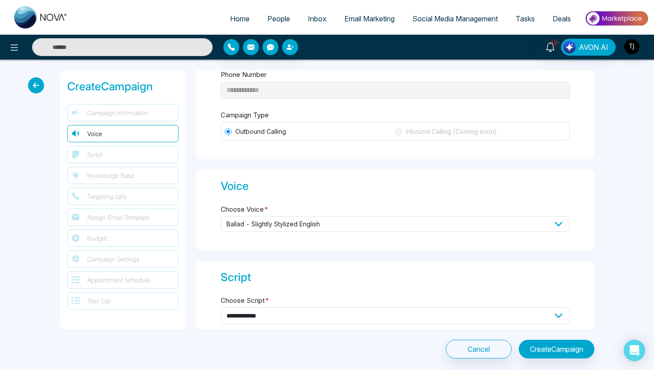
click at [505, 216] on span "ballad - slightly stylized English" at bounding box center [395, 224] width 349 height 16
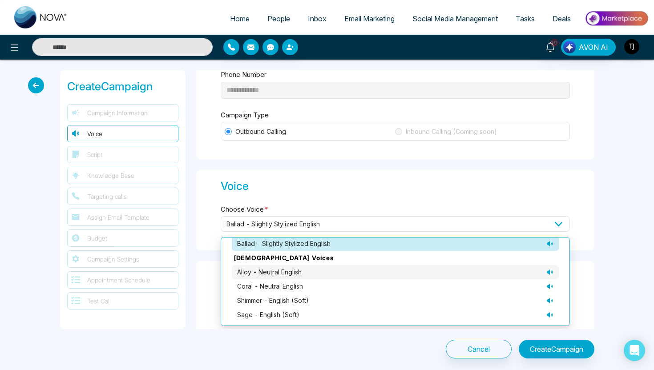
click at [549, 271] on icon at bounding box center [549, 272] width 7 height 7
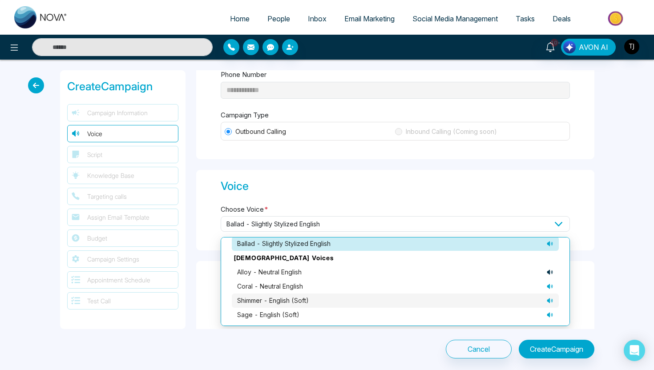
click at [550, 300] on icon at bounding box center [550, 301] width 1 height 2
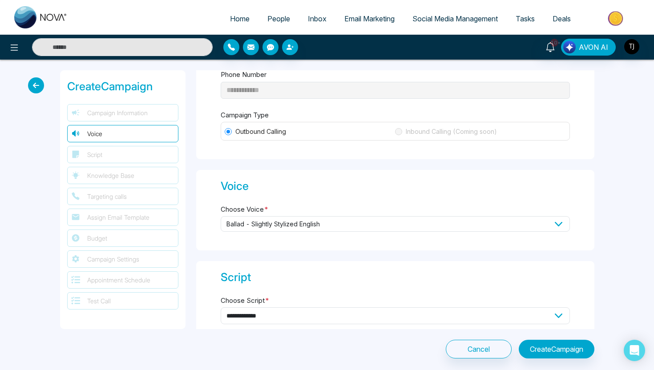
click at [588, 234] on div "Voice Choose Voice * ballad - slightly stylized English Male Voices echo - neut…" at bounding box center [395, 210] width 398 height 80
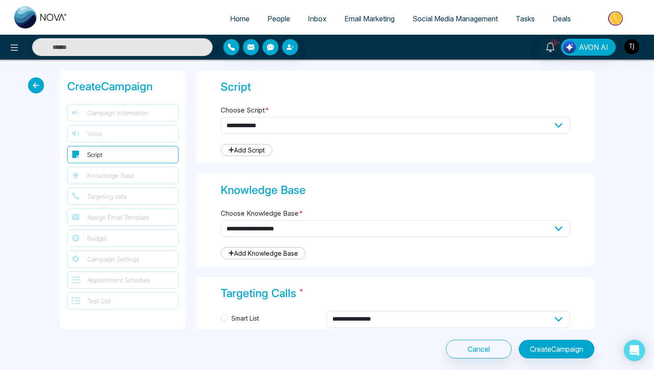
scroll to position [284, 0]
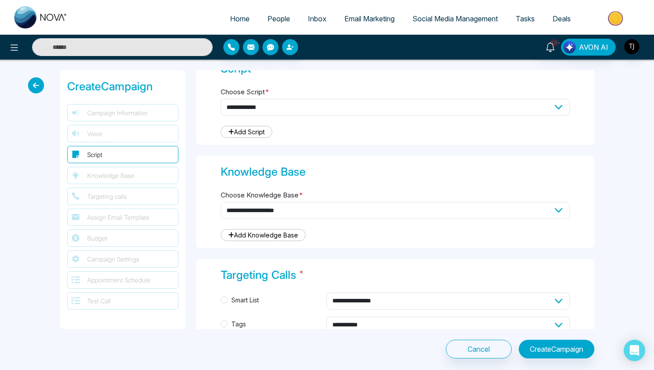
click at [484, 207] on select "**********" at bounding box center [395, 210] width 349 height 17
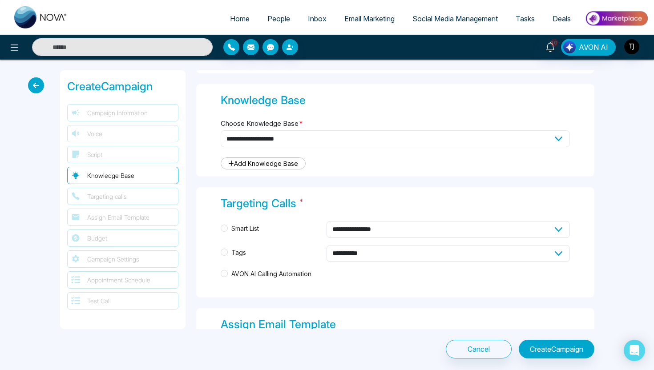
scroll to position [371, 0]
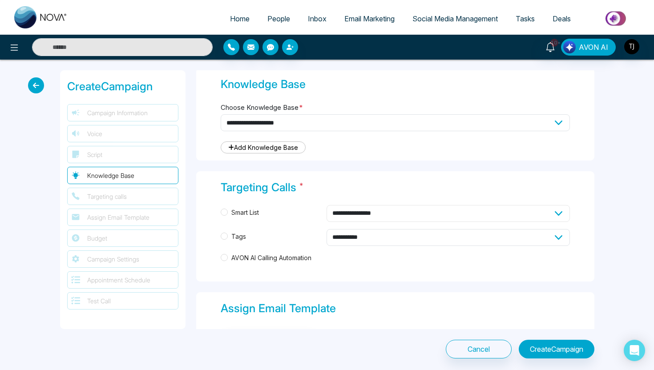
click at [382, 211] on select "**********" at bounding box center [447, 213] width 243 height 17
click at [357, 215] on select "**********" at bounding box center [447, 213] width 243 height 17
select select "****"
click at [361, 209] on select "**********" at bounding box center [447, 213] width 243 height 17
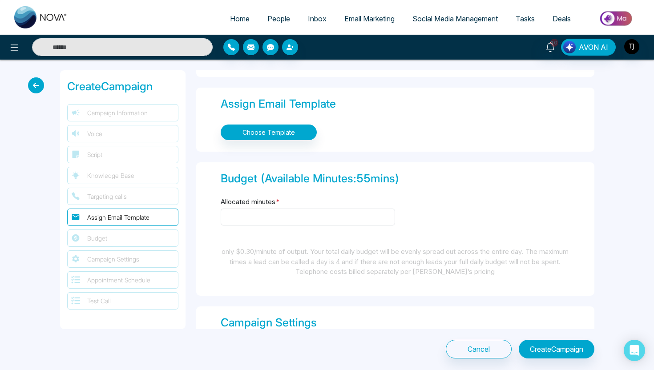
scroll to position [581, 0]
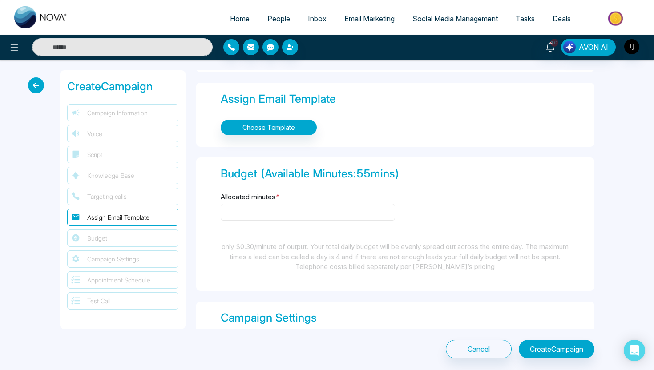
click at [269, 211] on input "Allocated minutes *" at bounding box center [308, 212] width 174 height 17
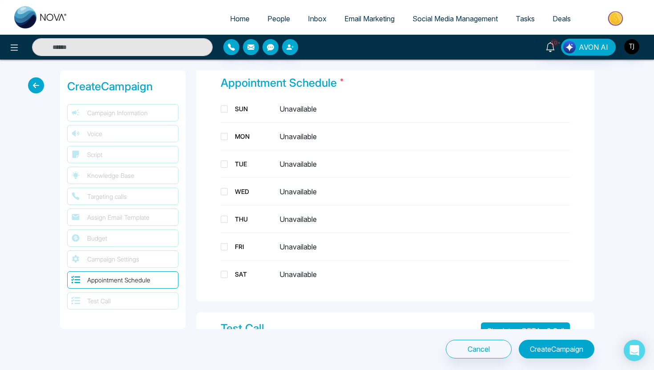
scroll to position [1091, 0]
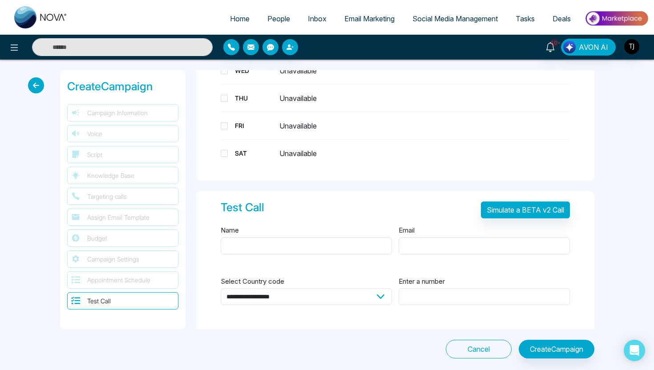
click at [485, 346] on button "Cancel" at bounding box center [479, 349] width 66 height 19
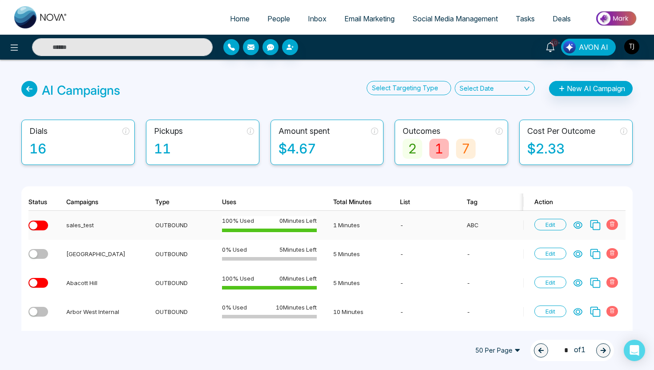
click at [579, 225] on icon at bounding box center [577, 225] width 9 height 9
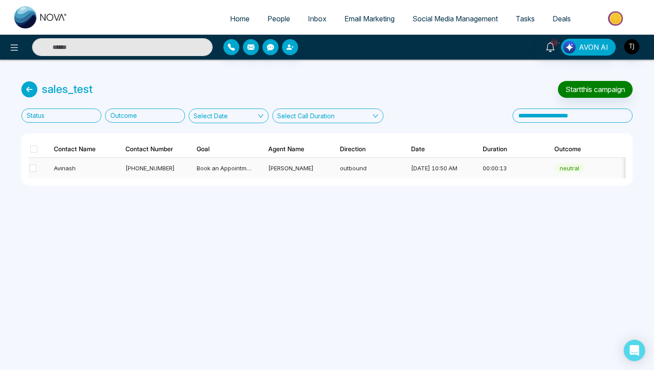
click at [550, 168] on td "neutral" at bounding box center [579, 168] width 72 height 20
click at [570, 167] on div "neutral" at bounding box center [569, 168] width 30 height 9
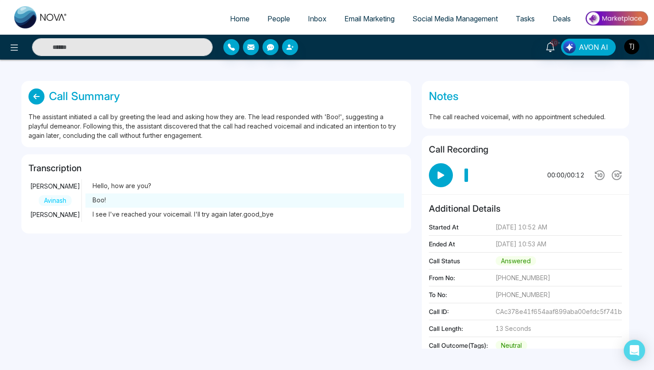
click at [40, 93] on icon at bounding box center [36, 96] width 16 height 16
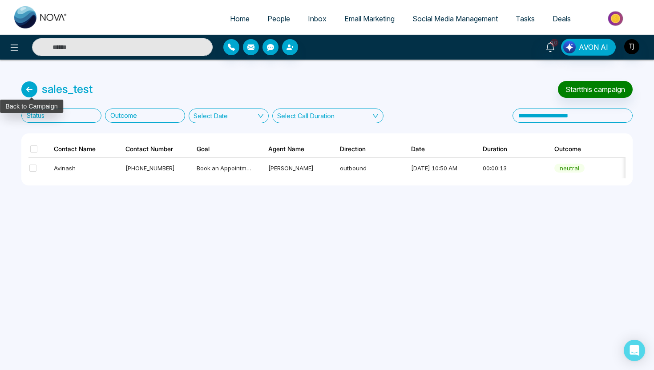
click at [34, 89] on icon at bounding box center [29, 89] width 16 height 16
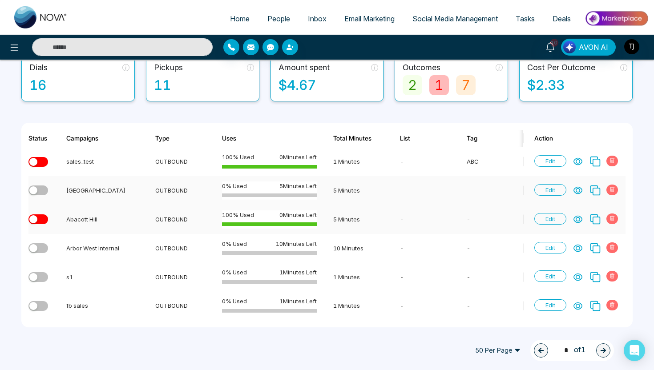
scroll to position [63, 0]
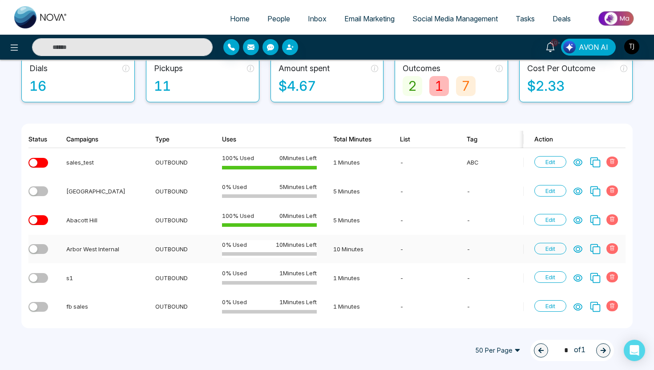
click at [579, 248] on icon at bounding box center [578, 248] width 8 height 7
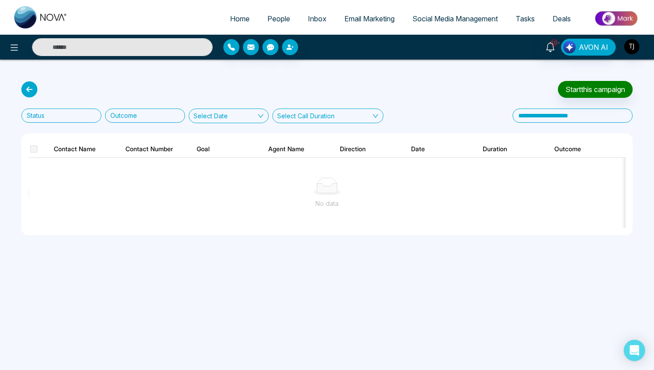
click at [18, 92] on div "Start this campaign Status Outcome Select Date Select Call Duration Contact Nam…" at bounding box center [327, 158] width 654 height 197
click at [28, 89] on icon at bounding box center [29, 89] width 16 height 16
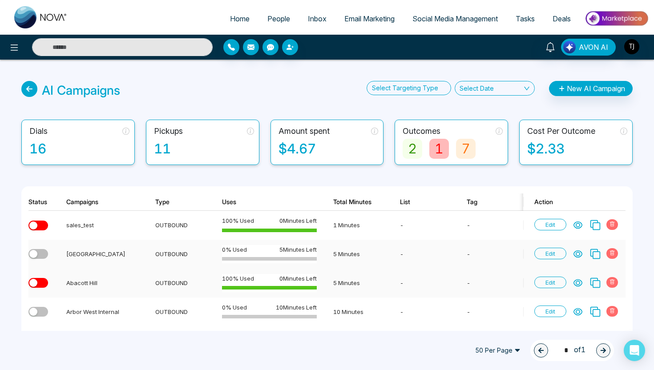
scroll to position [64, 0]
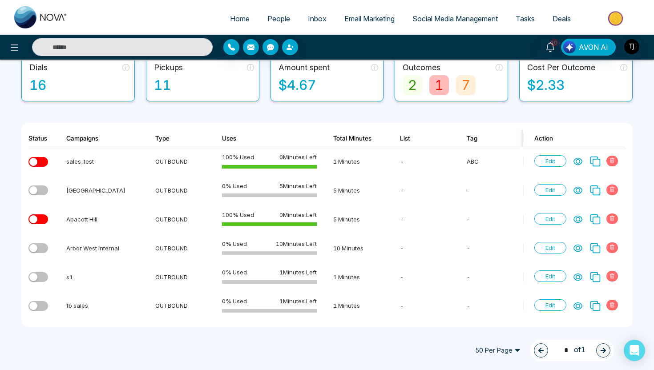
click at [462, 79] on div "7" at bounding box center [466, 85] width 20 height 20
click at [579, 190] on icon at bounding box center [577, 190] width 9 height 9
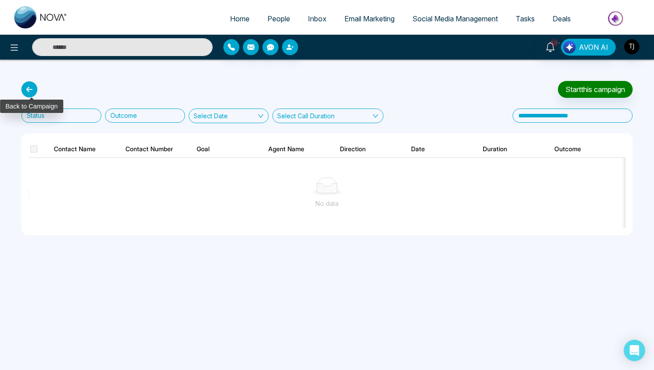
click at [29, 84] on icon at bounding box center [29, 89] width 16 height 16
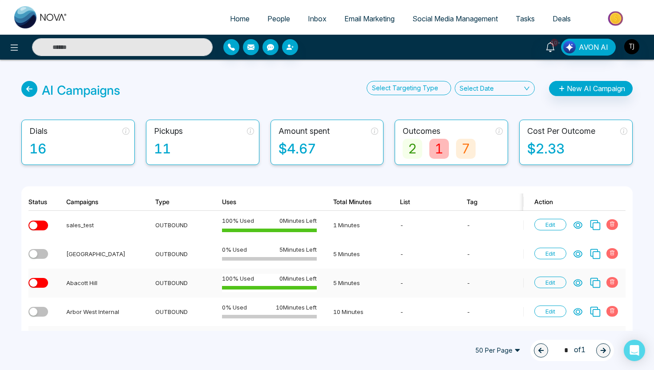
scroll to position [64, 0]
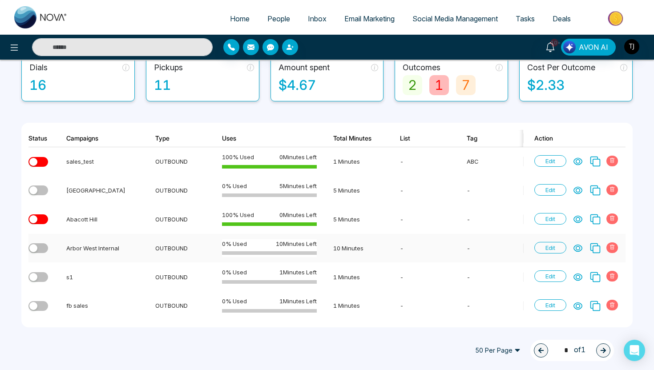
click at [583, 247] on div "Edit" at bounding box center [577, 248] width 86 height 12
click at [579, 245] on icon at bounding box center [577, 248] width 9 height 9
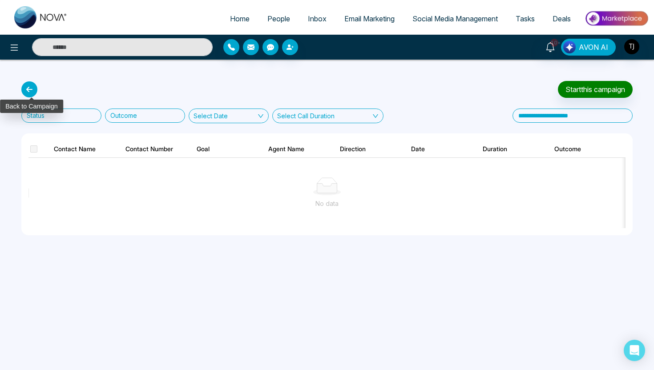
click at [30, 85] on icon at bounding box center [29, 89] width 16 height 16
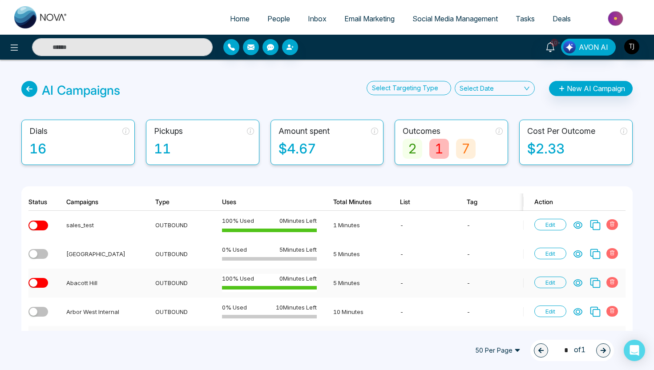
scroll to position [64, 0]
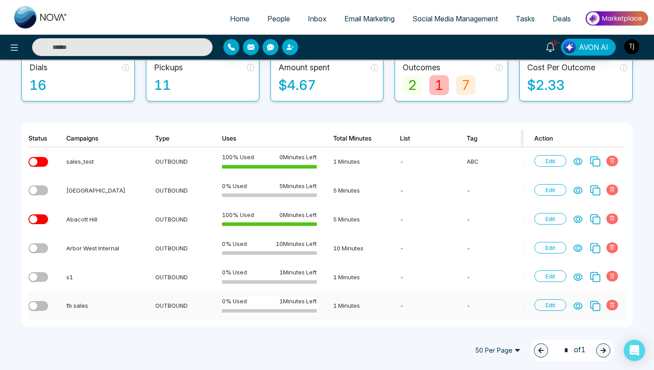
click at [576, 308] on icon at bounding box center [577, 305] width 9 height 9
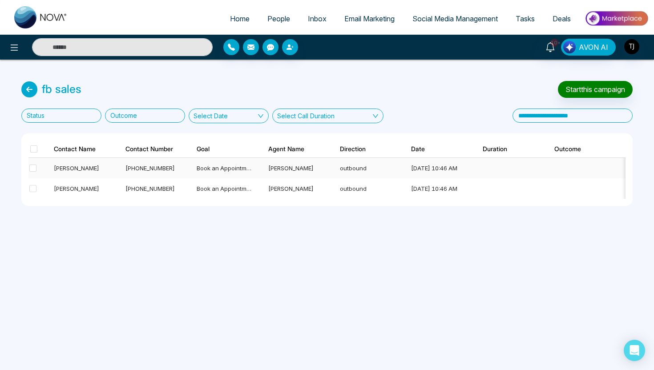
click at [230, 165] on span "Book an Appointment" at bounding box center [226, 168] width 59 height 7
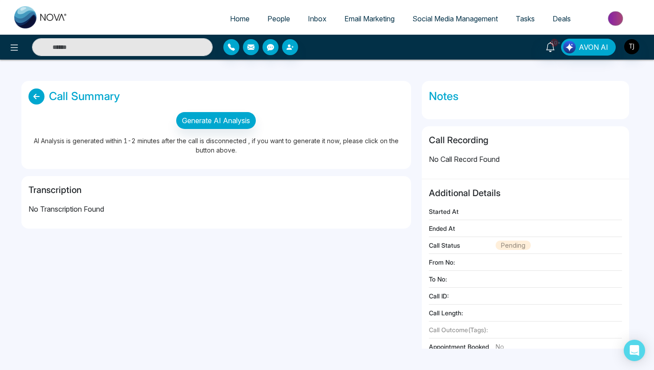
click at [32, 98] on icon at bounding box center [36, 96] width 16 height 16
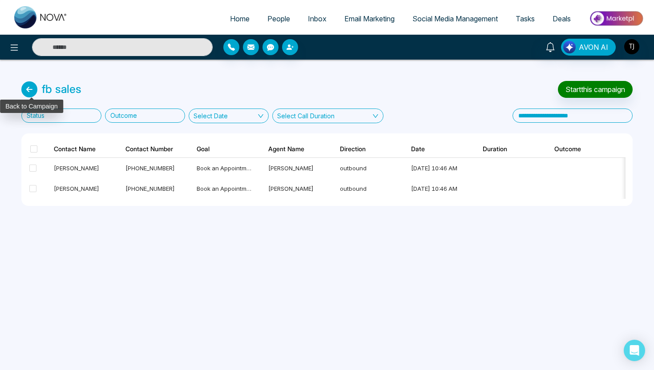
click at [25, 90] on icon at bounding box center [29, 89] width 16 height 16
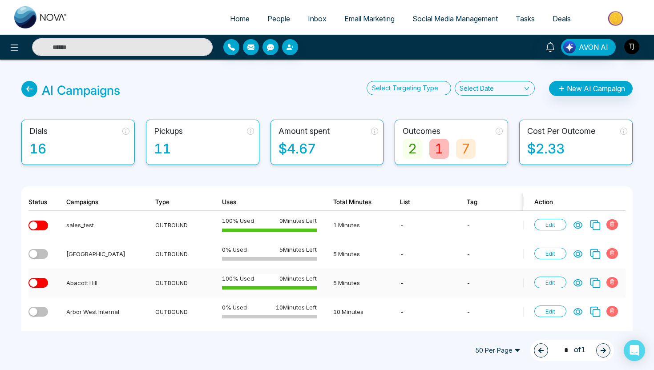
click at [581, 281] on icon at bounding box center [577, 282] width 9 height 9
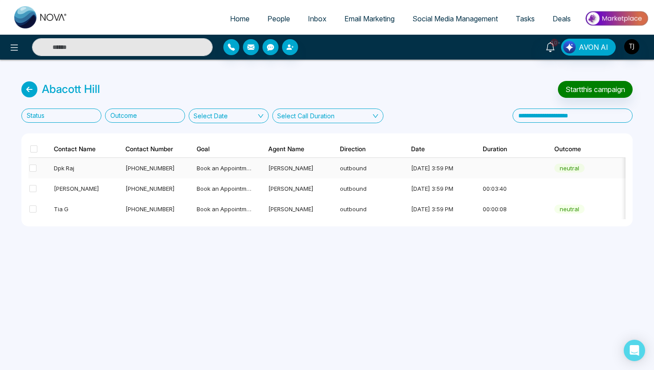
click at [223, 163] on td "Book an Appointment" at bounding box center [221, 168] width 72 height 20
click at [224, 165] on span "Book an Appointment" at bounding box center [226, 168] width 59 height 7
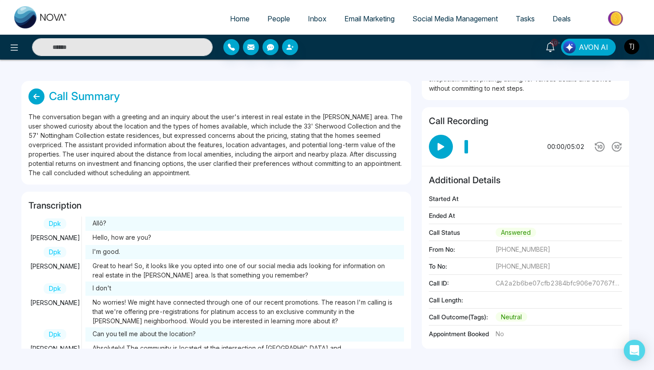
click at [259, 26] on link "People" at bounding box center [278, 18] width 40 height 17
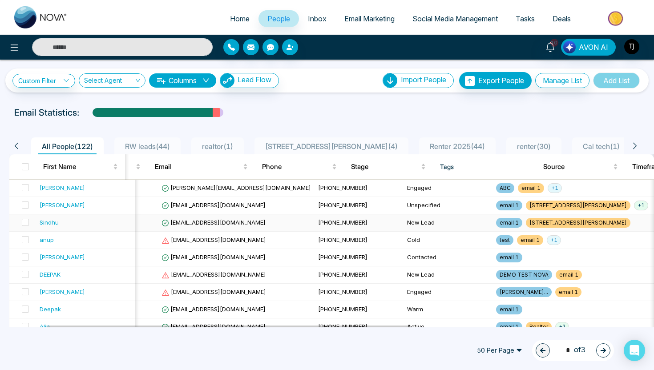
scroll to position [0, 91]
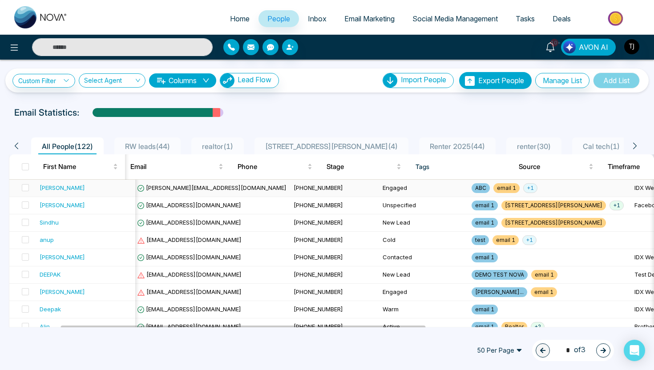
click at [177, 189] on span "[PERSON_NAME][EMAIL_ADDRESS][DOMAIN_NAME]" at bounding box center [211, 187] width 149 height 7
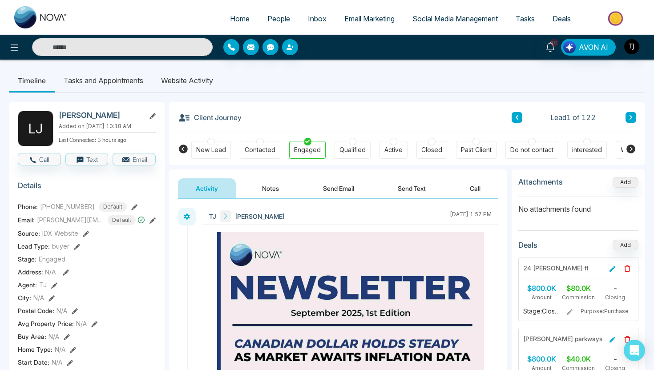
click at [185, 81] on li "Website Activity" at bounding box center [187, 80] width 70 height 24
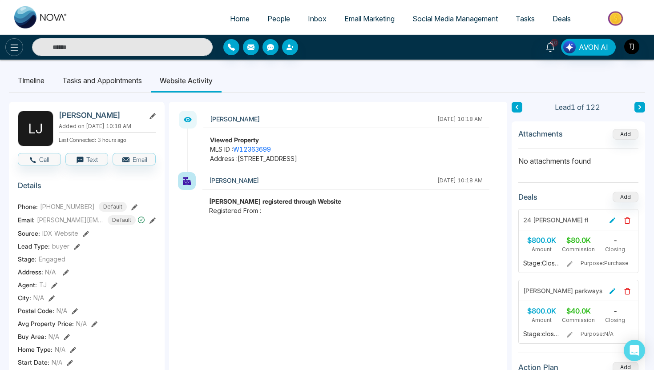
click at [12, 47] on icon at bounding box center [14, 47] width 11 height 11
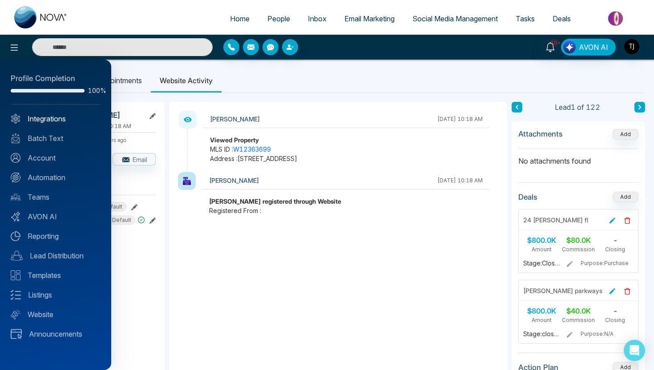
click at [77, 116] on link "Integrations" at bounding box center [56, 118] width 90 height 11
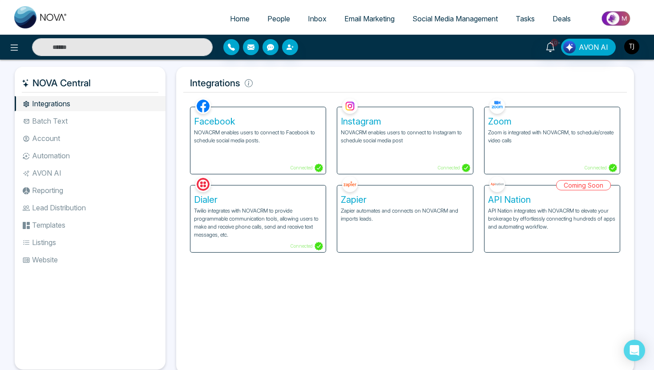
click at [357, 201] on h5 "Zapier" at bounding box center [405, 199] width 128 height 11
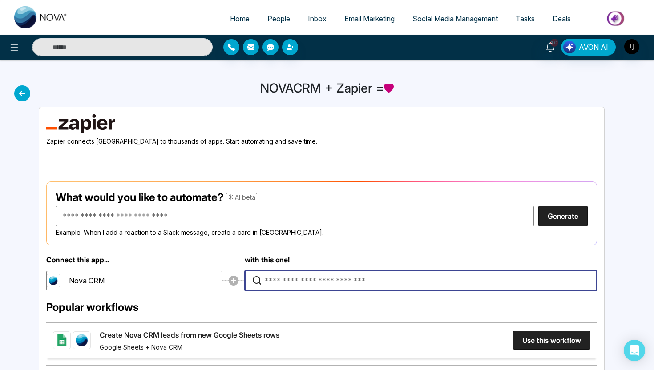
click at [317, 283] on input "Type to search for an app to connect" at bounding box center [423, 281] width 317 height 20
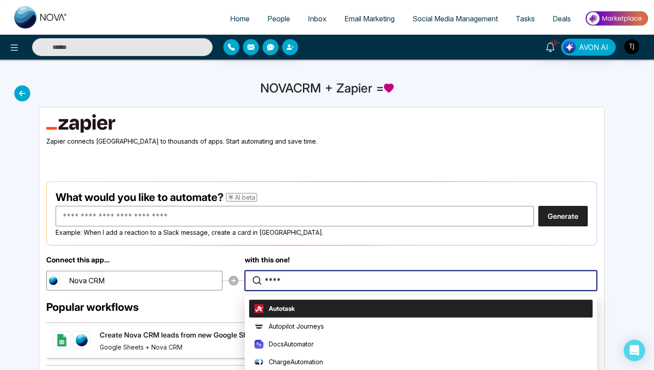
click at [327, 280] on input "****" at bounding box center [423, 281] width 317 height 20
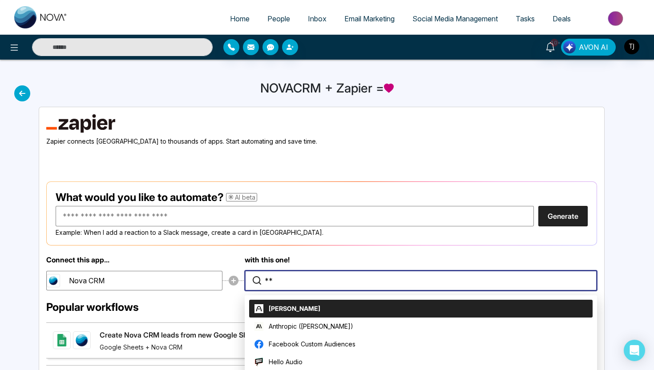
type input "*"
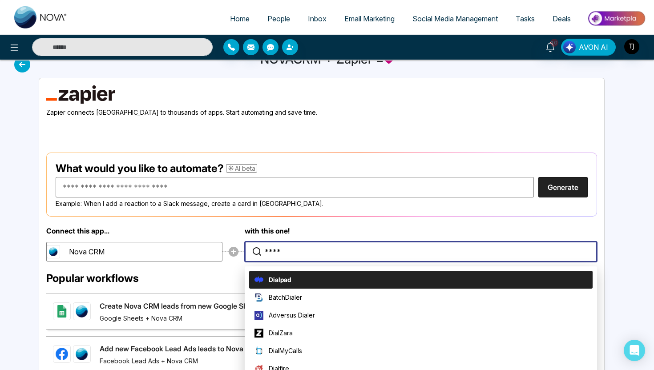
scroll to position [30, 0]
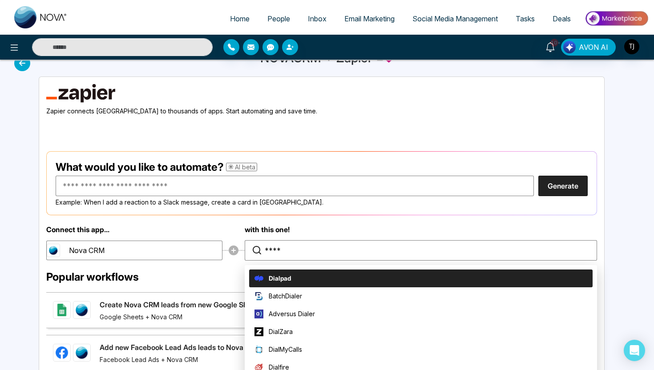
click at [320, 275] on li "Dialpad" at bounding box center [420, 278] width 343 height 18
type input "*******"
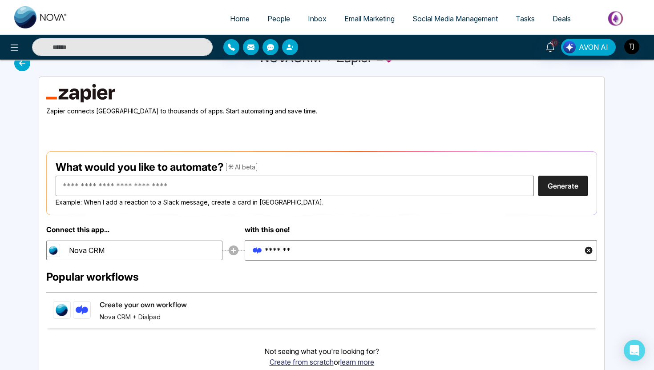
click at [421, 19] on span "Social Media Management" at bounding box center [454, 18] width 85 height 9
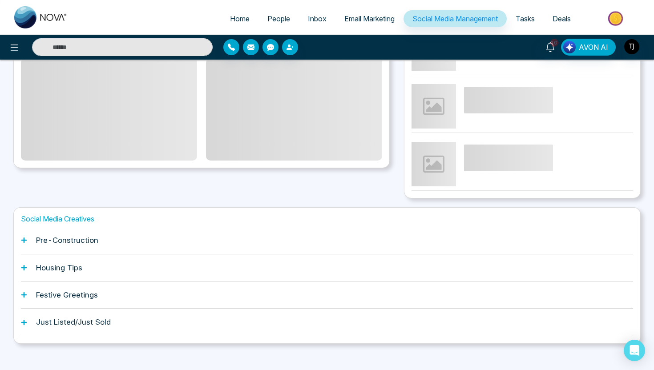
scroll to position [200, 0]
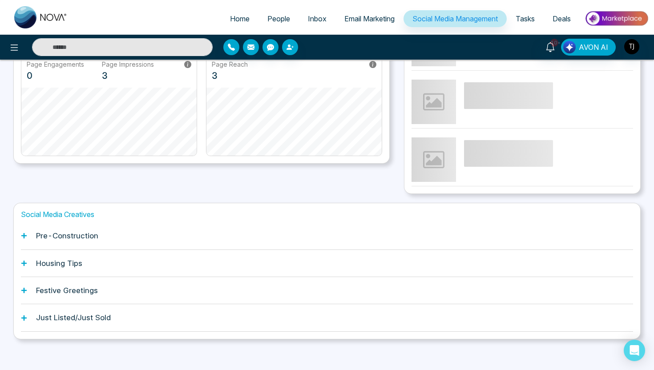
click at [84, 231] on h1 "Pre-Construction" at bounding box center [67, 235] width 62 height 9
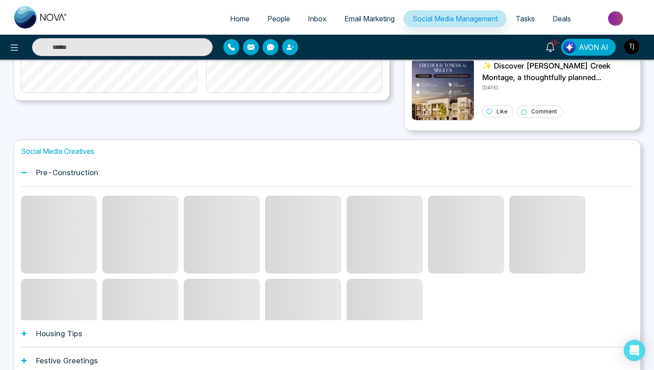
scroll to position [279, 0]
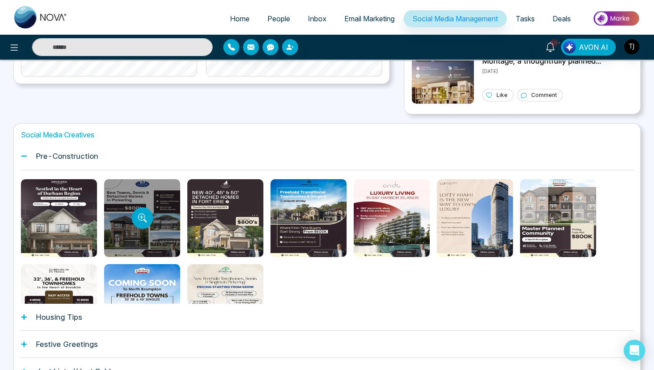
click at [145, 236] on div at bounding box center [142, 218] width 76 height 78
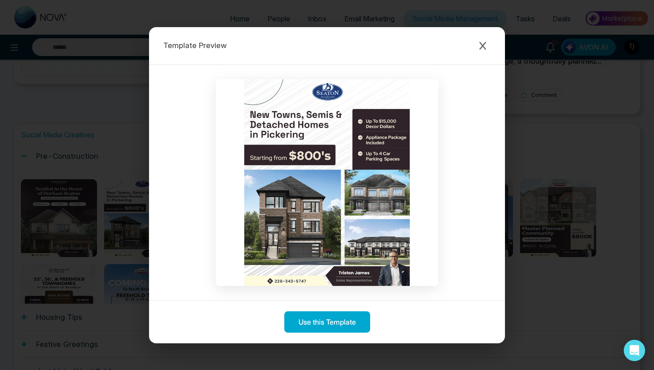
click at [547, 100] on div "Template Preview Use this Template" at bounding box center [327, 185] width 654 height 370
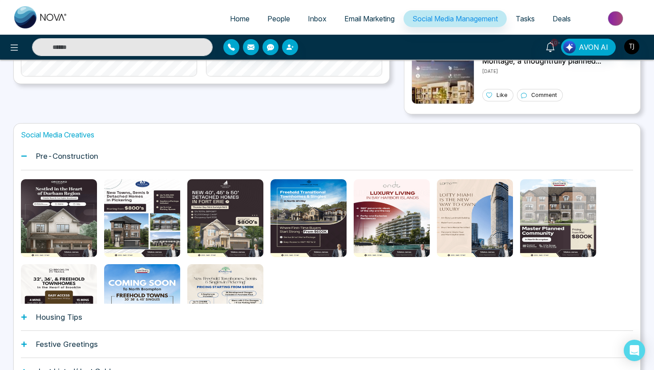
click at [613, 17] on img at bounding box center [616, 18] width 64 height 20
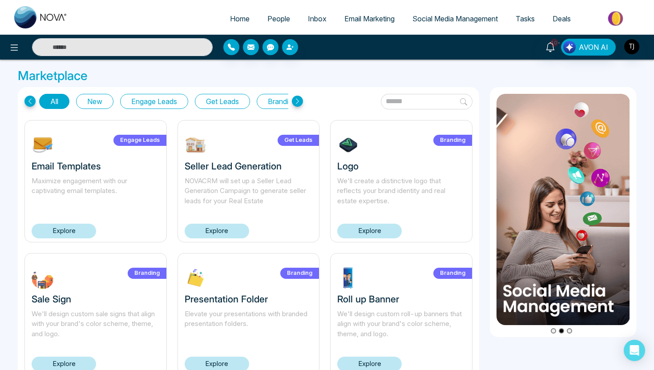
click at [218, 106] on button "Get Leads" at bounding box center [222, 101] width 55 height 15
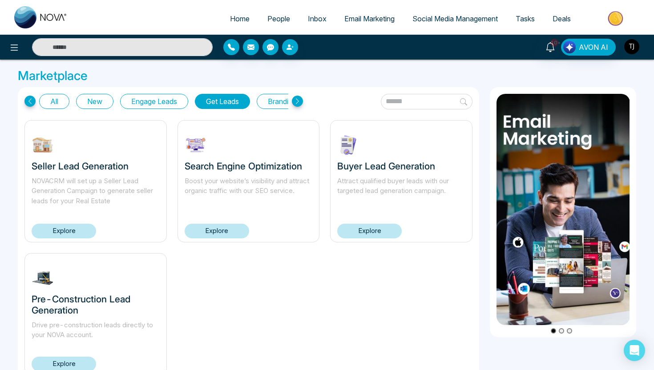
click at [634, 44] on img "button" at bounding box center [631, 46] width 15 height 15
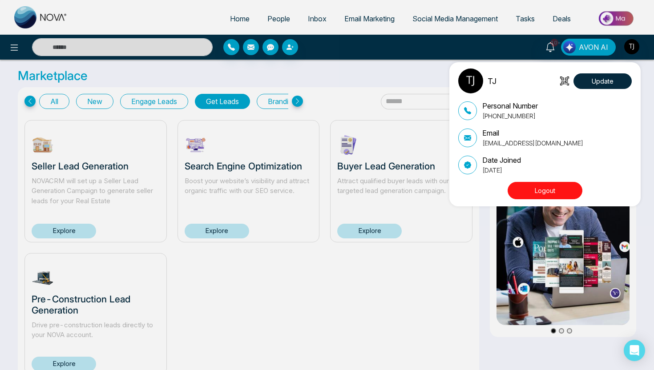
click at [552, 184] on button "Logout" at bounding box center [544, 190] width 75 height 17
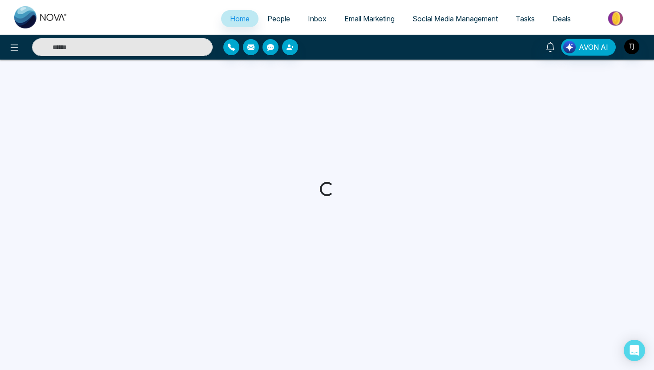
select select "*"
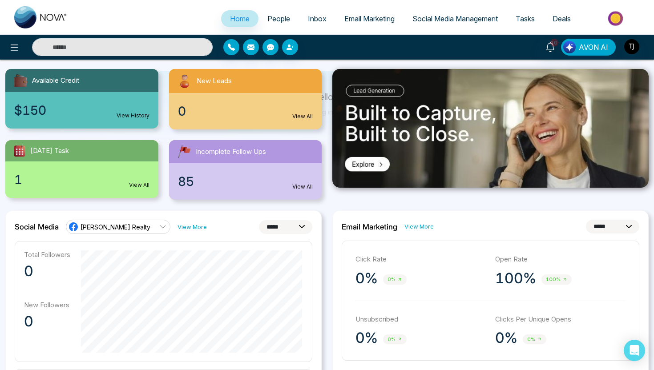
scroll to position [99, 0]
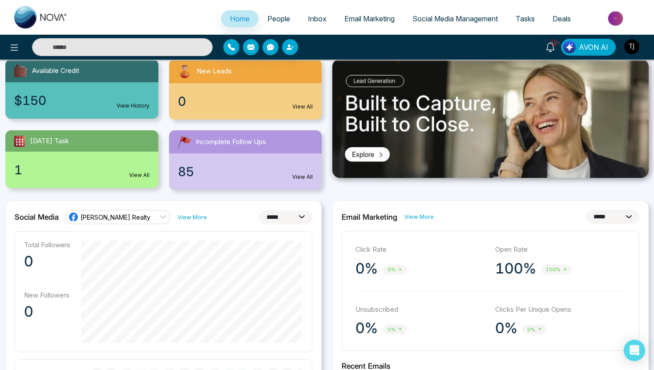
click at [273, 216] on select "**********" at bounding box center [285, 217] width 53 height 14
select select "**"
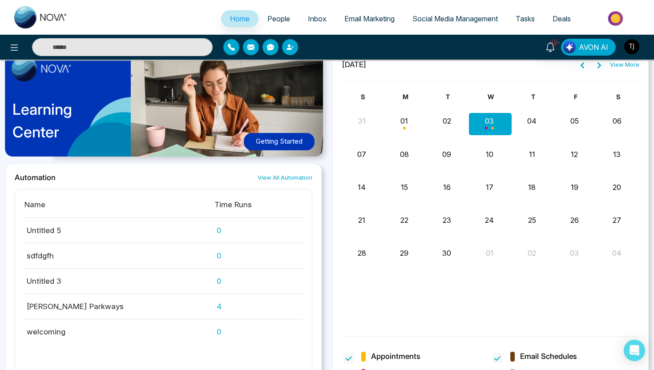
scroll to position [810, 0]
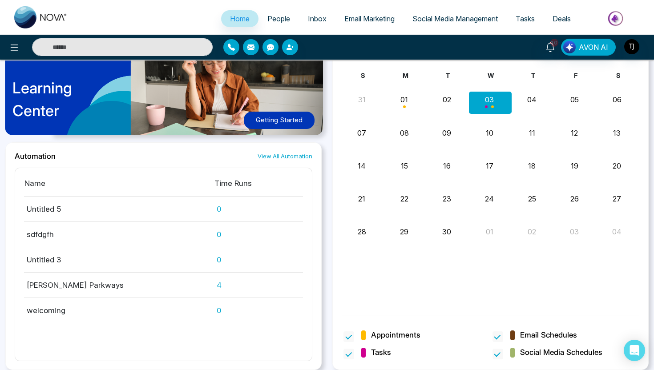
click at [277, 17] on span "People" at bounding box center [278, 18] width 23 height 9
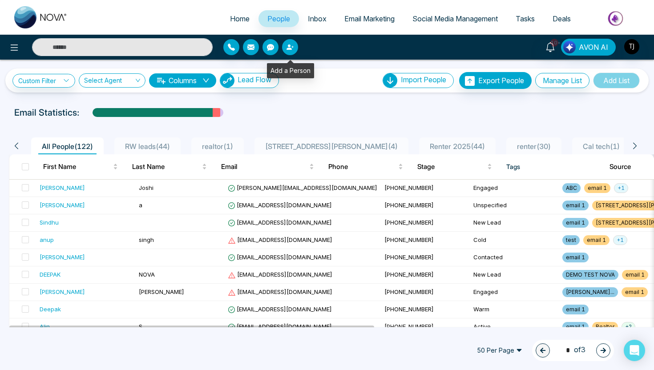
click at [295, 51] on button "button" at bounding box center [290, 47] width 16 height 16
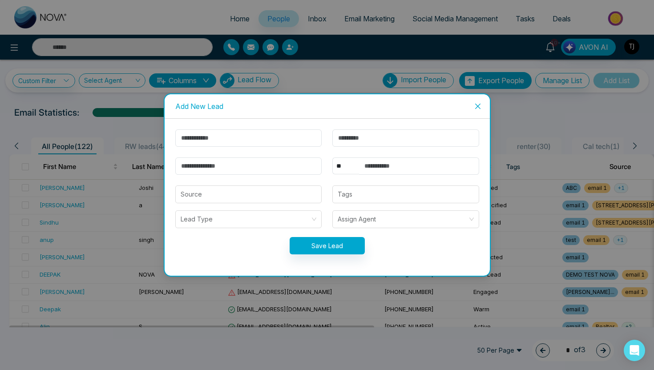
click at [478, 105] on icon "close" at bounding box center [477, 106] width 7 height 7
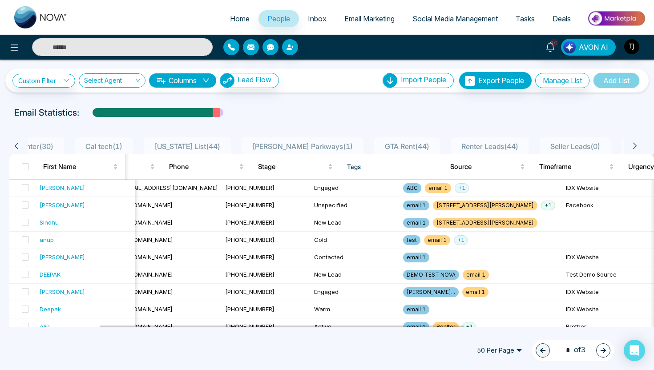
scroll to position [0, 585]
click at [370, 144] on span "Renter Leads ( 44 )" at bounding box center [402, 146] width 64 height 9
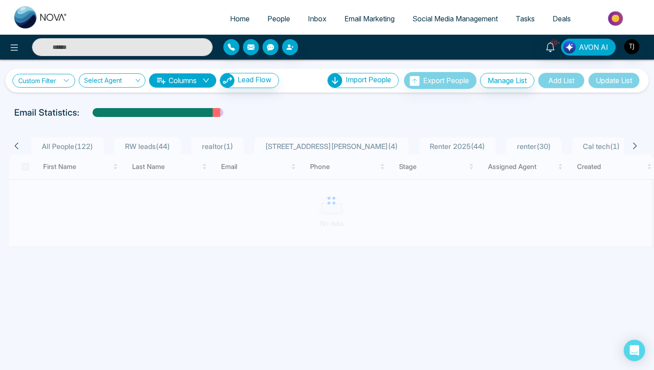
click at [61, 80] on link "Custom Filter" at bounding box center [43, 81] width 63 height 14
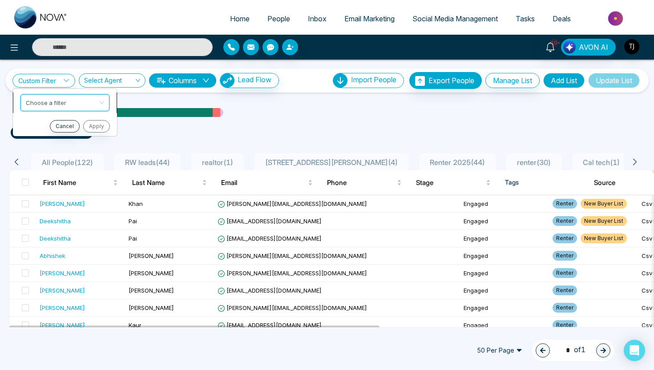
click at [30, 102] on input "search" at bounding box center [62, 101] width 72 height 13
click at [208, 138] on ul "tags include Renter ( 44 )" at bounding box center [327, 131] width 632 height 16
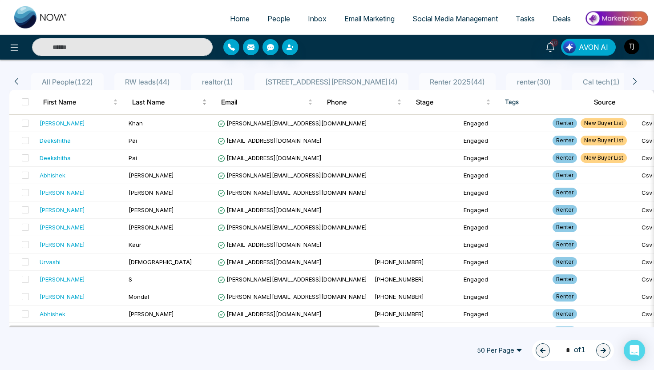
scroll to position [81, 0]
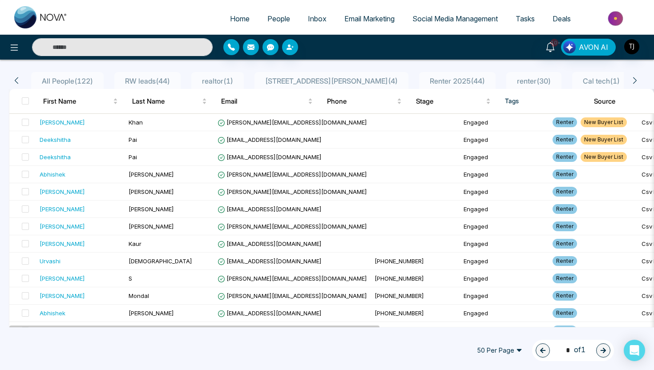
click at [58, 80] on span "All People ( 122 )" at bounding box center [67, 80] width 58 height 9
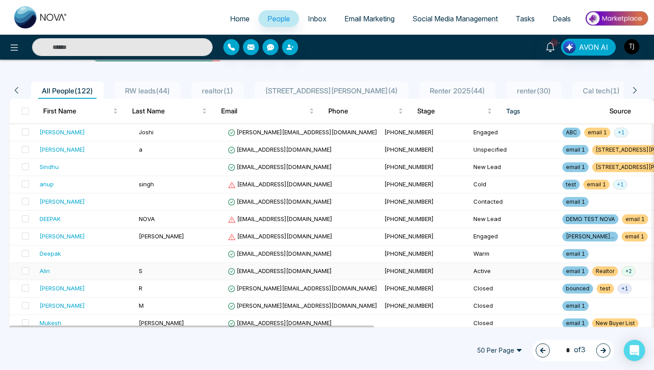
click at [51, 269] on div "Alin" at bounding box center [86, 270] width 92 height 9
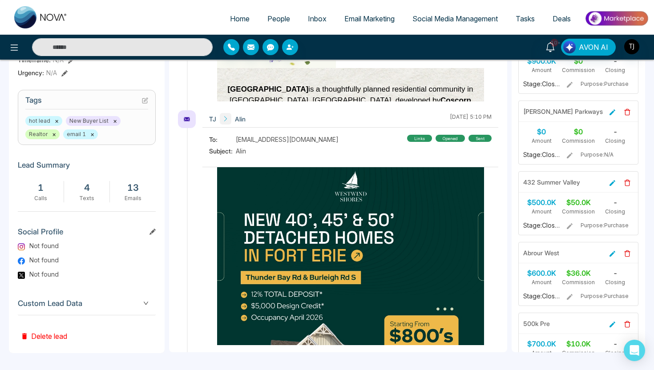
click at [87, 298] on span "Custom Lead Data" at bounding box center [87, 303] width 138 height 12
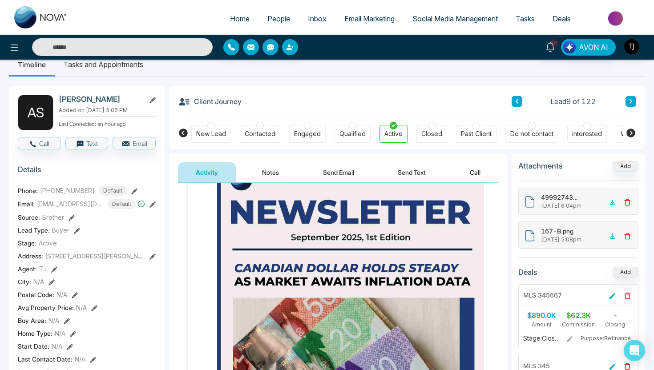
click at [274, 171] on button "Notes" at bounding box center [270, 172] width 52 height 20
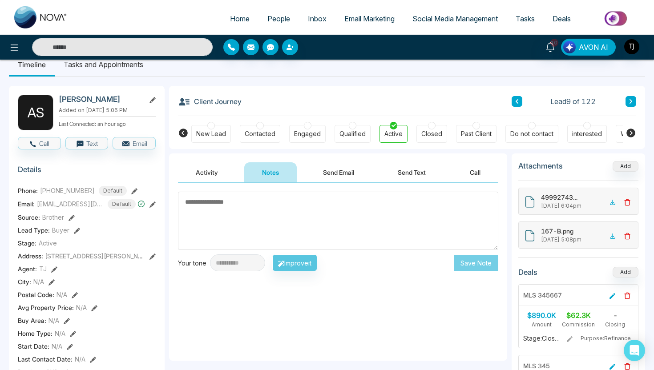
click at [343, 175] on button "Send Email" at bounding box center [338, 172] width 67 height 20
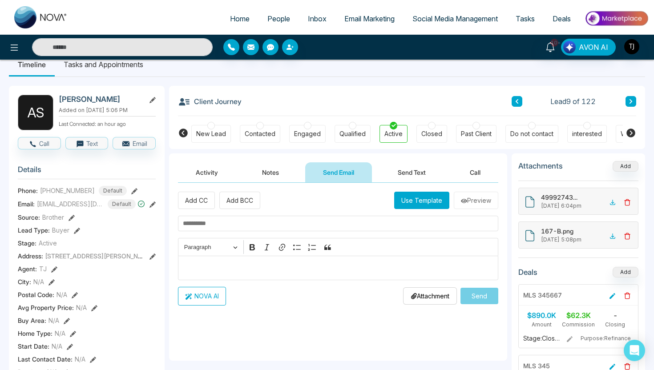
click at [415, 166] on button "Send Text" at bounding box center [412, 172] width 64 height 20
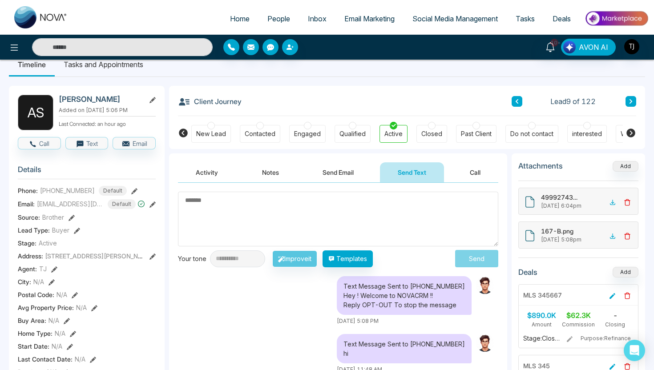
click at [248, 131] on div "Contacted" at bounding box center [260, 133] width 31 height 9
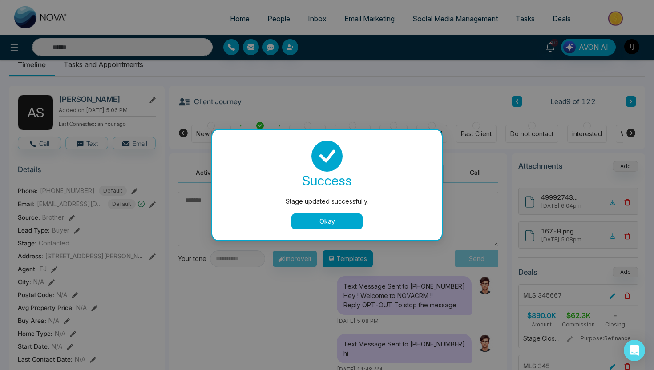
click at [329, 217] on button "Okay" at bounding box center [326, 221] width 71 height 16
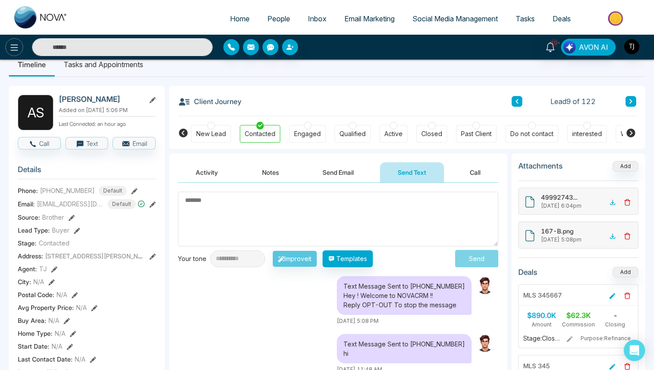
click at [9, 47] on icon at bounding box center [14, 47] width 11 height 11
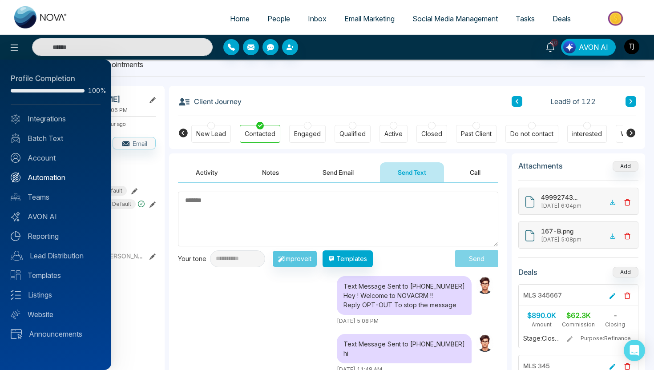
click at [35, 177] on link "Automation" at bounding box center [56, 177] width 90 height 11
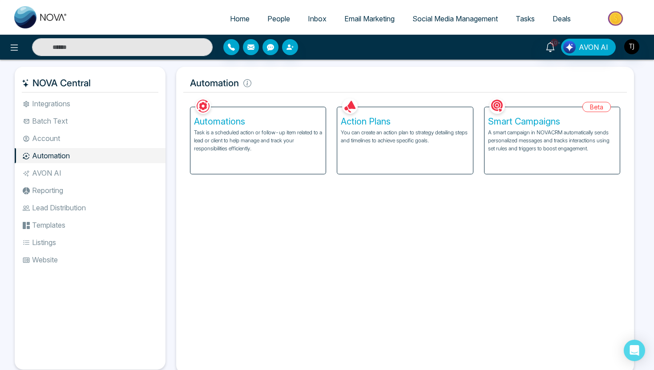
click at [518, 121] on h5 "Smart Campaigns" at bounding box center [552, 121] width 128 height 11
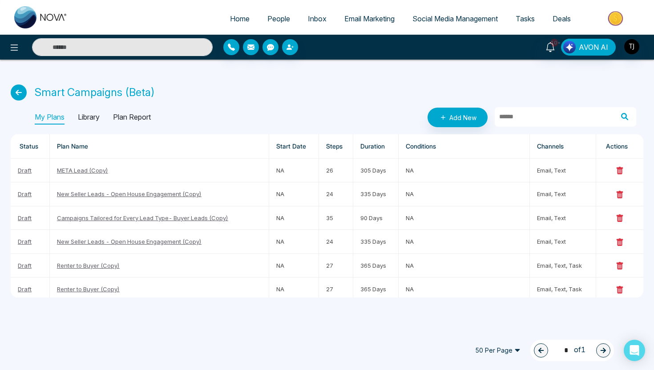
click at [92, 116] on p "Library" at bounding box center [89, 117] width 22 height 14
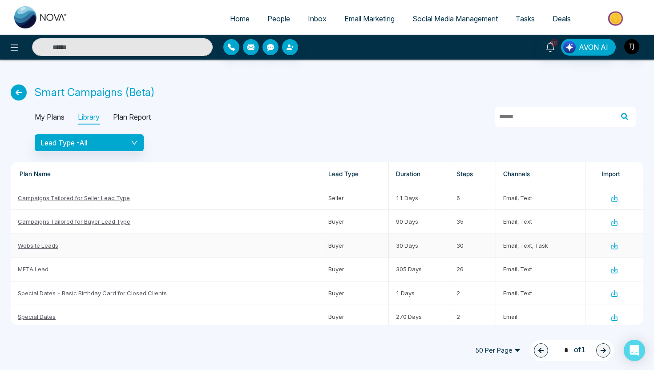
scroll to position [137, 0]
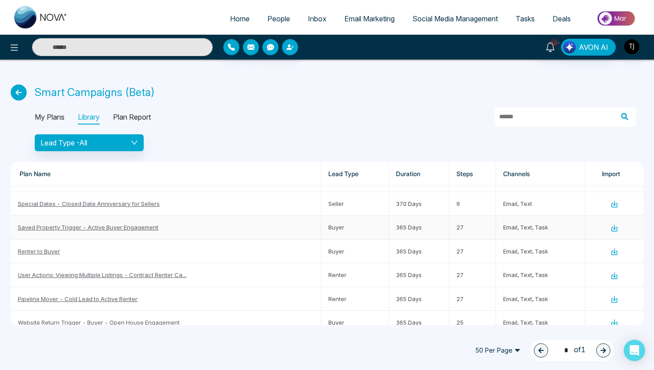
click at [72, 229] on link "Saved Property Trigger - Active Buyer Engagement" at bounding box center [88, 227] width 141 height 7
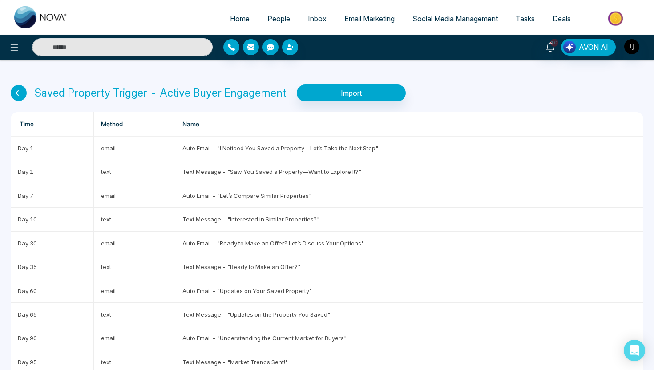
click at [15, 86] on icon at bounding box center [19, 93] width 16 height 16
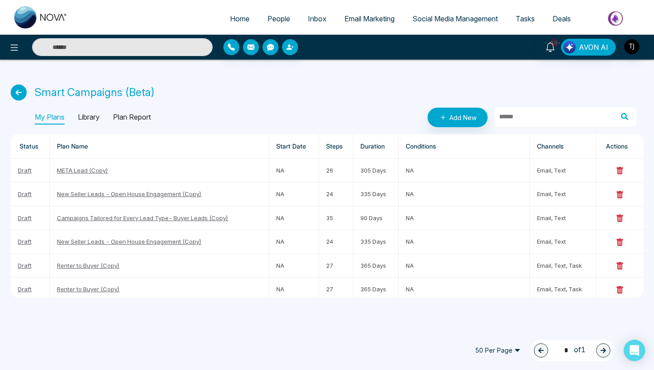
click at [20, 92] on icon at bounding box center [19, 92] width 16 height 16
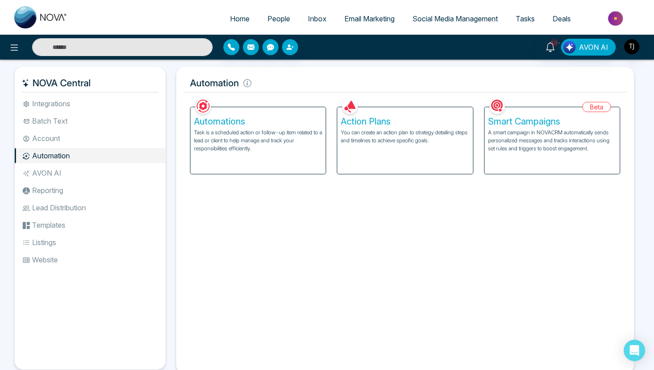
click at [363, 129] on p "You can create an action plan to strategy detailing steps and timelines to achi…" at bounding box center [405, 137] width 128 height 16
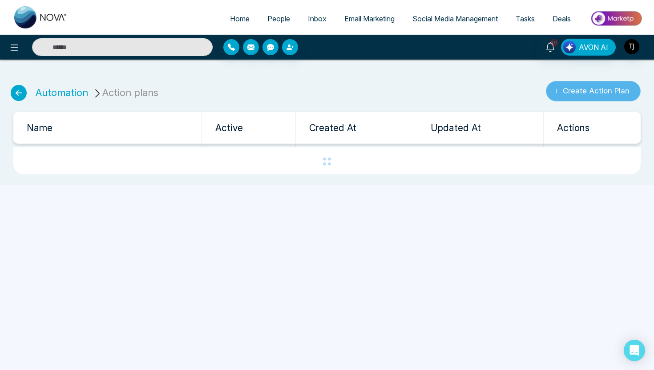
click at [582, 91] on button "Create Action Plan" at bounding box center [593, 91] width 95 height 20
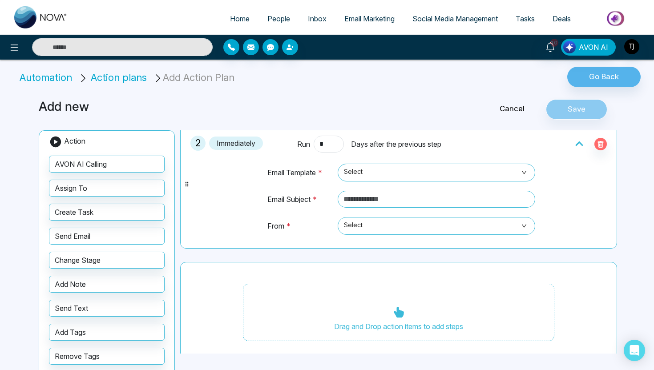
scroll to position [132, 0]
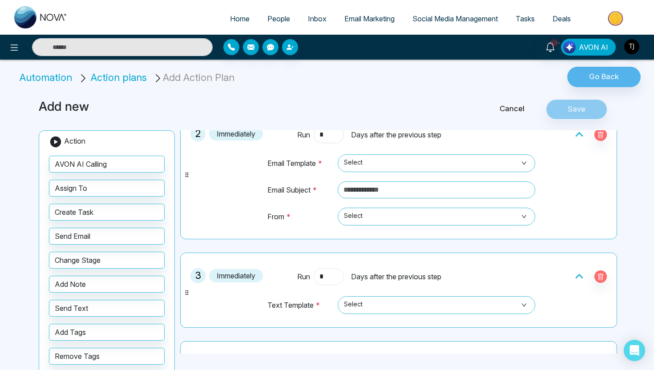
click at [325, 277] on input "*" at bounding box center [328, 276] width 30 height 17
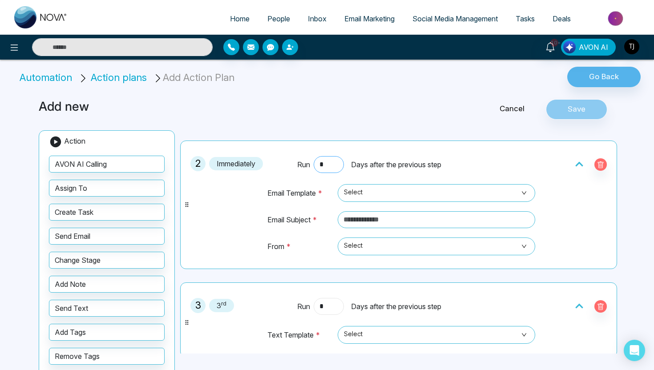
scroll to position [101, 0]
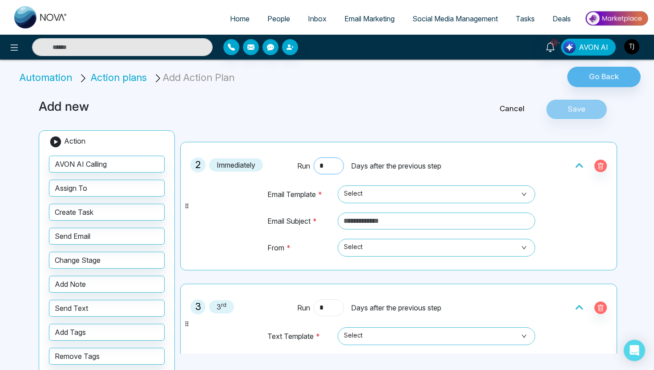
type input "*"
click at [326, 166] on input "*" at bounding box center [328, 165] width 30 height 17
type input "*"
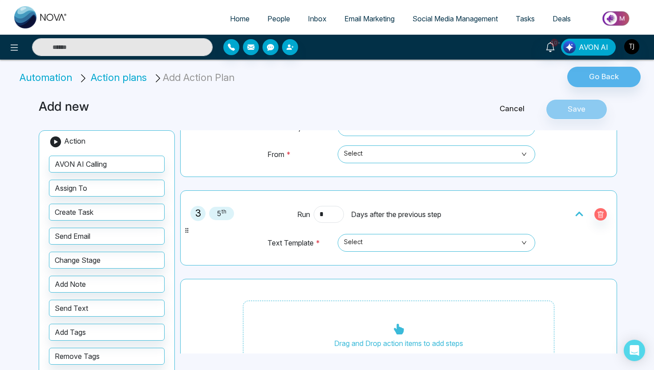
scroll to position [221, 0]
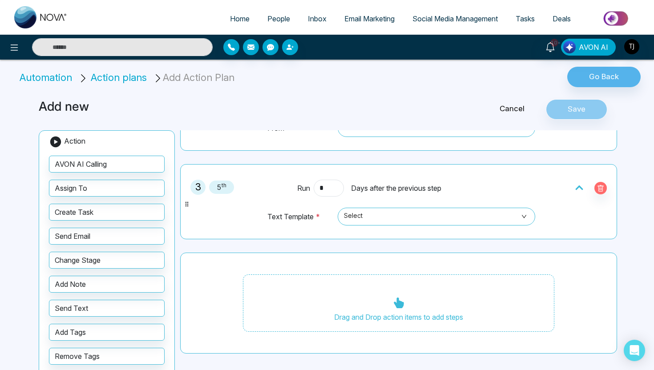
click at [515, 109] on link "Cancel" at bounding box center [512, 109] width 68 height 12
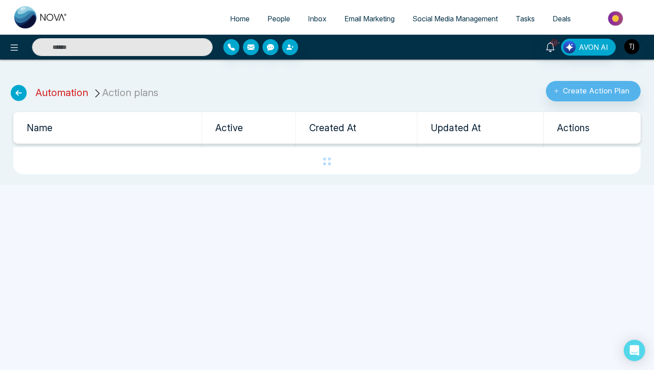
click at [44, 95] on link "Automation" at bounding box center [62, 93] width 52 height 12
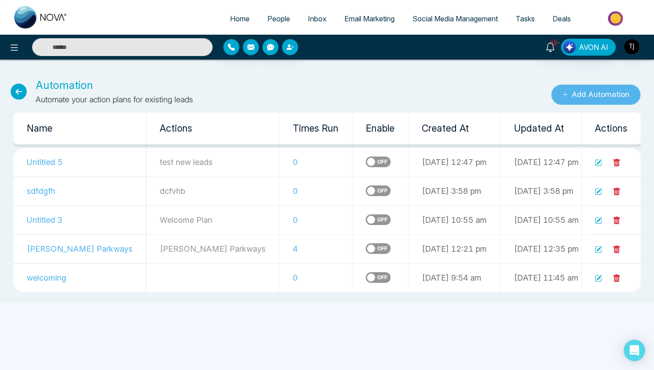
click at [614, 92] on button "Add Automation" at bounding box center [595, 94] width 89 height 20
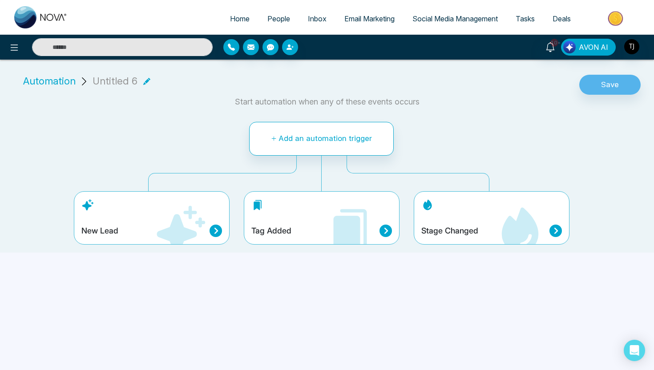
click at [353, 16] on span "Email Marketing" at bounding box center [369, 18] width 50 height 9
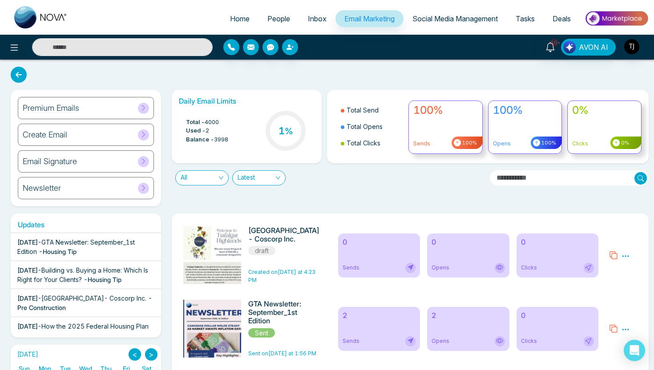
click at [87, 136] on div "Create Email" at bounding box center [86, 135] width 136 height 22
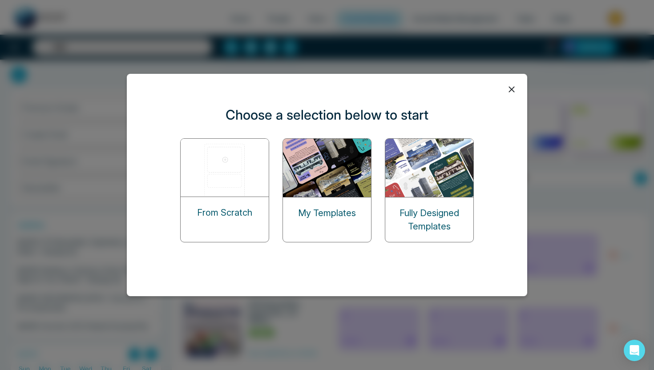
click at [223, 168] on img at bounding box center [225, 168] width 89 height 58
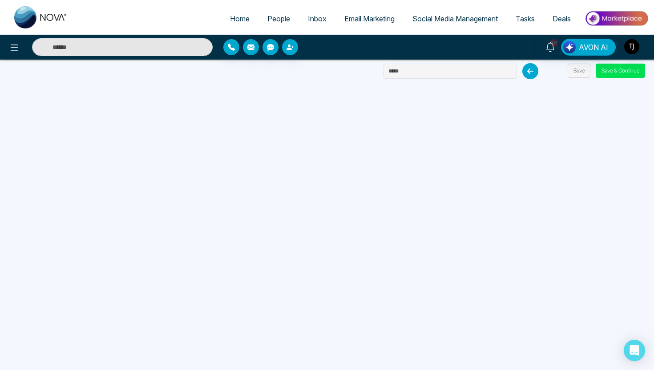
click at [361, 15] on span "Email Marketing" at bounding box center [369, 18] width 50 height 9
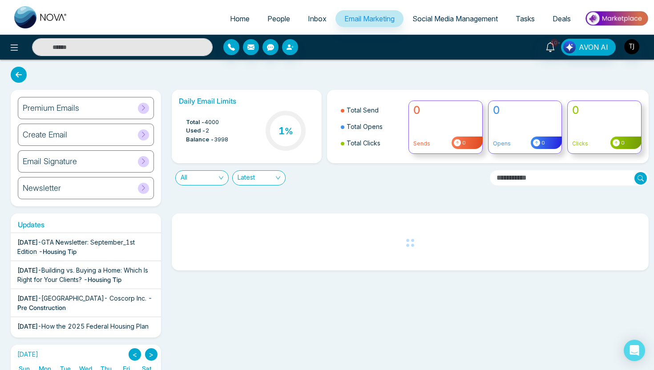
click at [67, 107] on h6 "Premium Emails" at bounding box center [51, 108] width 56 height 10
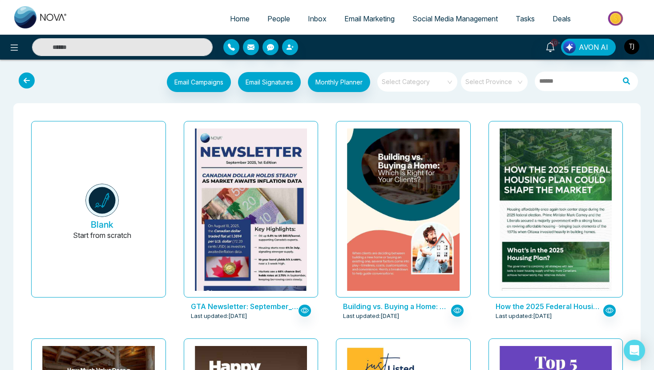
click at [422, 88] on span at bounding box center [414, 82] width 64 height 20
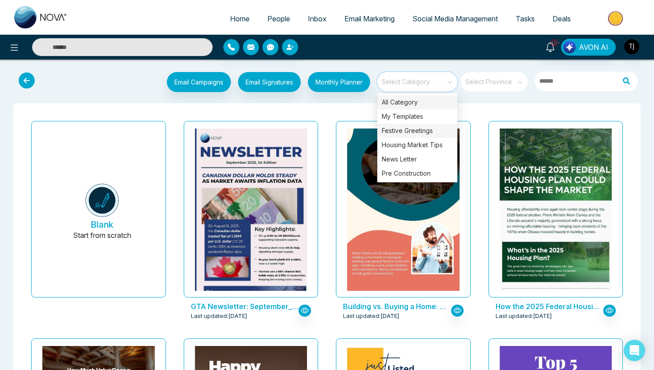
click at [417, 131] on div "Festive Greetings" at bounding box center [417, 131] width 80 height 14
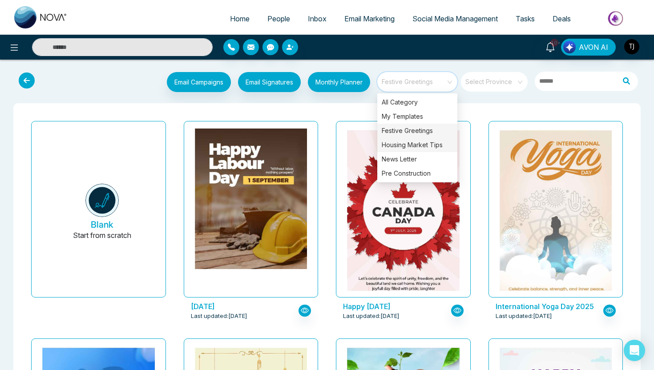
click at [393, 150] on div "Housing Market Tips" at bounding box center [417, 145] width 80 height 14
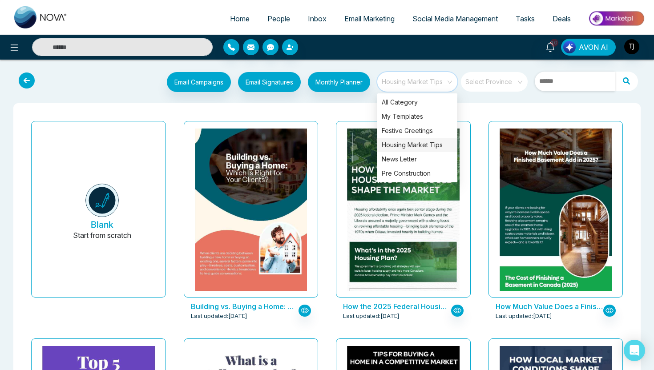
click at [558, 86] on input "text" at bounding box center [574, 82] width 80 height 20
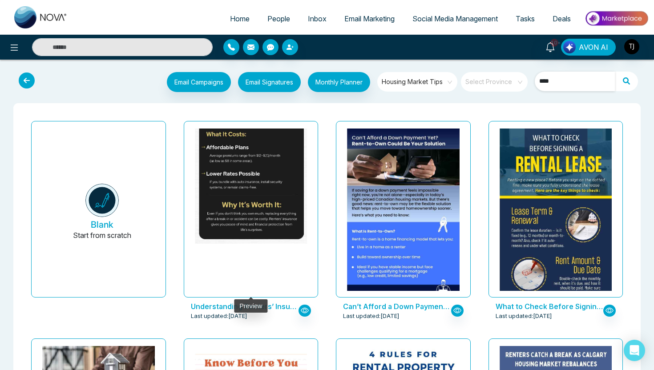
type input "****"
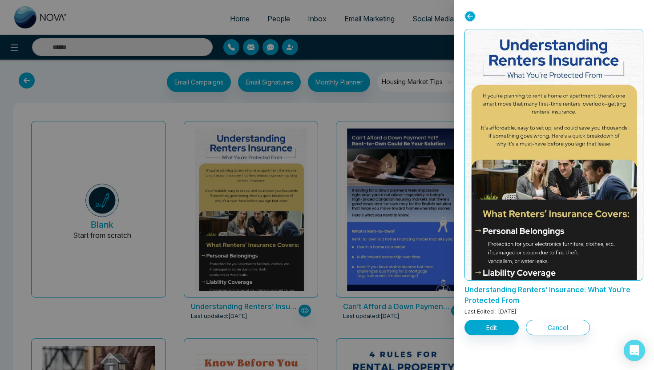
click at [182, 329] on div at bounding box center [327, 185] width 654 height 370
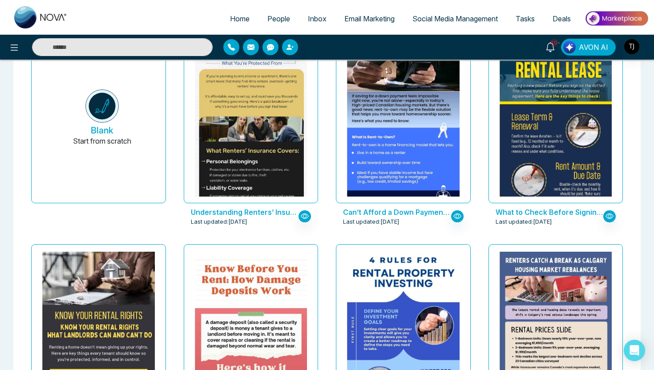
scroll to position [131, 0]
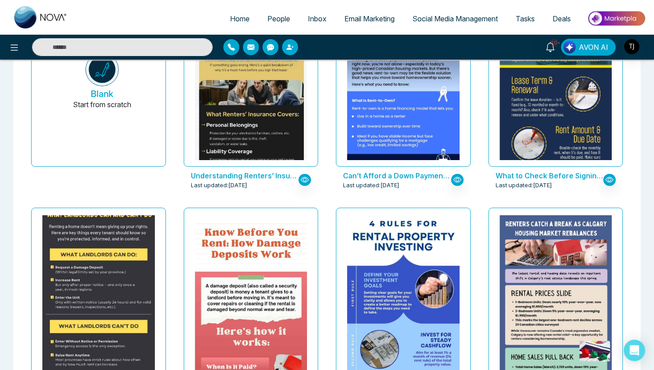
click at [112, 353] on img at bounding box center [98, 271] width 225 height 281
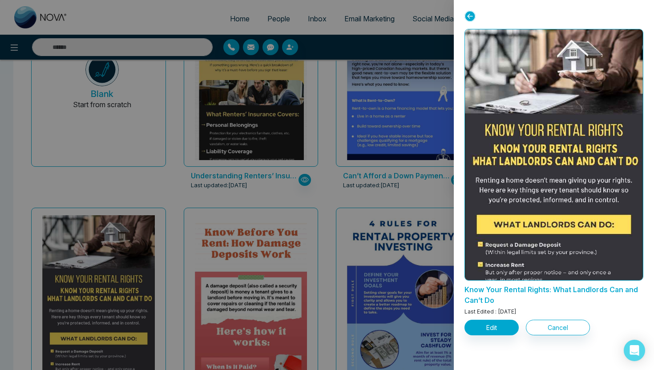
click at [286, 147] on div at bounding box center [327, 185] width 654 height 370
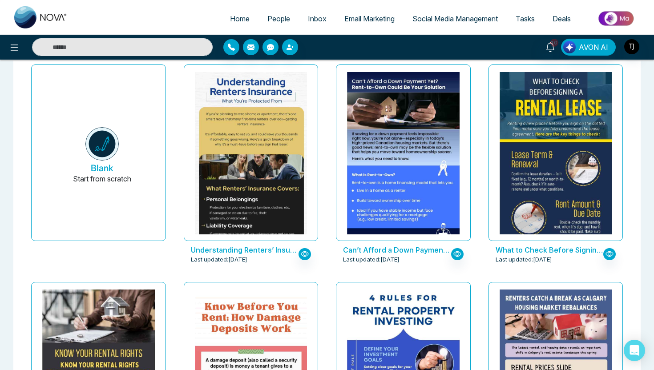
scroll to position [0, 0]
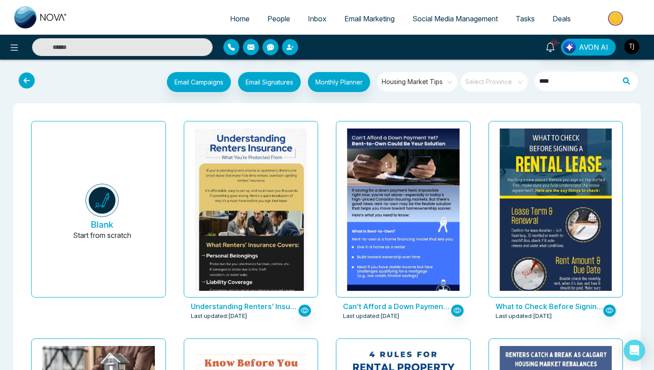
click at [424, 82] on span "Housing Market Tips" at bounding box center [418, 81] width 72 height 13
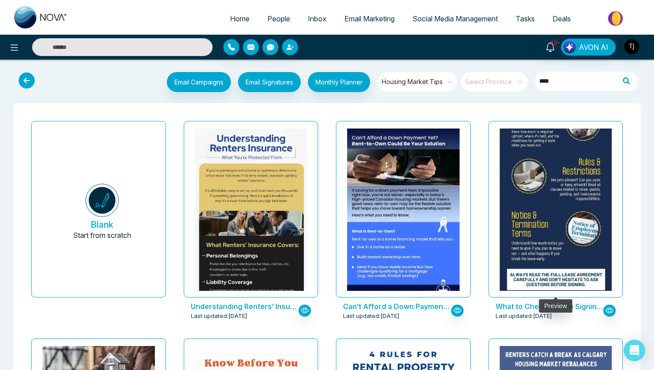
click at [552, 160] on img at bounding box center [555, 114] width 225 height 374
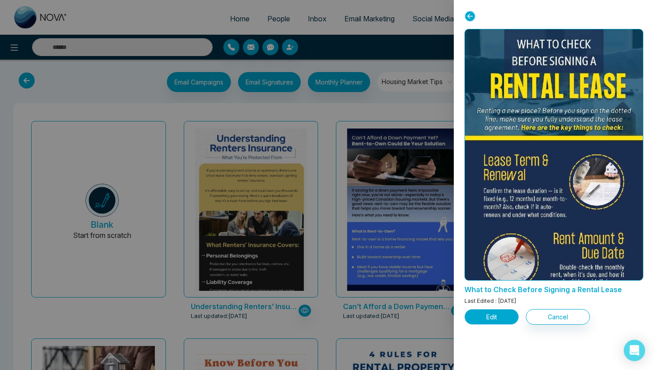
click at [488, 317] on button "Edit" at bounding box center [491, 317] width 54 height 16
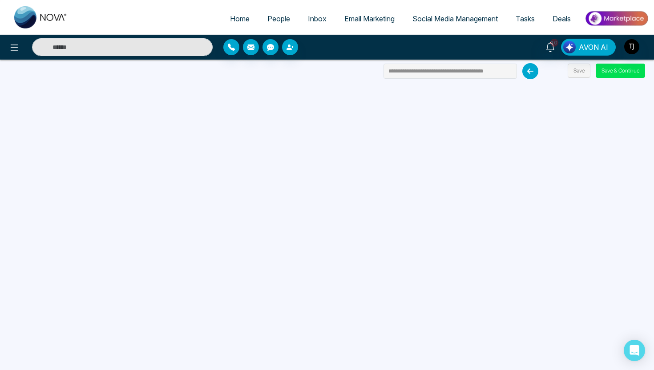
click at [537, 68] on link at bounding box center [532, 71] width 20 height 16
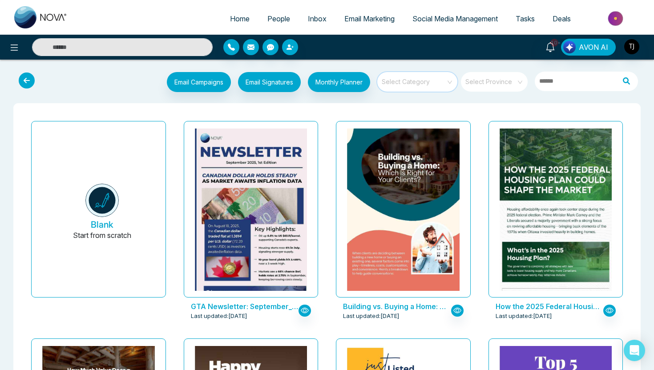
click at [419, 83] on input "search" at bounding box center [414, 78] width 64 height 13
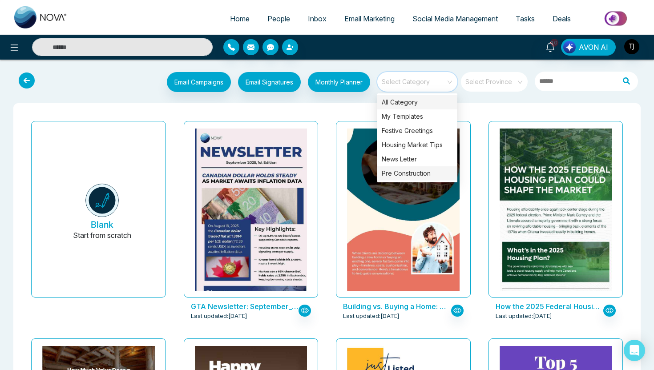
click at [405, 176] on div "Pre Construction" at bounding box center [417, 173] width 80 height 14
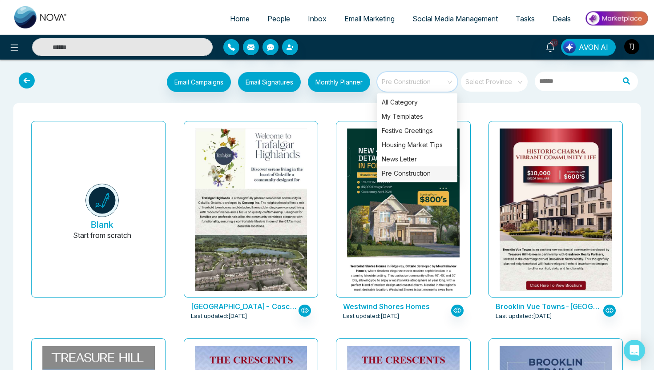
click at [353, 97] on div "Email Campaigns Start from scratch? View my campaigns Email Signatures Monthly …" at bounding box center [326, 82] width 639 height 29
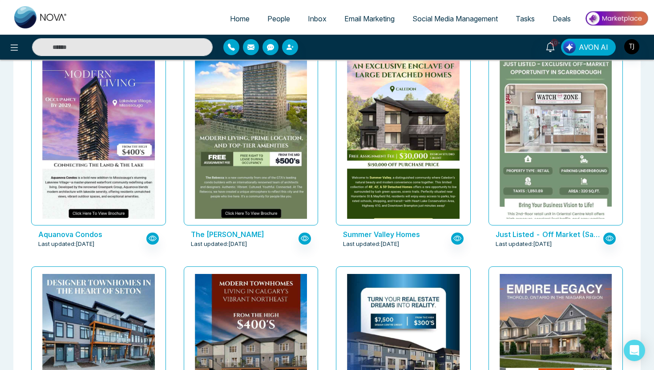
scroll to position [941, 0]
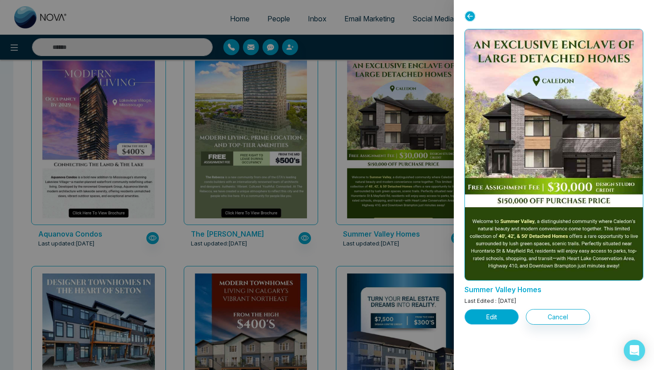
click at [481, 316] on button "Edit" at bounding box center [491, 317] width 54 height 16
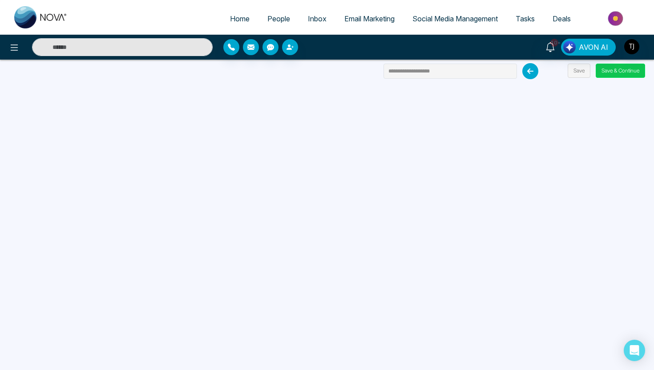
click at [628, 71] on button "Save & Continue" at bounding box center [619, 71] width 49 height 14
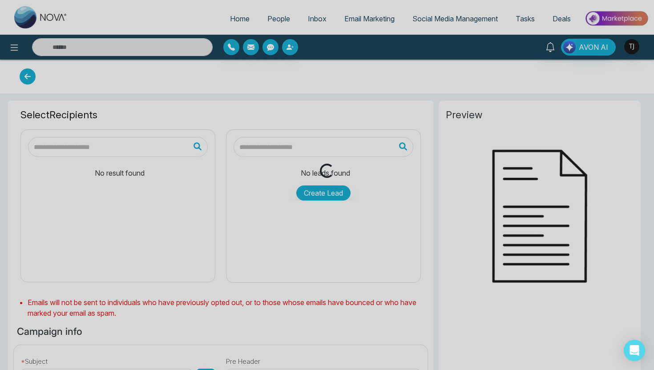
type input "**********"
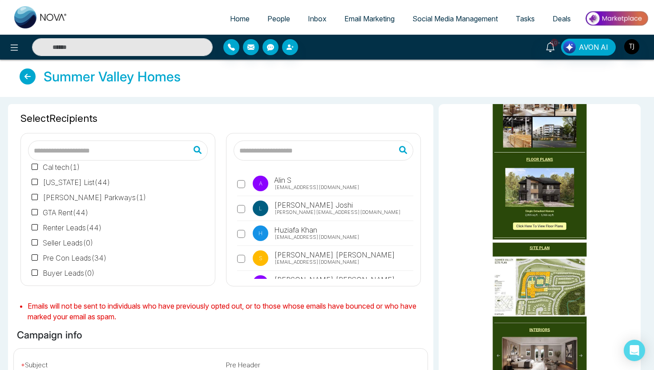
scroll to position [86, 0]
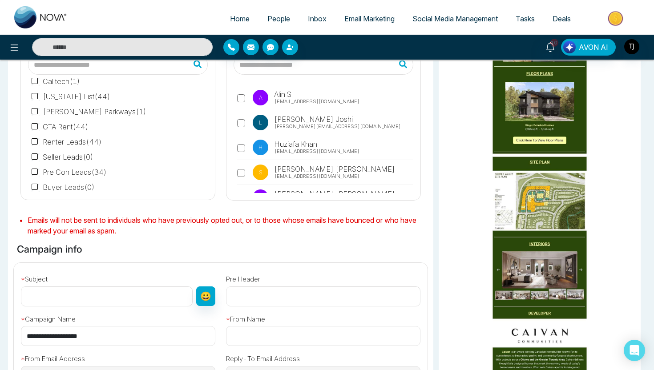
click at [281, 19] on span "People" at bounding box center [278, 18] width 23 height 9
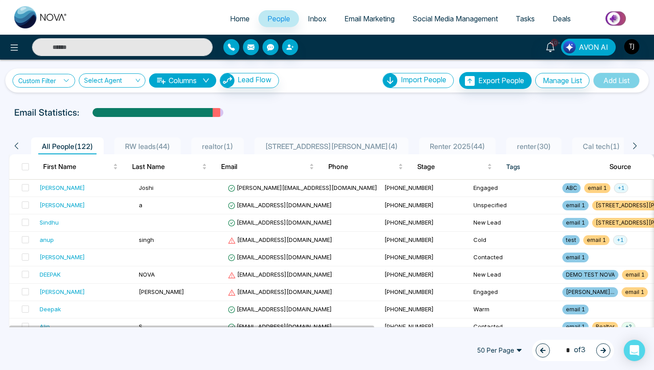
click at [45, 75] on link "Custom Filter" at bounding box center [43, 81] width 63 height 14
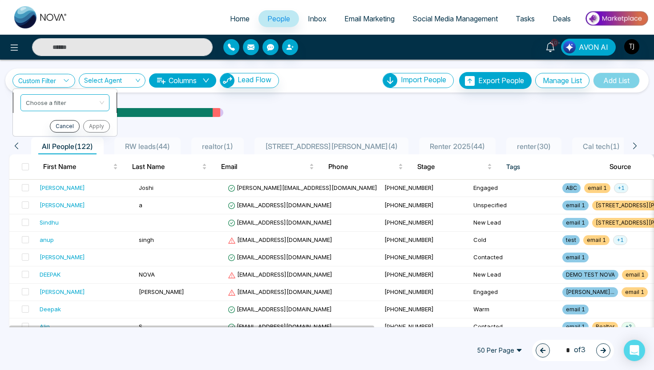
click at [41, 100] on input "search" at bounding box center [62, 101] width 72 height 13
click at [147, 149] on span "RW leads ( 44 )" at bounding box center [147, 146] width 52 height 9
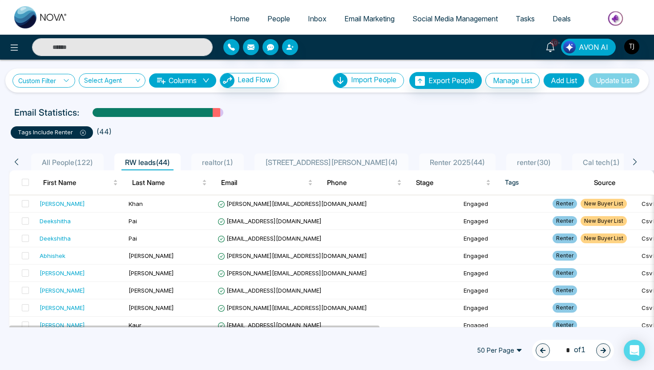
click at [39, 80] on link "Custom Filter" at bounding box center [43, 81] width 63 height 14
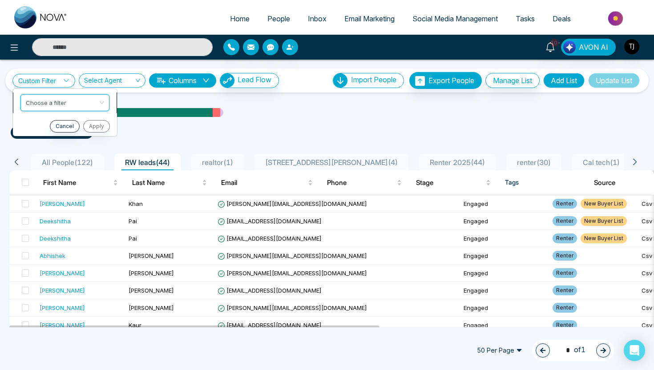
click at [45, 99] on input "search" at bounding box center [62, 101] width 72 height 13
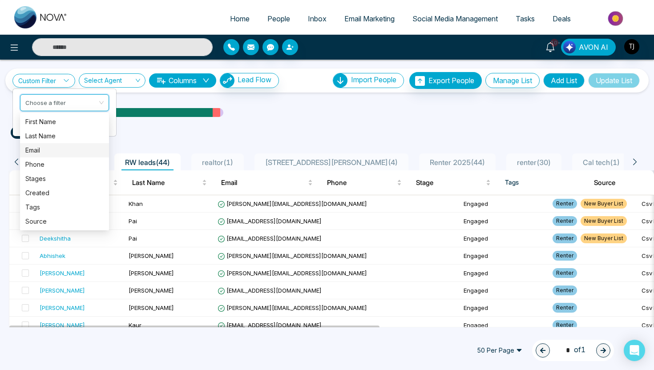
click at [291, 133] on ul "tags include Renter ( 44 )" at bounding box center [327, 131] width 632 height 16
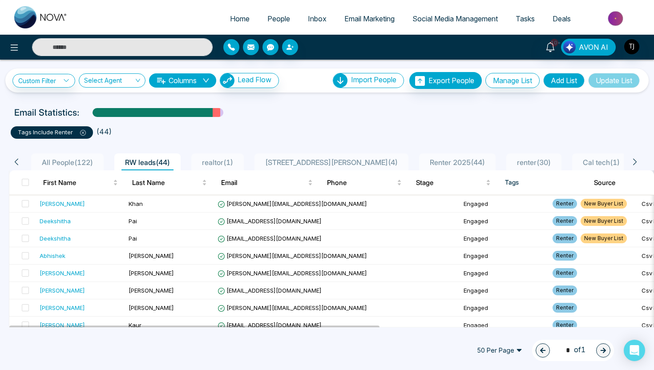
click at [357, 14] on span "Email Marketing" at bounding box center [369, 18] width 50 height 9
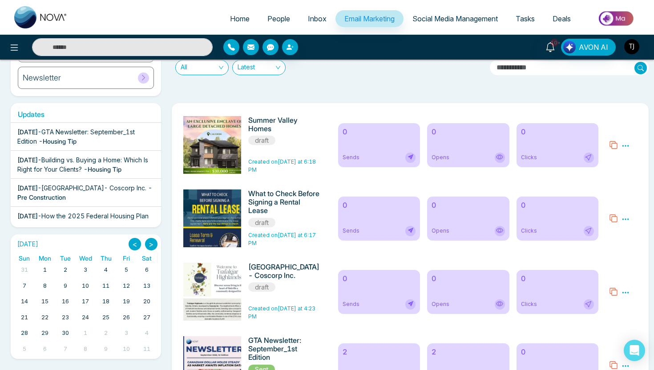
scroll to position [177, 0]
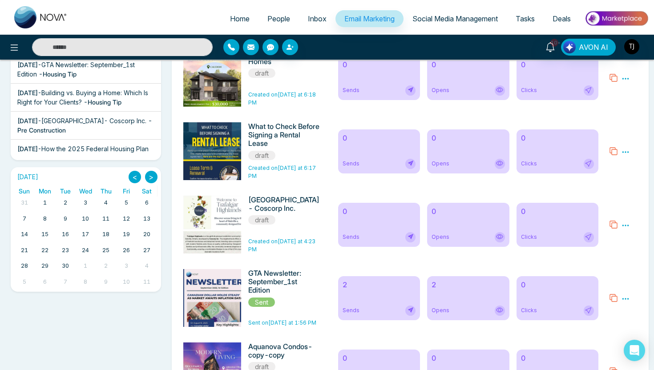
click at [284, 163] on div "What to Check Before Signing a Rental Lease draft Created on [DATE] at 6:17 PM" at bounding box center [284, 151] width 72 height 58
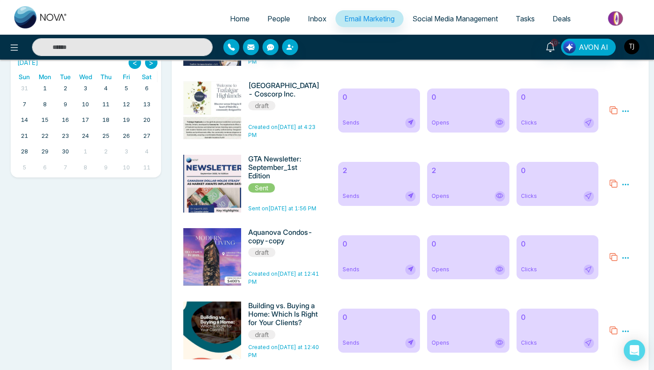
scroll to position [349, 0]
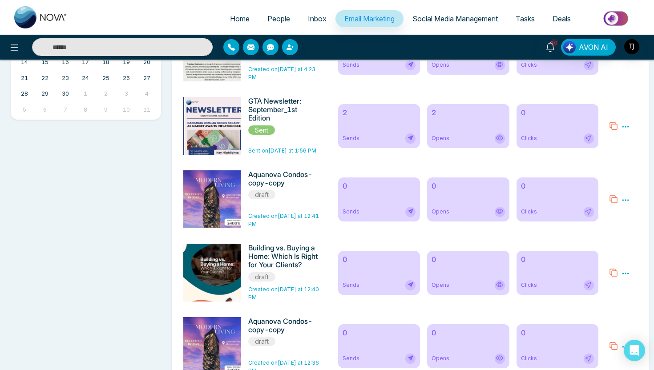
click at [360, 113] on h6 "2" at bounding box center [378, 112] width 73 height 8
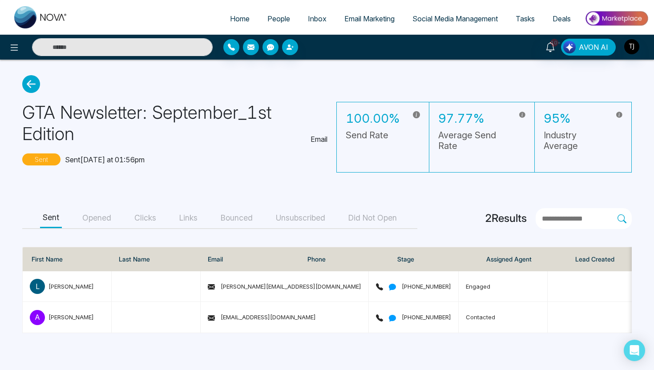
click at [87, 218] on button "Opened" at bounding box center [97, 218] width 34 height 20
click at [150, 216] on button "Clicks" at bounding box center [145, 218] width 27 height 20
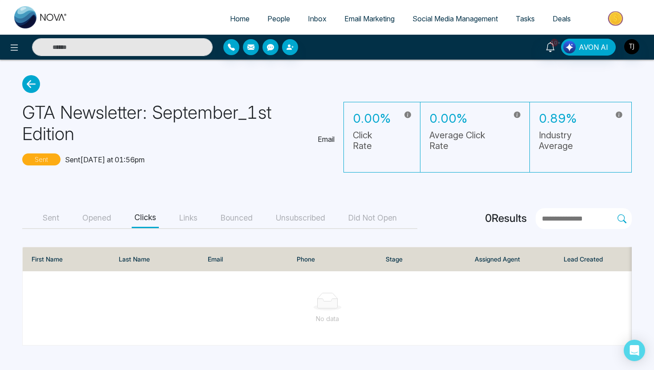
click at [83, 216] on button "Opened" at bounding box center [97, 218] width 34 height 20
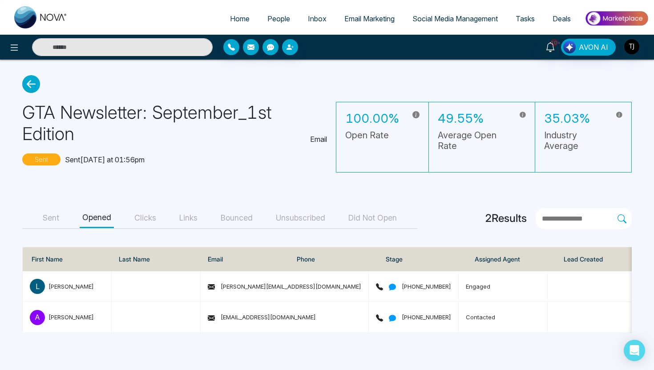
click at [51, 217] on button "Sent" at bounding box center [51, 218] width 22 height 20
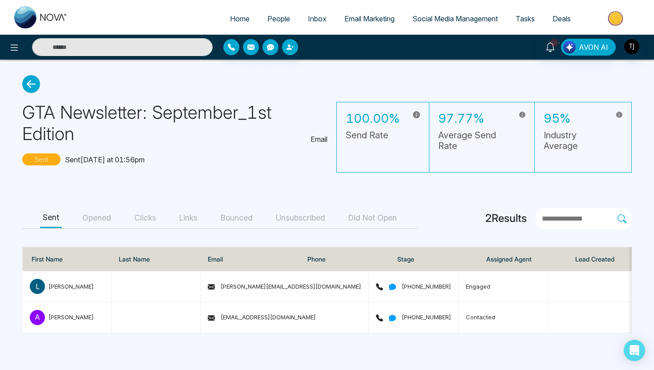
click at [438, 21] on span "Social Media Management" at bounding box center [454, 18] width 85 height 9
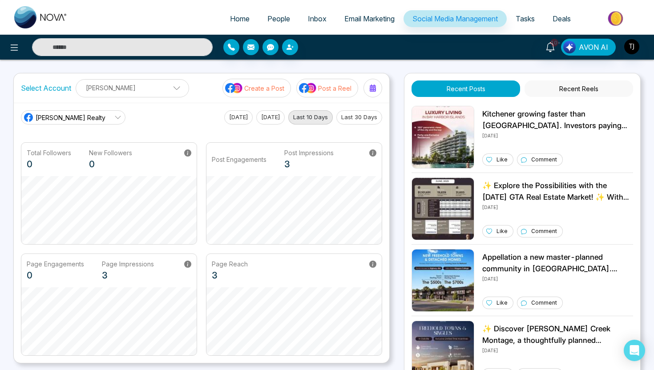
click at [259, 89] on p "Create a Post" at bounding box center [264, 88] width 40 height 9
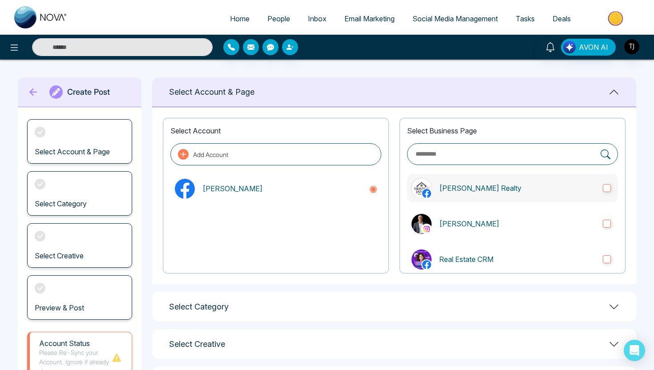
click at [468, 187] on p "[PERSON_NAME] Realty" at bounding box center [517, 188] width 157 height 11
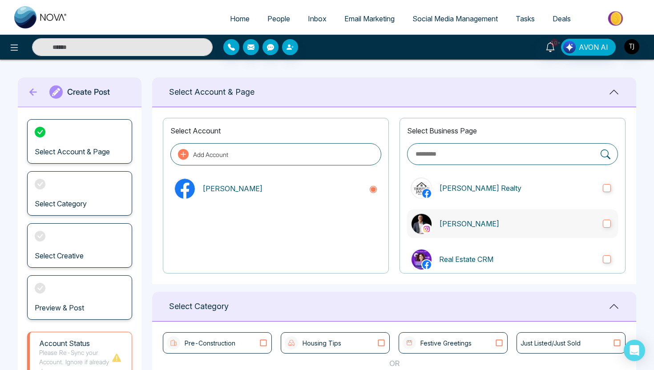
click at [474, 230] on label "[PERSON_NAME]" at bounding box center [512, 223] width 211 height 28
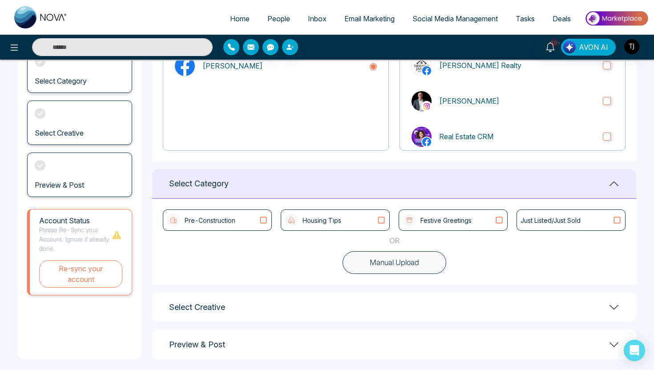
scroll to position [129, 0]
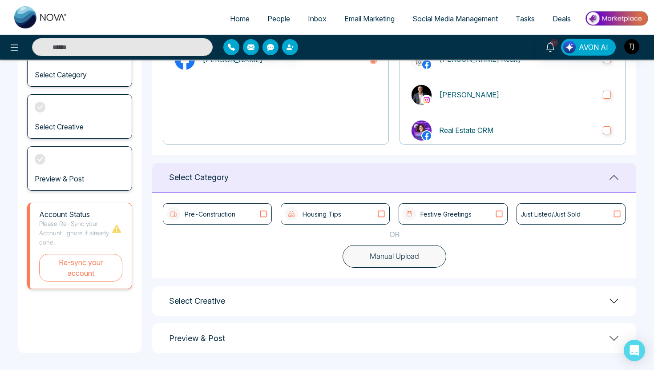
click at [434, 259] on button "Manual Upload" at bounding box center [394, 256] width 104 height 23
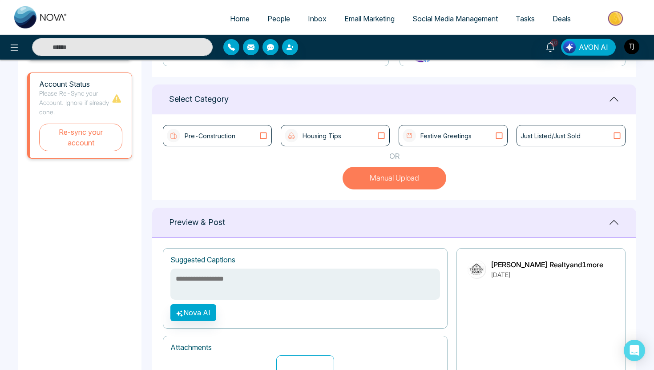
scroll to position [199, 0]
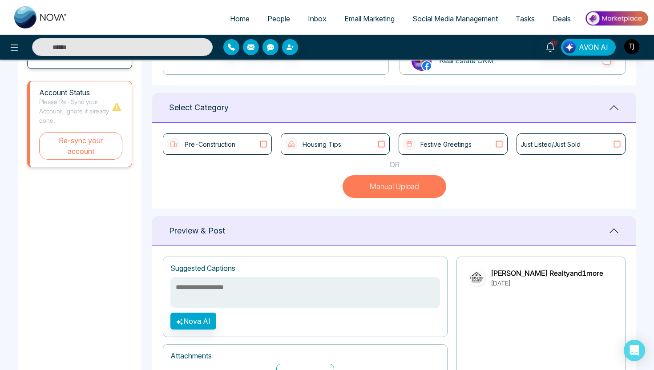
click at [491, 144] on div "Festive Greetings" at bounding box center [452, 143] width 101 height 13
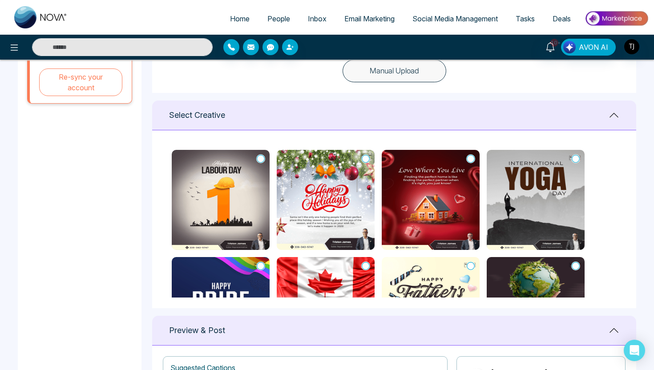
scroll to position [120, 0]
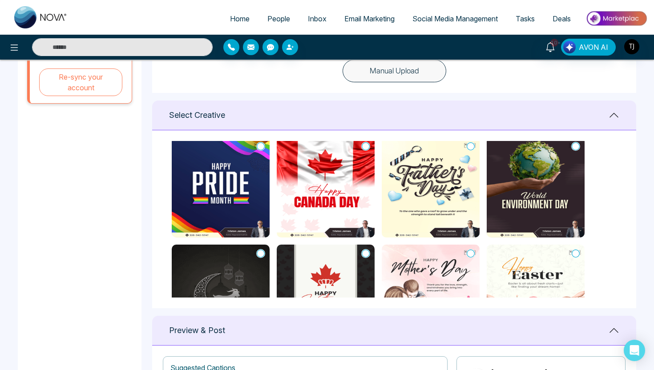
click at [360, 115] on div "Select Creative" at bounding box center [394, 115] width 484 height 30
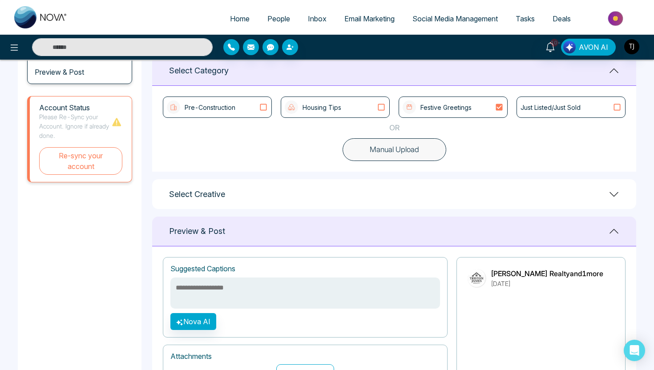
scroll to position [232, 0]
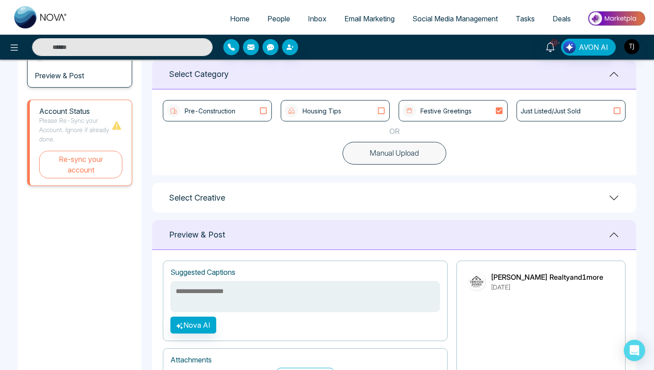
click at [360, 115] on div "Housing Tips" at bounding box center [335, 110] width 101 height 13
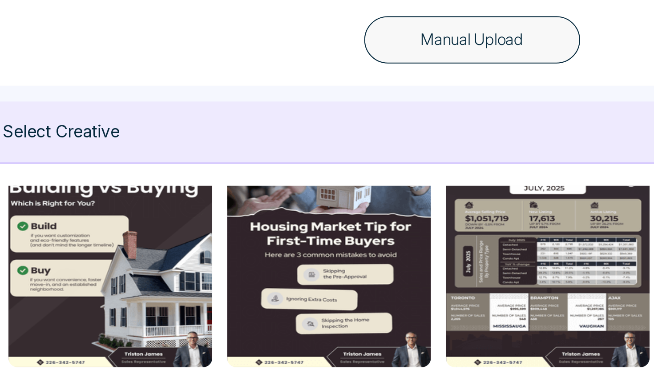
scroll to position [26, 0]
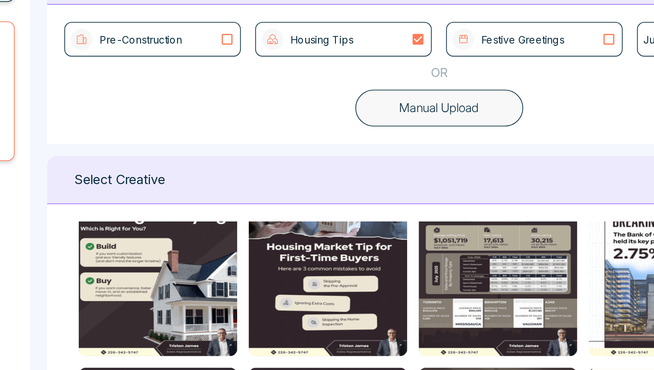
click at [265, 114] on icon at bounding box center [263, 110] width 12 height 9
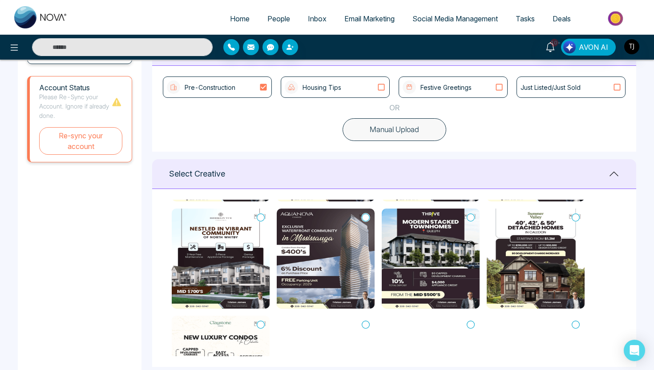
scroll to position [430, 0]
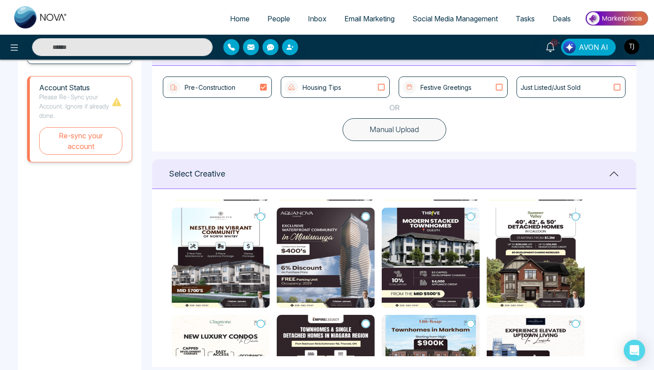
click at [365, 217] on icon at bounding box center [365, 216] width 8 height 9
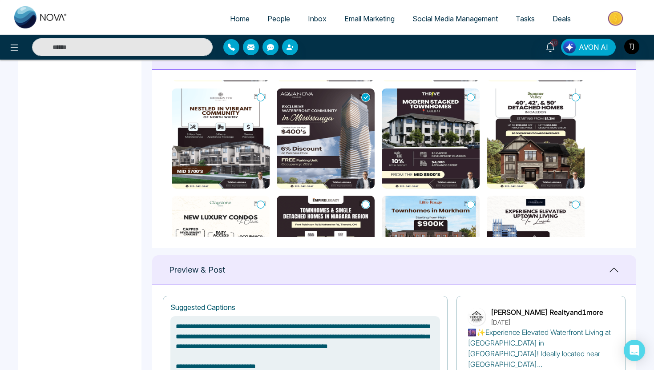
scroll to position [362, 0]
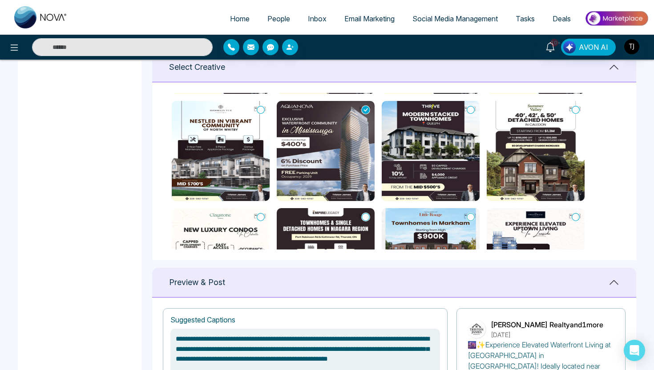
type textarea "**********"
click at [450, 20] on span "Social Media Management" at bounding box center [454, 18] width 85 height 9
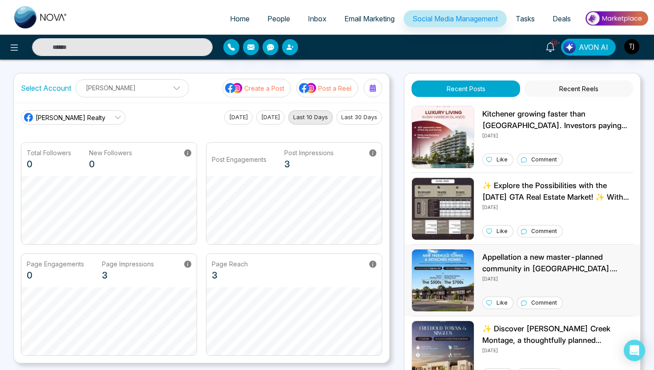
click at [441, 262] on img at bounding box center [442, 280] width 63 height 63
click at [324, 90] on p "Post a Reel" at bounding box center [334, 88] width 33 height 9
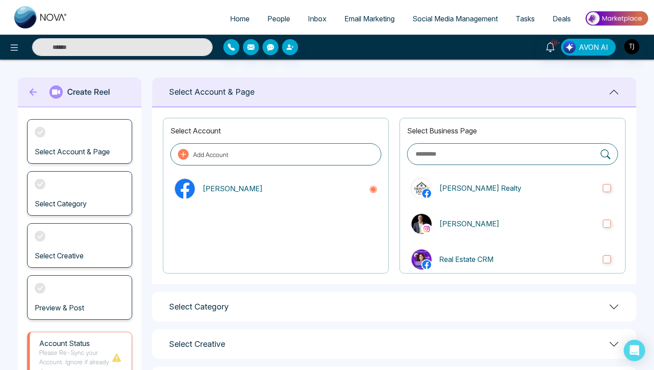
scroll to position [79, 0]
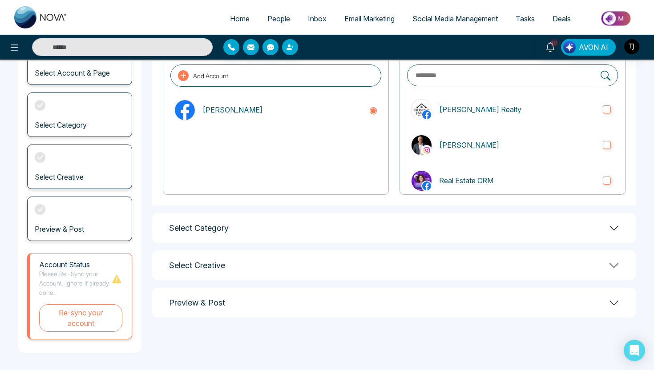
click at [354, 224] on div "Select Category" at bounding box center [394, 228] width 484 height 30
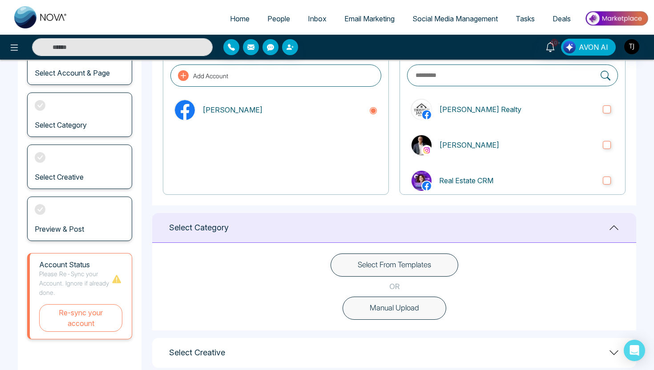
click at [382, 249] on div "Select From Templates OR Manual Upload" at bounding box center [394, 287] width 484 height 88
click at [377, 262] on button "Select From Templates" at bounding box center [394, 264] width 128 height 23
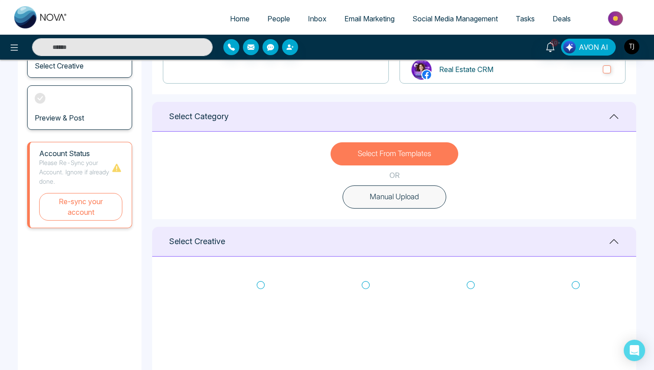
scroll to position [183, 0]
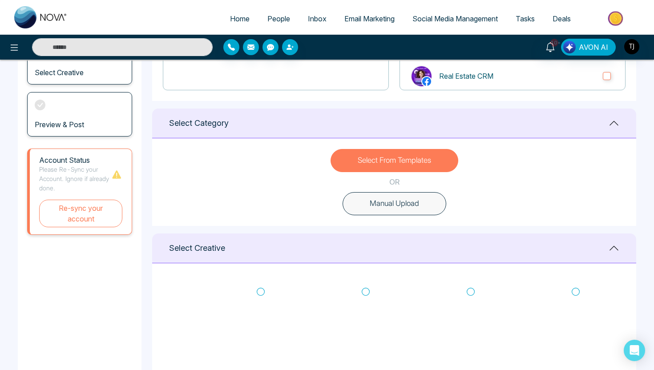
click at [559, 19] on span "Deals" at bounding box center [561, 18] width 18 height 9
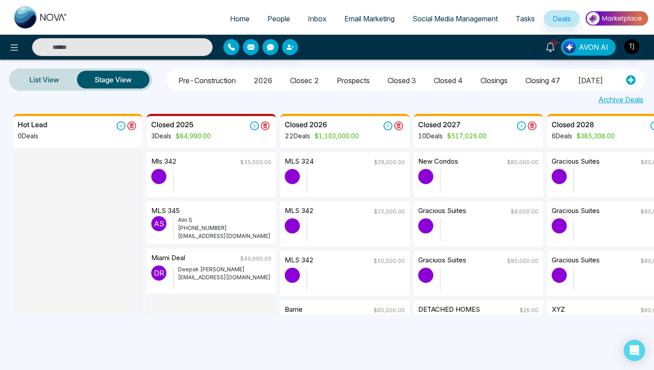
scroll to position [0, 372]
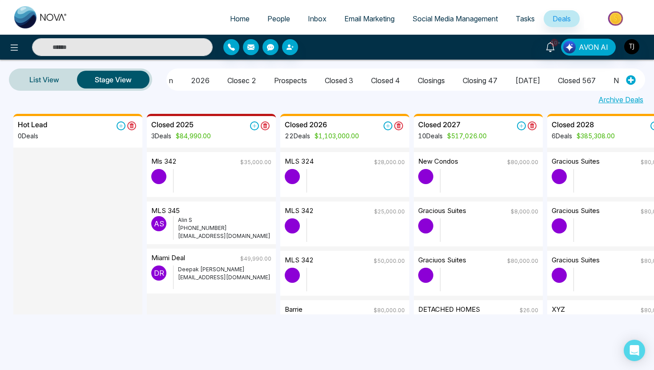
click at [613, 79] on li "New Deals" at bounding box center [630, 79] width 35 height 15
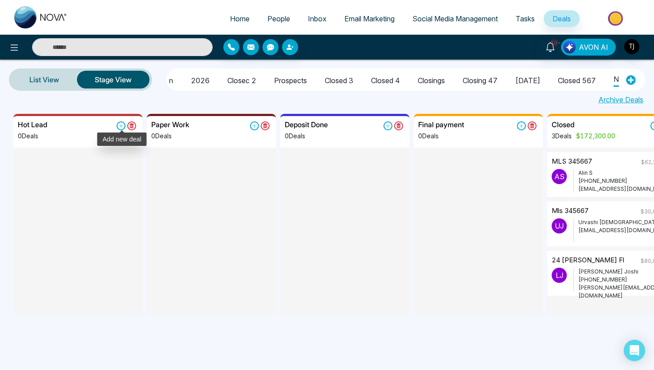
click at [121, 124] on icon at bounding box center [120, 125] width 9 height 9
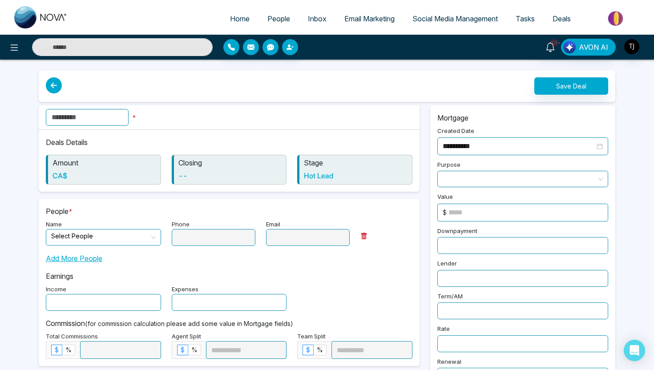
click at [108, 116] on input "text" at bounding box center [87, 117] width 83 height 17
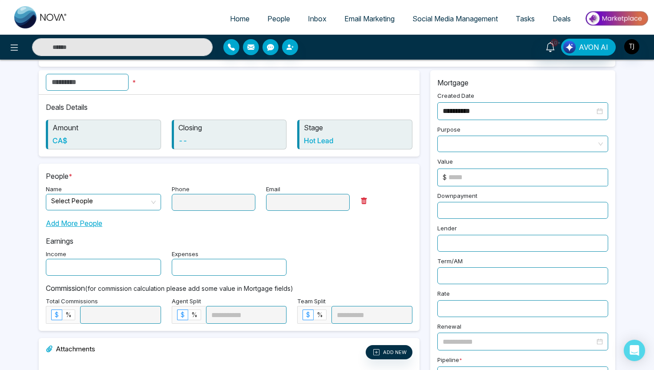
scroll to position [40, 0]
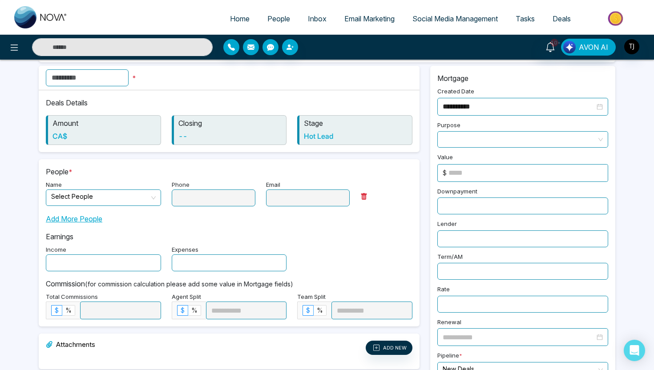
click at [126, 198] on input "search" at bounding box center [100, 196] width 98 height 13
click at [212, 229] on div "Earnings Income Expenses" at bounding box center [229, 247] width 366 height 47
click at [126, 263] on input "text" at bounding box center [103, 262] width 115 height 17
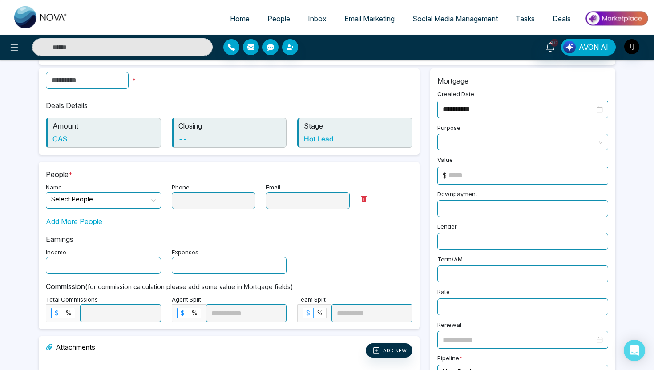
scroll to position [29, 0]
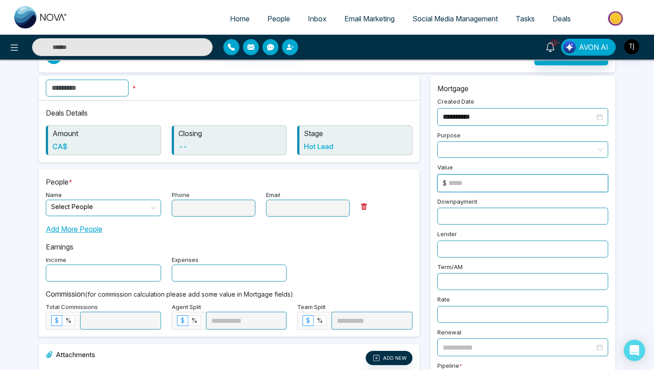
click at [467, 183] on input at bounding box center [527, 183] width 159 height 17
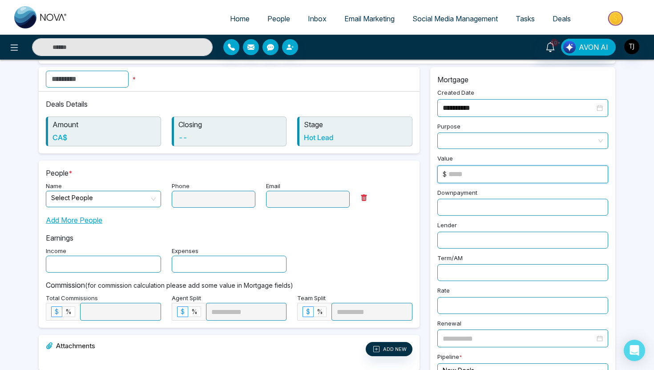
scroll to position [0, 0]
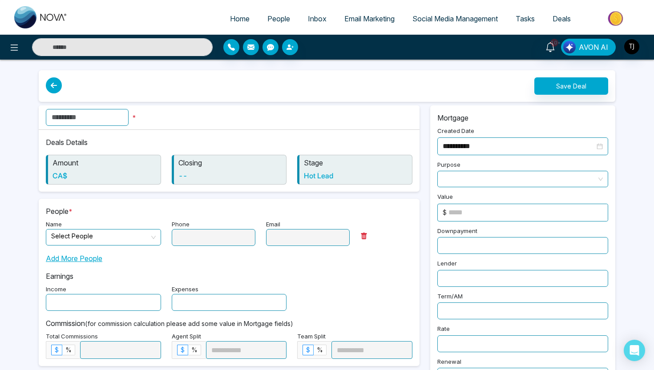
click at [59, 86] on icon at bounding box center [54, 85] width 16 height 16
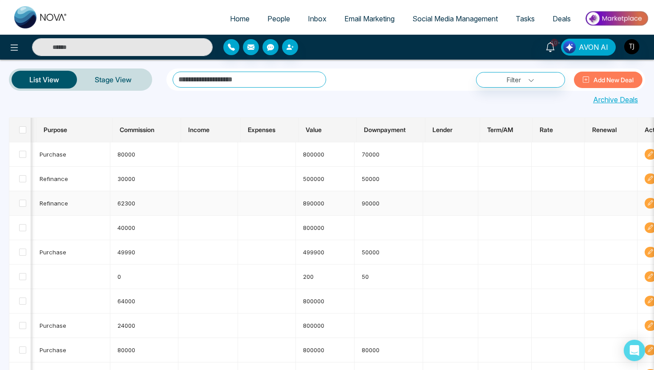
scroll to position [0, 467]
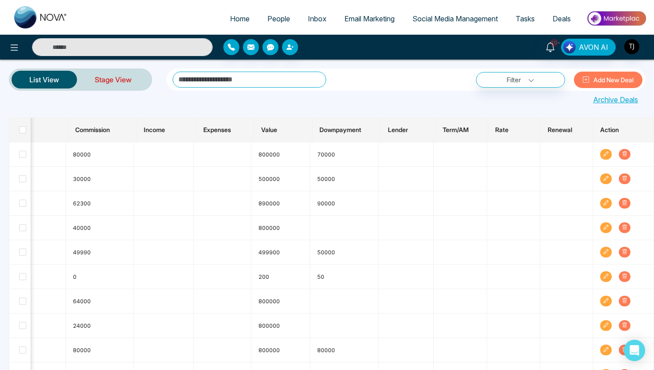
click at [117, 80] on link "Stage View" at bounding box center [113, 79] width 72 height 21
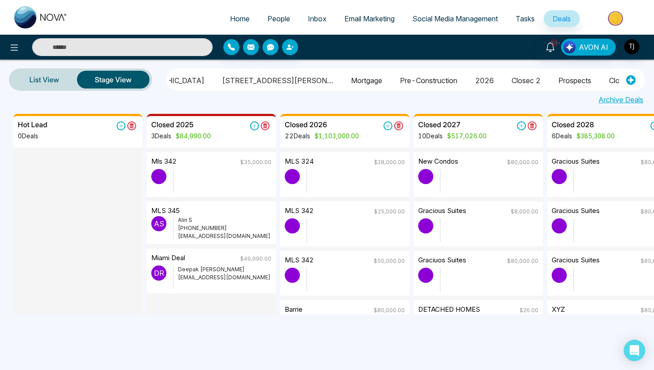
scroll to position [0, 372]
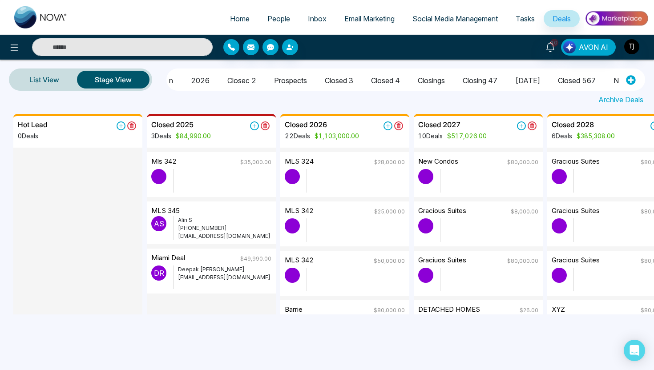
click at [613, 77] on li "New Deals" at bounding box center [630, 79] width 35 height 15
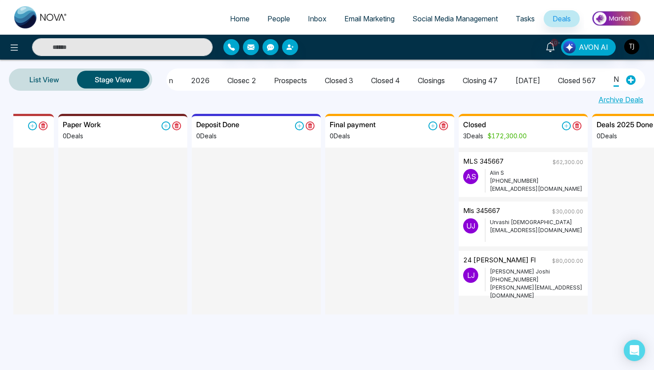
scroll to position [0, 139]
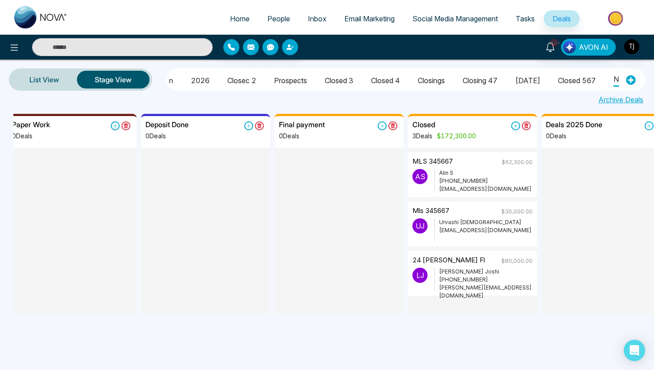
click at [277, 21] on span "People" at bounding box center [278, 18] width 23 height 9
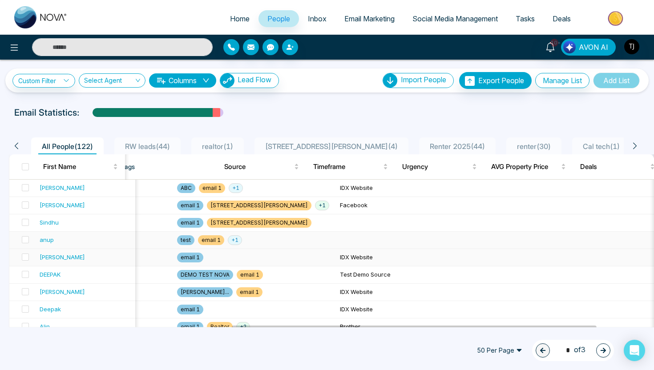
scroll to position [0, 444]
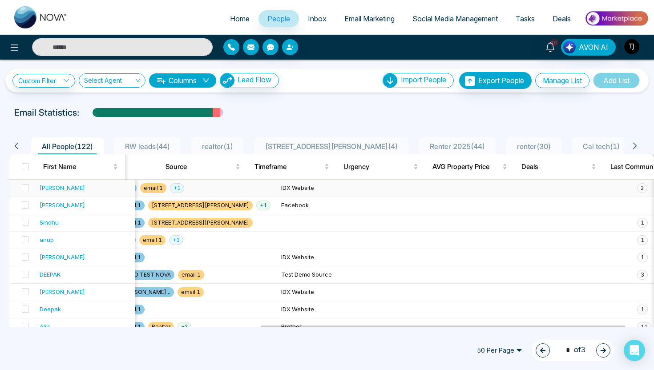
click at [45, 185] on div "[PERSON_NAME]" at bounding box center [62, 187] width 45 height 9
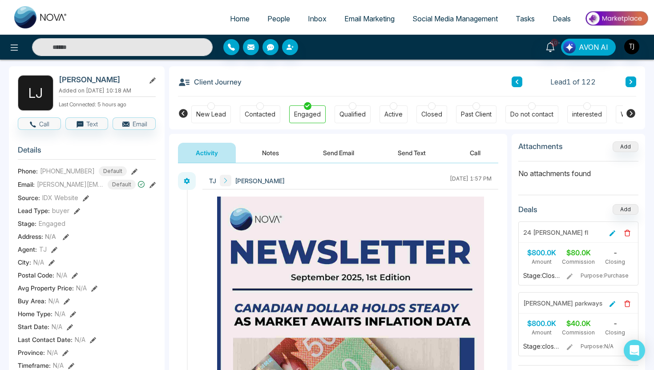
scroll to position [36, 0]
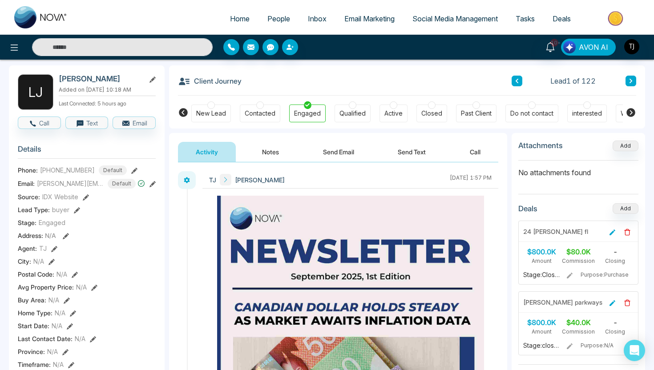
click at [585, 47] on span "AVON AI" at bounding box center [592, 47] width 29 height 11
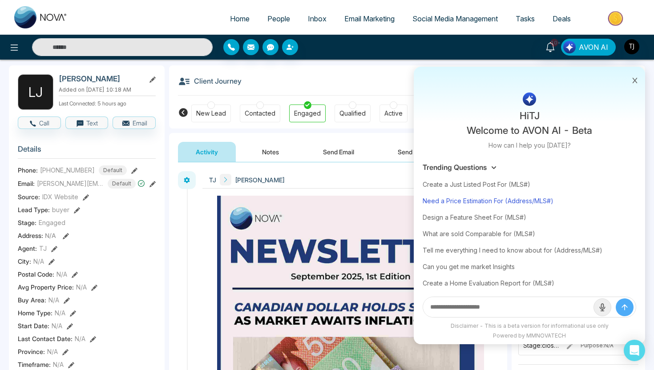
click at [466, 200] on div "Need a Price Estimation For (Address/MLS#)" at bounding box center [528, 201] width 213 height 16
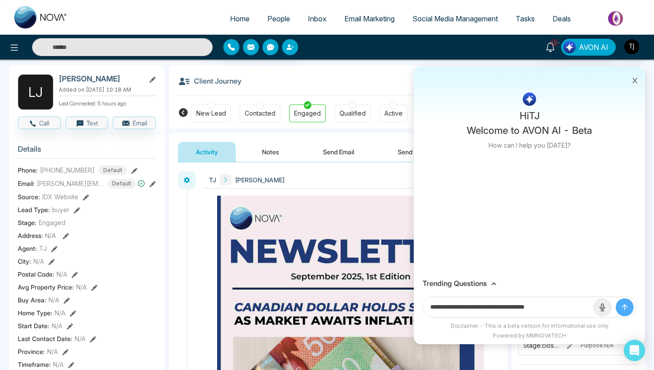
drag, startPoint x: 514, startPoint y: 307, endPoint x: 578, endPoint y: 307, distance: 64.0
click at [578, 307] on input "**********" at bounding box center [508, 307] width 170 height 20
paste input "text"
type input "**********"
click at [615, 298] on button "submit" at bounding box center [624, 307] width 18 height 18
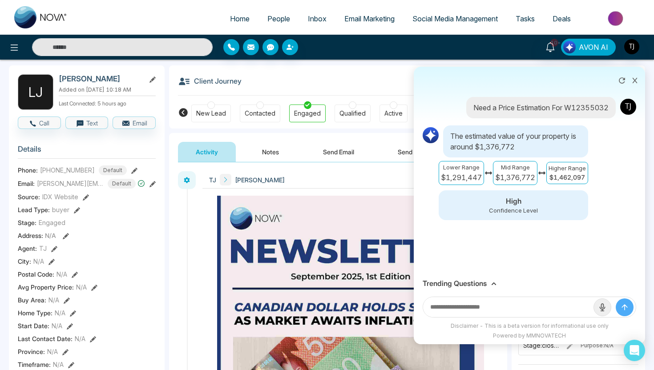
click at [489, 285] on div "Trending Questions" at bounding box center [528, 283] width 213 height 8
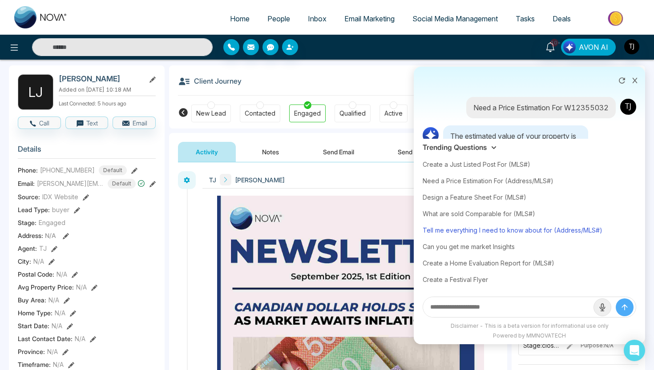
click at [505, 234] on div "Tell me everything I need to know about for (Address/MLS#)" at bounding box center [528, 230] width 213 height 16
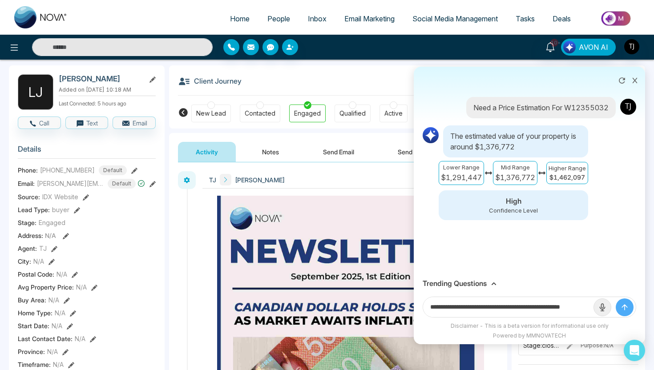
scroll to position [0, 21]
drag, startPoint x: 558, startPoint y: 308, endPoint x: 605, endPoint y: 308, distance: 46.7
click at [605, 308] on form "**********" at bounding box center [528, 307] width 213 height 21
paste input "**********"
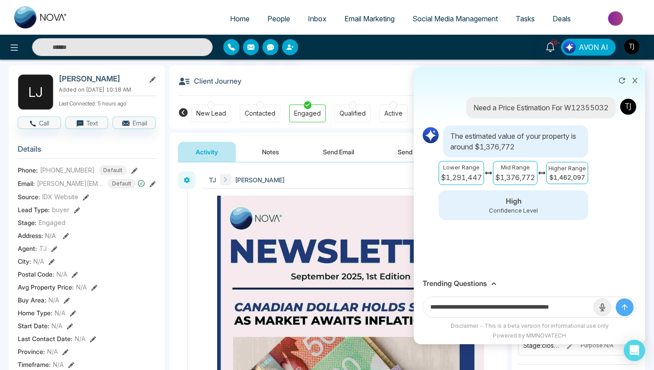
scroll to position [0, 8]
type input "**********"
click at [615, 298] on button "submit" at bounding box center [624, 307] width 18 height 18
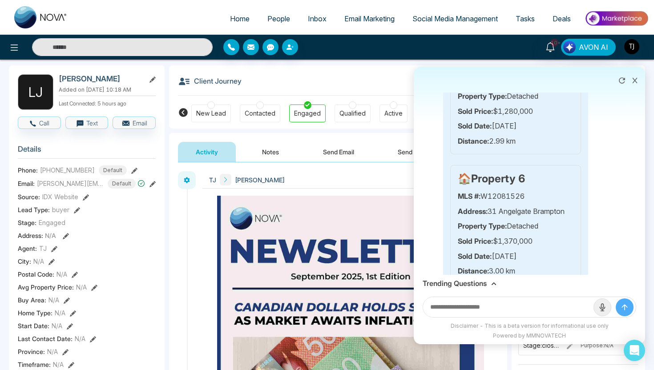
scroll to position [1378, 0]
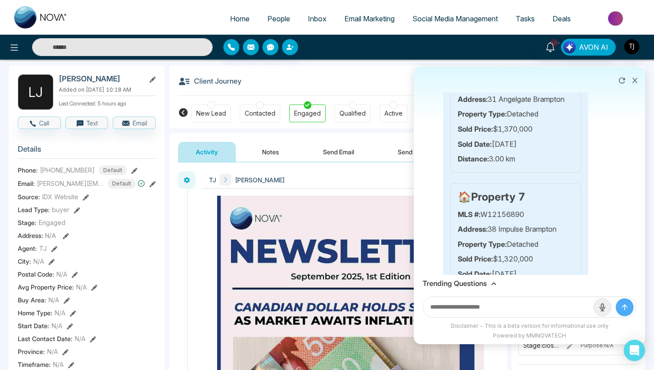
click at [460, 284] on h3 "Trending Questions" at bounding box center [454, 283] width 64 height 8
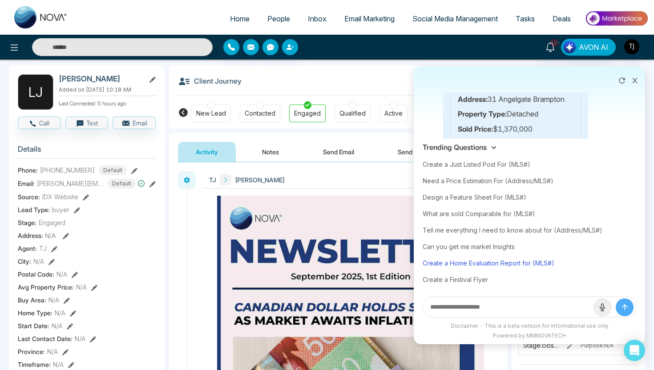
click at [476, 261] on div "Create a Home Evaluation Report for (MLS#)" at bounding box center [528, 263] width 213 height 16
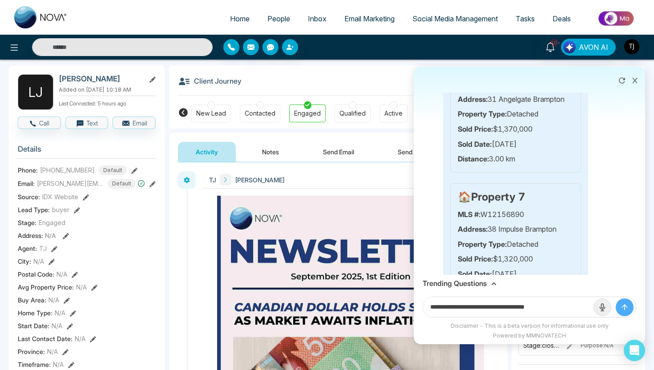
drag, startPoint x: 538, startPoint y: 305, endPoint x: 581, endPoint y: 307, distance: 42.7
click at [581, 307] on input "**********" at bounding box center [508, 307] width 170 height 20
paste input "***"
type input "**********"
click at [615, 298] on button "submit" at bounding box center [624, 307] width 18 height 18
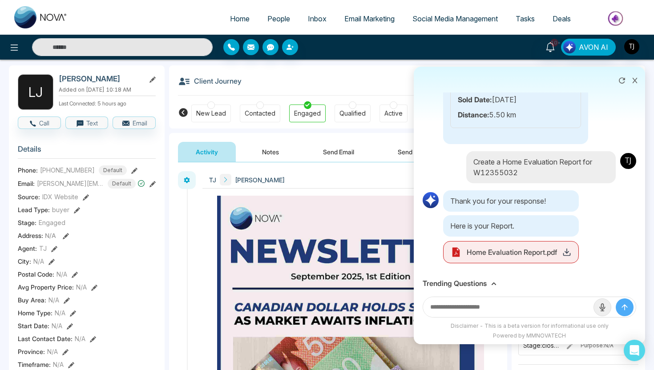
scroll to position [3362, 0]
click at [570, 257] on icon at bounding box center [566, 252] width 9 height 9
click at [636, 82] on icon at bounding box center [634, 80] width 5 height 5
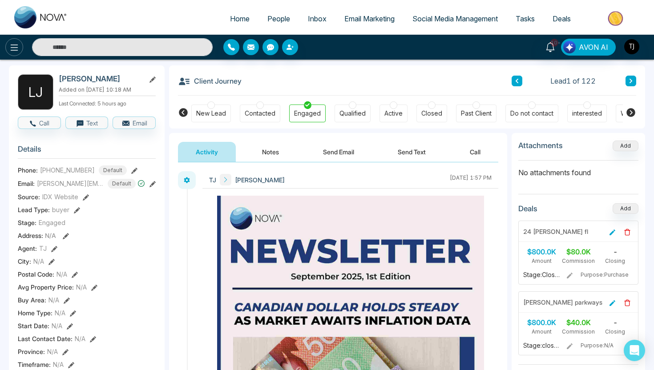
click at [12, 47] on icon at bounding box center [14, 47] width 11 height 11
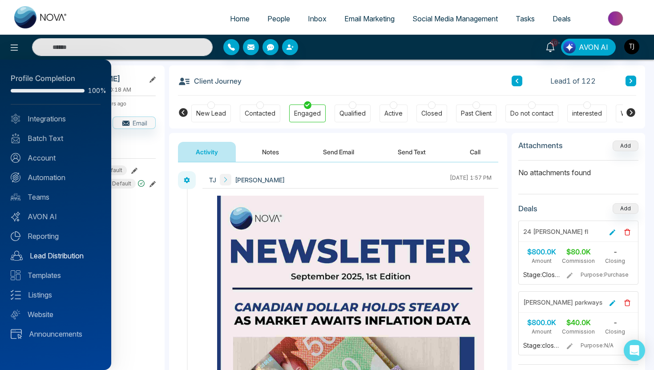
click at [68, 255] on link "Lead Distribution" at bounding box center [56, 255] width 90 height 11
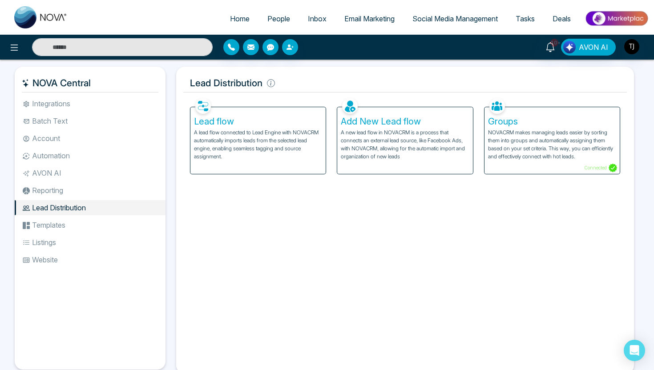
click at [209, 118] on h5 "Lead flow" at bounding box center [258, 121] width 128 height 11
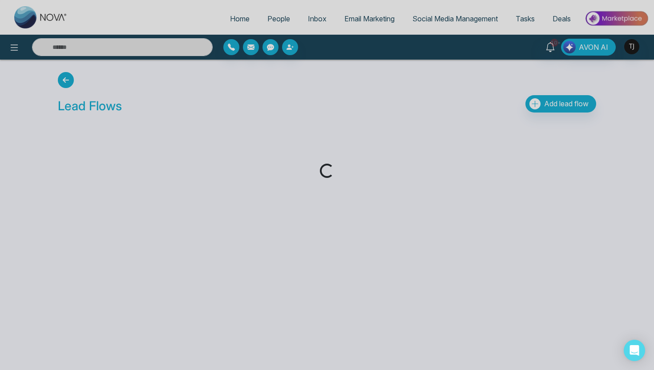
click at [571, 106] on div "Loading..." at bounding box center [327, 185] width 654 height 370
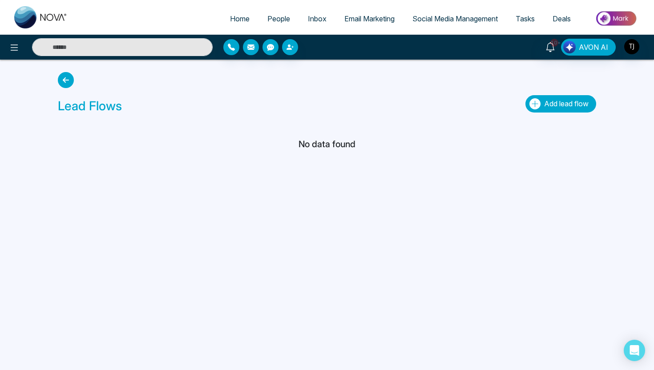
click at [571, 105] on span "Add lead flow" at bounding box center [566, 103] width 44 height 9
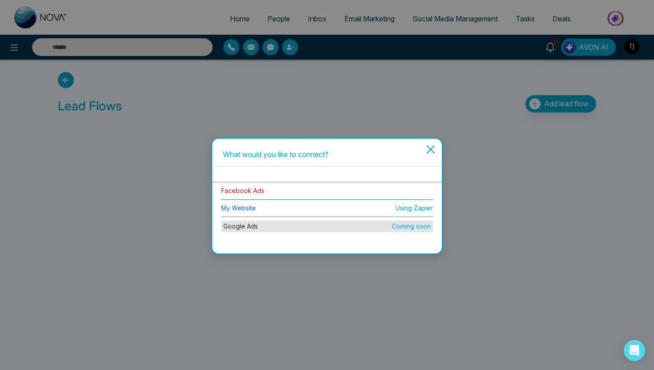
click at [230, 191] on link "Facebook Ads" at bounding box center [242, 191] width 43 height 8
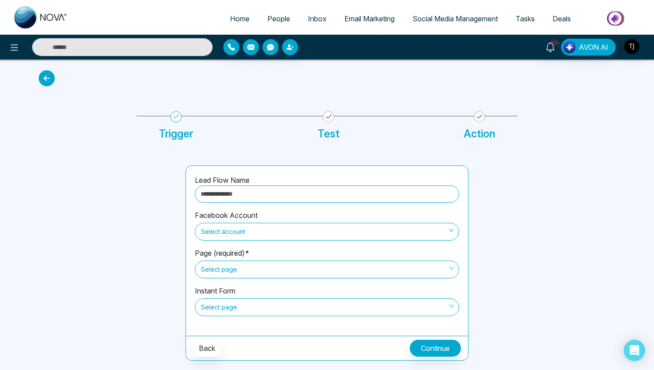
click at [109, 129] on div at bounding box center [82, 118] width 98 height 51
click at [9, 44] on icon at bounding box center [14, 47] width 11 height 11
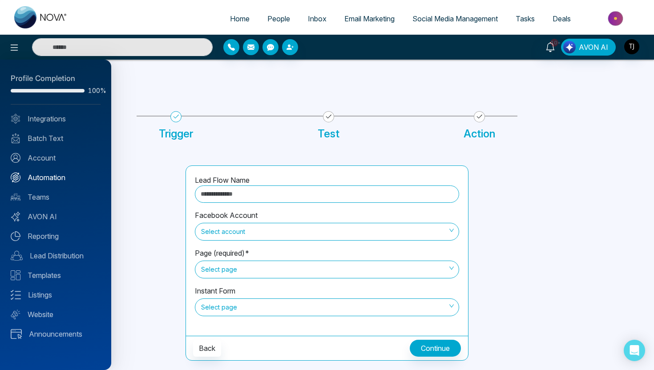
click at [30, 173] on link "Automation" at bounding box center [56, 177] width 90 height 11
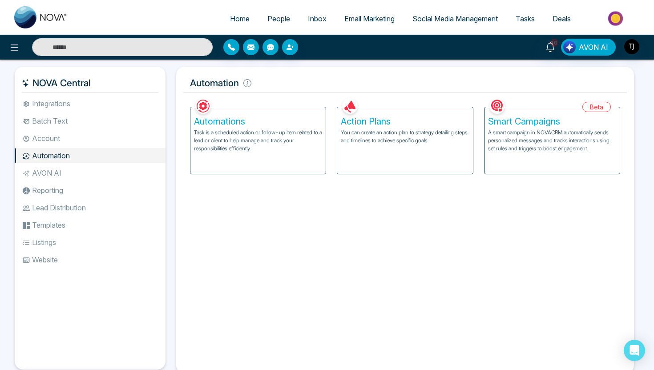
click at [355, 132] on p "You can create an action plan to strategy detailing steps and timelines to achi…" at bounding box center [405, 137] width 128 height 16
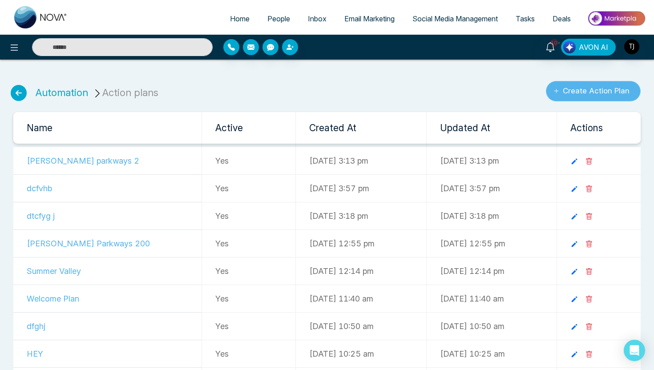
click at [554, 97] on button "Create Action Plan" at bounding box center [593, 91] width 95 height 20
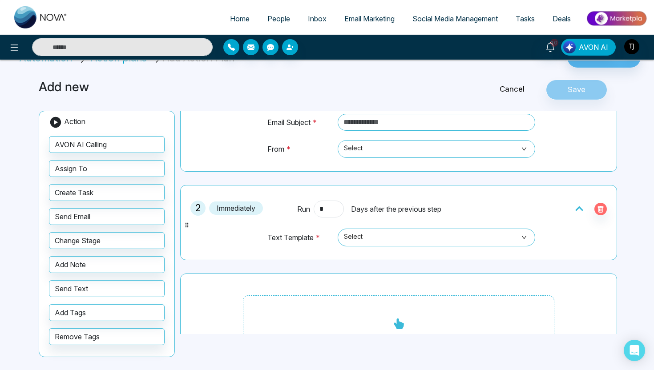
scroll to position [95, 0]
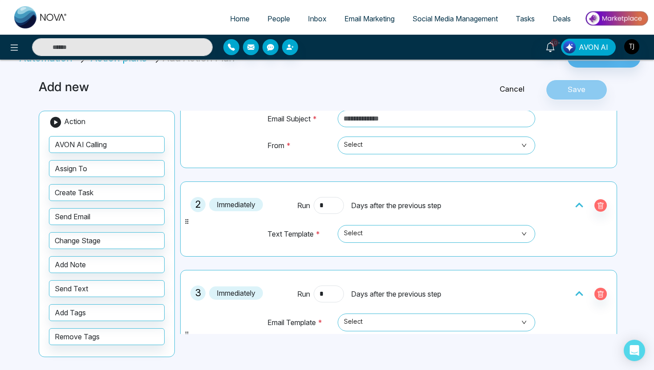
click at [514, 92] on link "Cancel" at bounding box center [512, 90] width 68 height 12
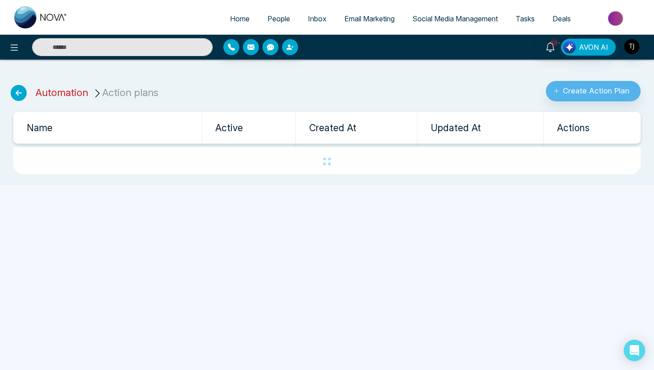
click at [48, 92] on link "Automation" at bounding box center [62, 93] width 52 height 12
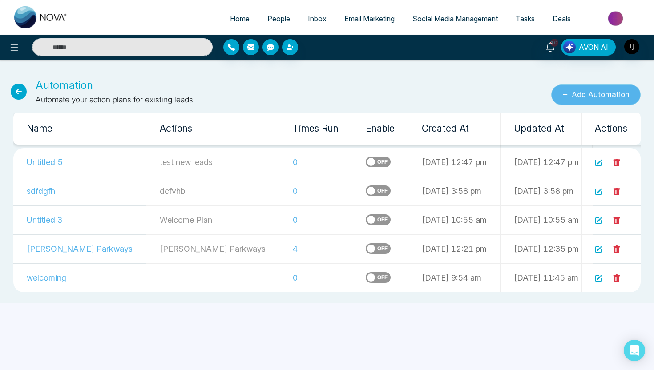
click at [582, 91] on button "Add Automation" at bounding box center [595, 94] width 89 height 20
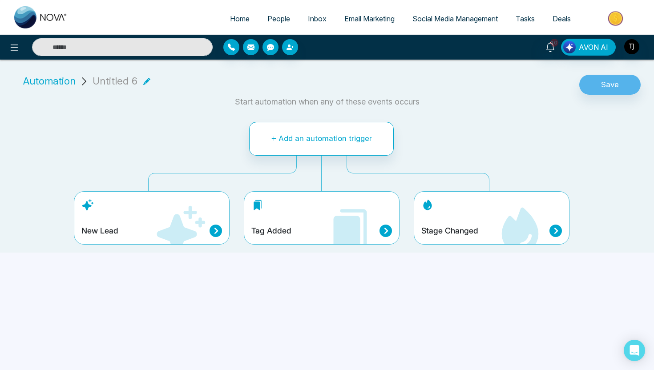
click at [357, 19] on span "Email Marketing" at bounding box center [369, 18] width 50 height 9
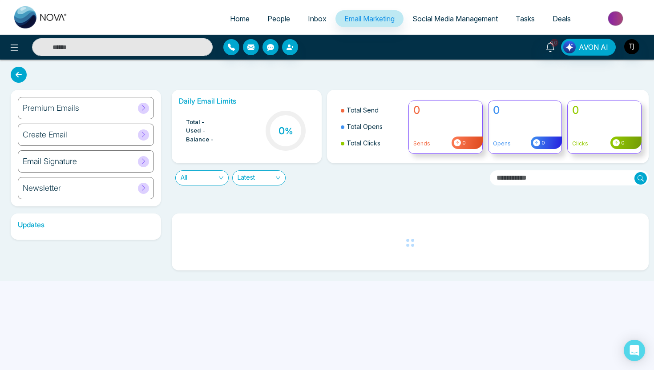
click at [34, 103] on div "Premium Emails" at bounding box center [86, 108] width 136 height 22
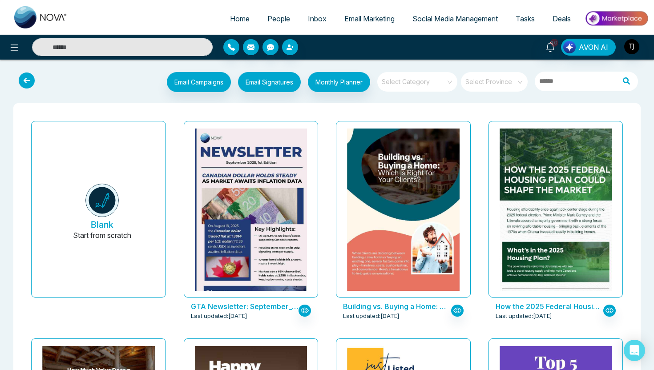
click at [466, 21] on span "Social Media Management" at bounding box center [454, 18] width 85 height 9
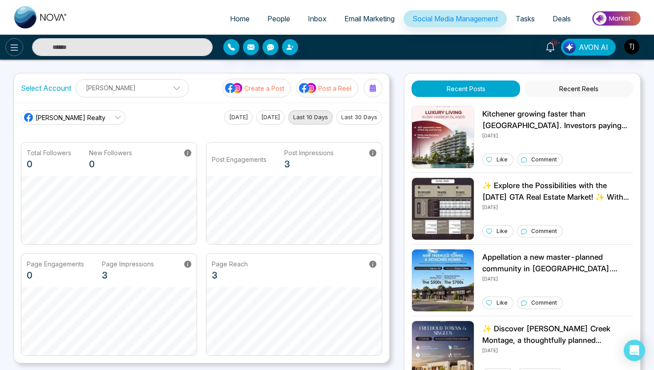
click at [6, 46] on button at bounding box center [14, 47] width 18 height 18
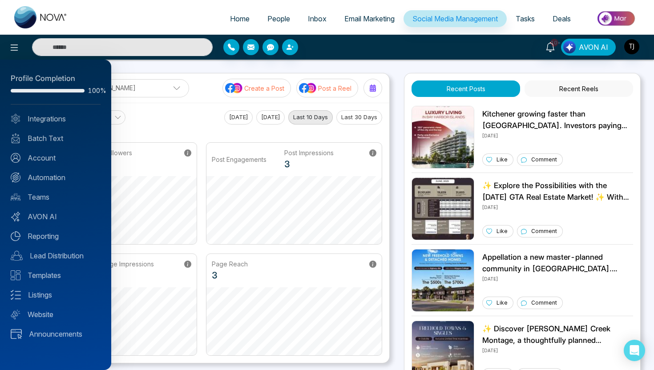
click at [615, 18] on div at bounding box center [327, 185] width 654 height 370
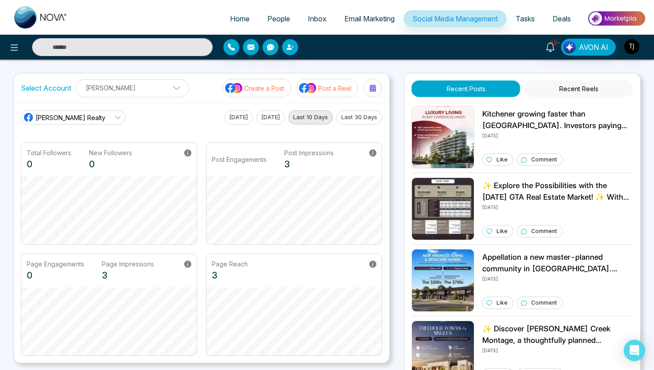
click at [615, 17] on img at bounding box center [616, 18] width 64 height 20
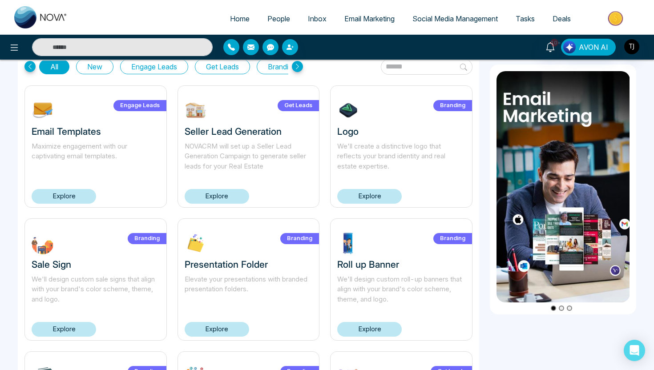
scroll to position [12, 0]
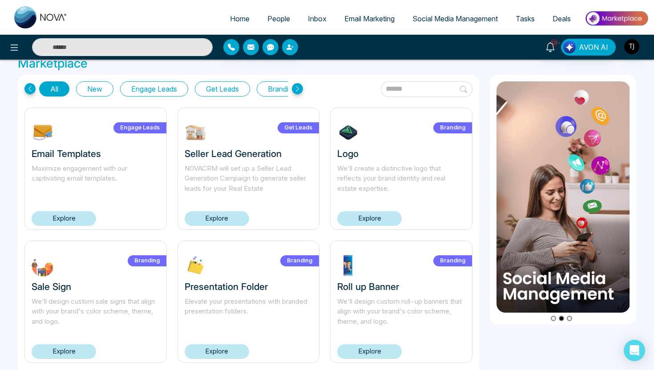
click at [224, 91] on button "Get Leads" at bounding box center [222, 88] width 55 height 15
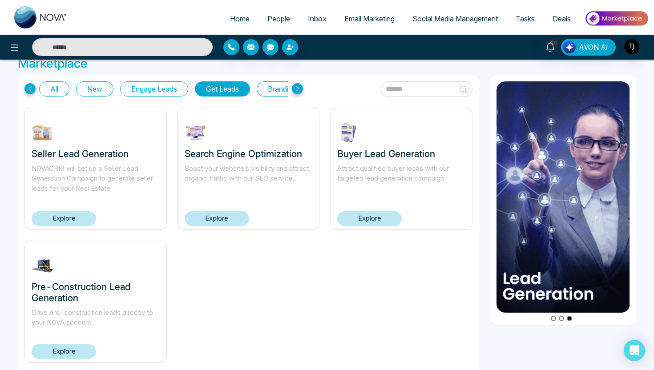
click at [378, 221] on link "Explore" at bounding box center [369, 218] width 64 height 15
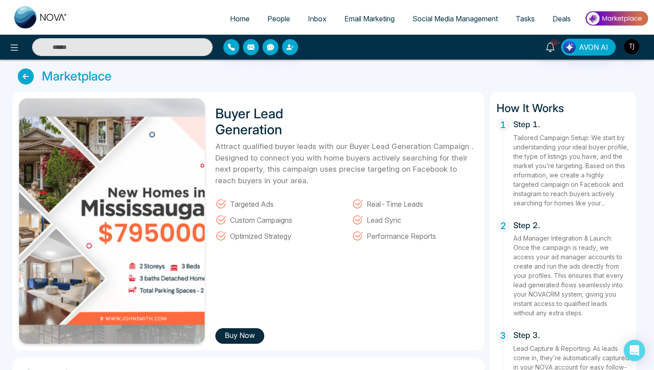
click at [610, 20] on img at bounding box center [616, 18] width 64 height 20
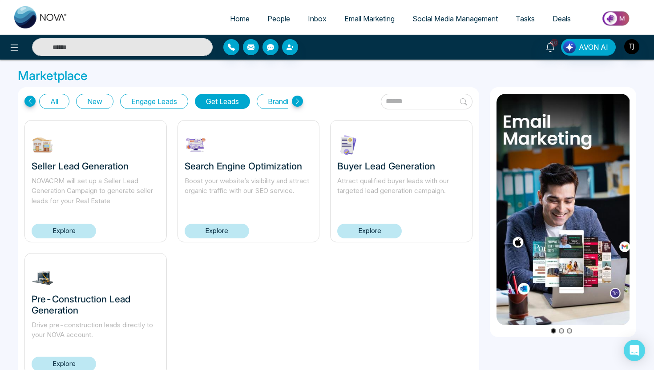
click at [212, 103] on button "Get Leads" at bounding box center [222, 101] width 55 height 15
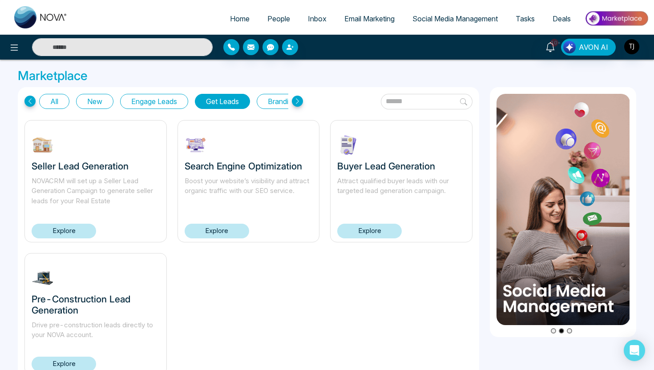
click at [46, 102] on button "All" at bounding box center [54, 101] width 30 height 15
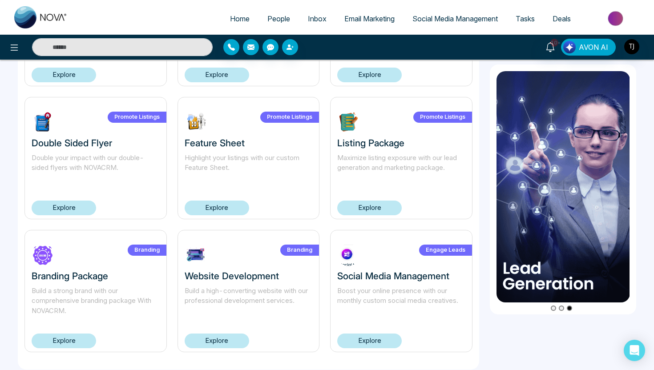
scroll to position [563, 0]
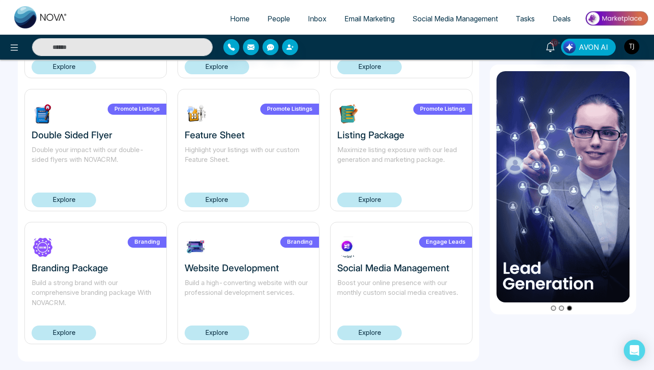
click at [204, 331] on link "Explore" at bounding box center [217, 332] width 64 height 15
